Goal: Task Accomplishment & Management: Complete application form

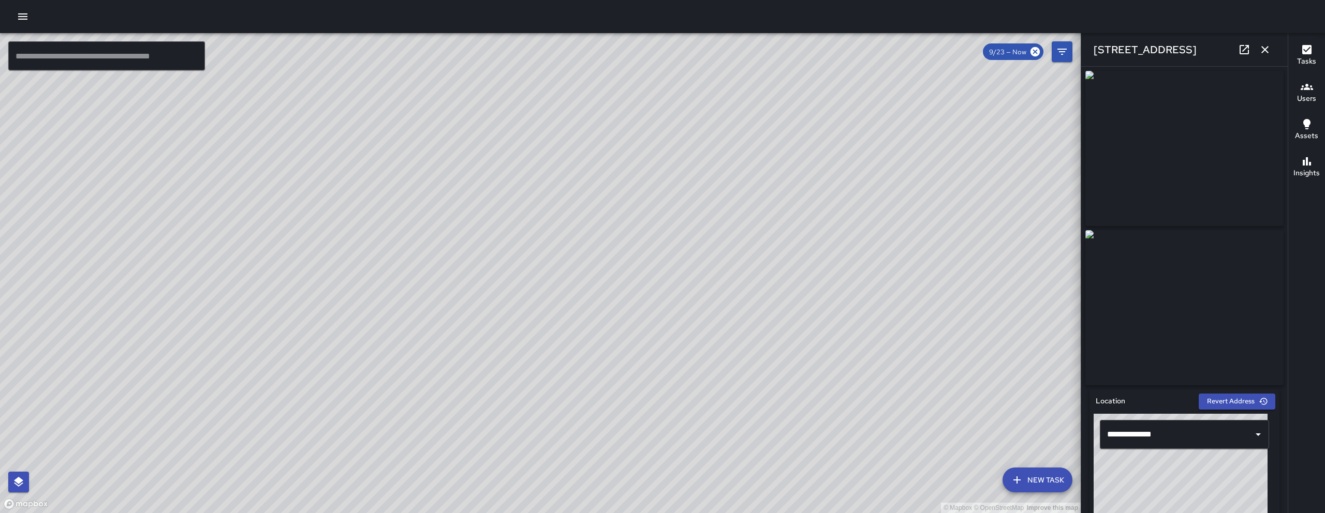
scroll to position [92, 0]
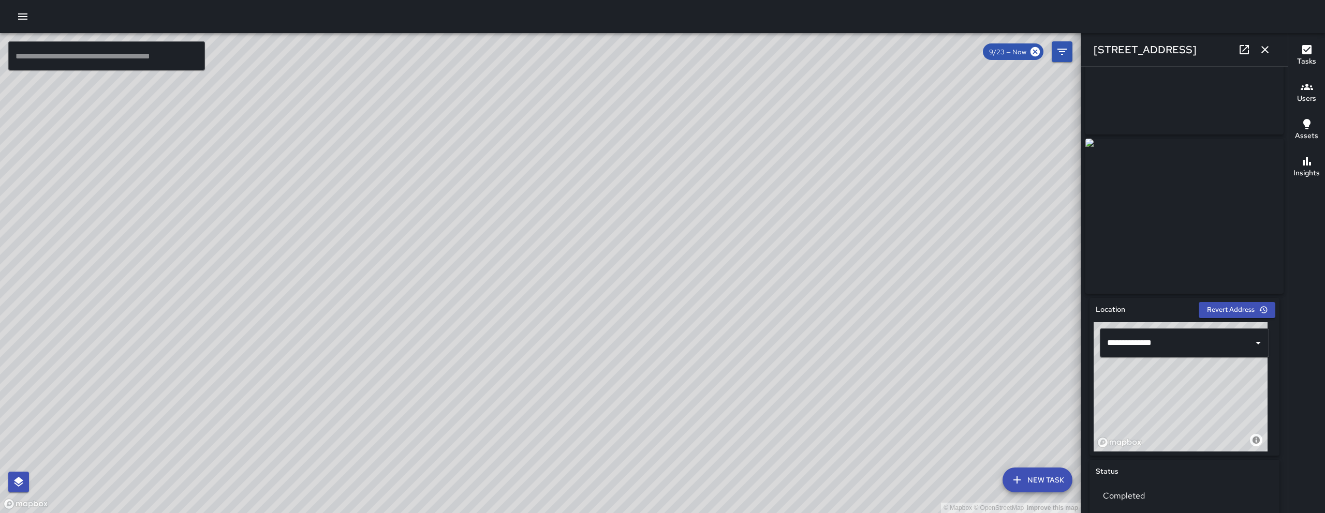
drag, startPoint x: 489, startPoint y: 422, endPoint x: 542, endPoint y: 325, distance: 110.5
click at [529, 348] on div "© Mapbox © OpenStreetMap Improve this map" at bounding box center [540, 273] width 1081 height 480
click at [1260, 54] on icon "button" at bounding box center [1265, 49] width 12 height 12
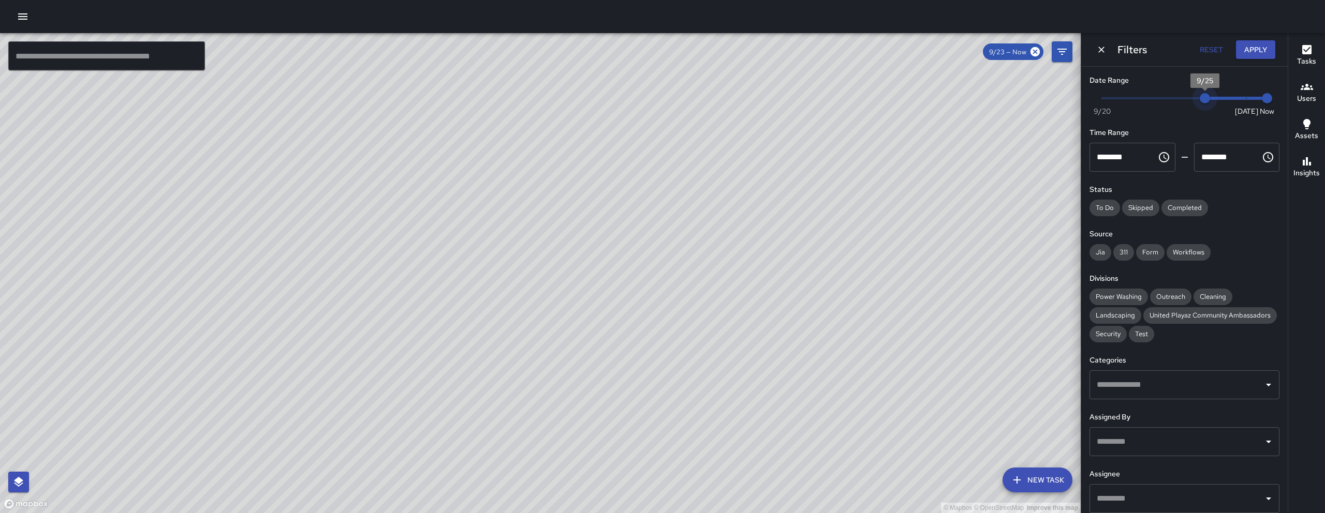
type input "*"
drag, startPoint x: 1191, startPoint y: 98, endPoint x: 1282, endPoint y: 93, distance: 91.2
click at [1280, 93] on div "Date Range Now [DATE] [DATE] 7:38 am Time Range ******** ​ ******** ​ Status To…" at bounding box center [1184, 290] width 206 height 447
click at [1100, 49] on icon "Dismiss" at bounding box center [1101, 50] width 10 height 10
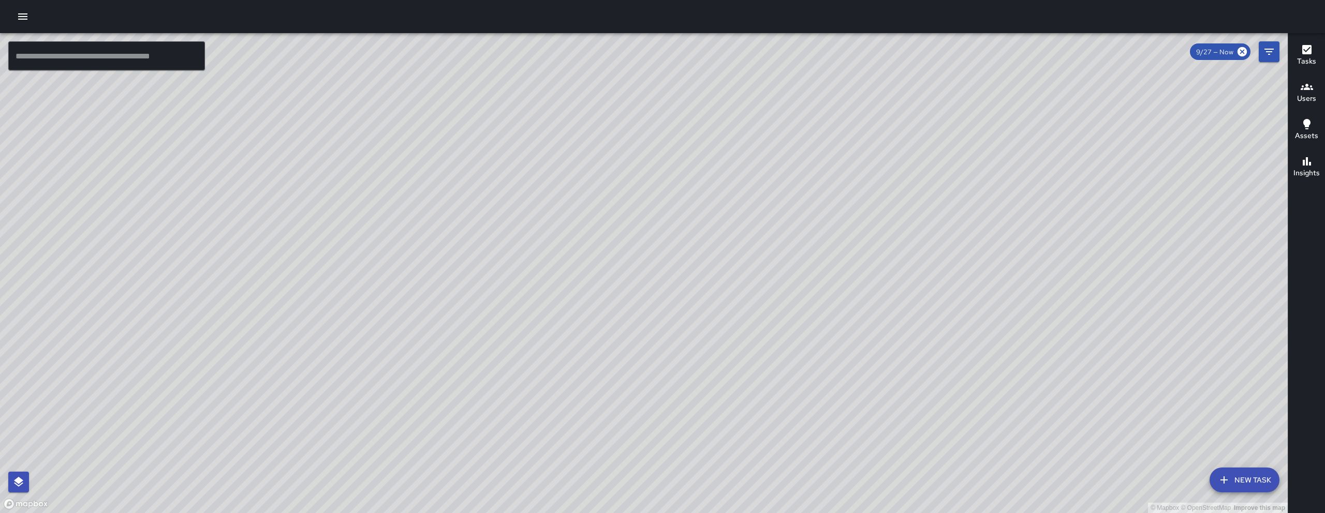
drag, startPoint x: 766, startPoint y: 221, endPoint x: 692, endPoint y: 312, distance: 116.9
click at [693, 313] on div "© Mapbox © OpenStreetMap Improve this map" at bounding box center [644, 273] width 1288 height 480
drag, startPoint x: 1269, startPoint y: 52, endPoint x: 1280, endPoint y: 53, distance: 10.4
click at [1269, 52] on icon "Filters" at bounding box center [1269, 52] width 12 height 12
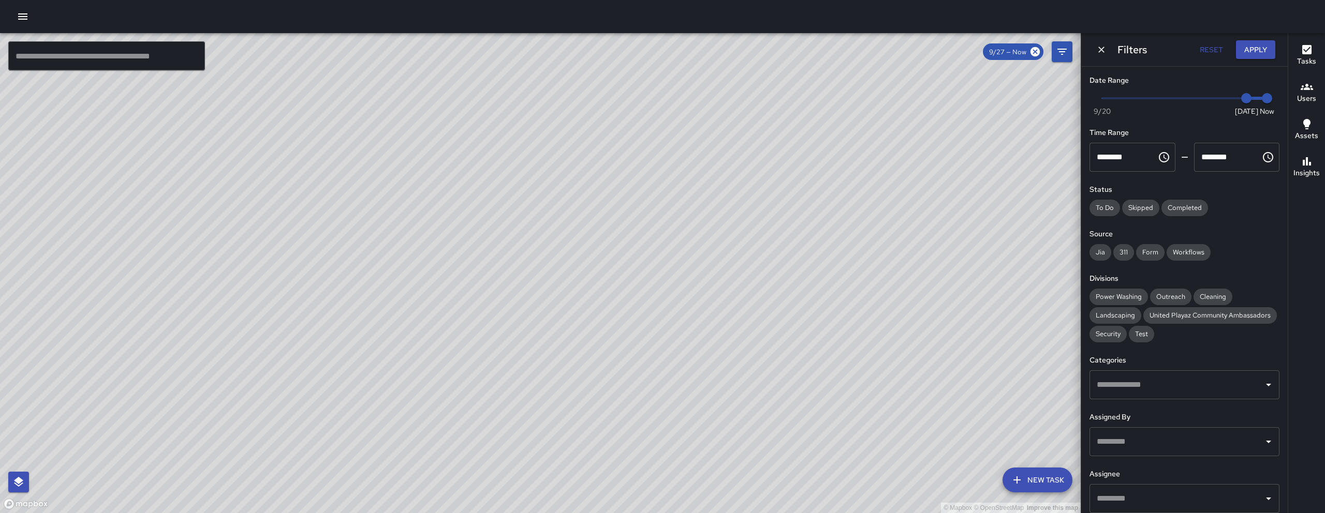
click at [1107, 50] on button "Dismiss" at bounding box center [1101, 50] width 16 height 16
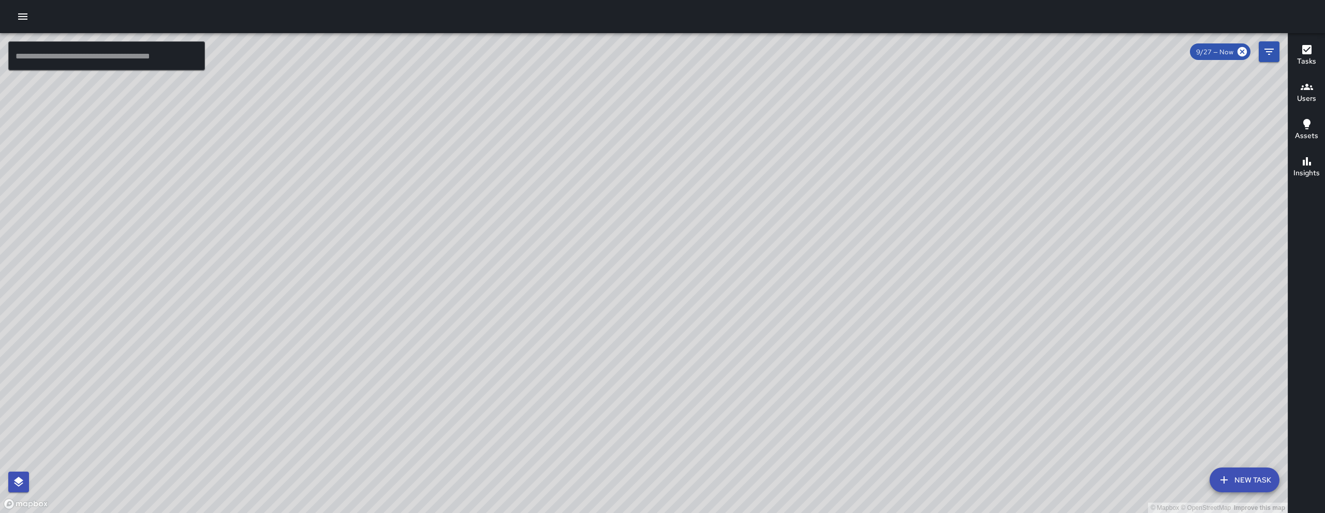
click at [1223, 497] on div "© Mapbox © OpenStreetMap Improve this map" at bounding box center [644, 273] width 1288 height 480
click at [1230, 488] on button "New Task" at bounding box center [1244, 480] width 70 height 25
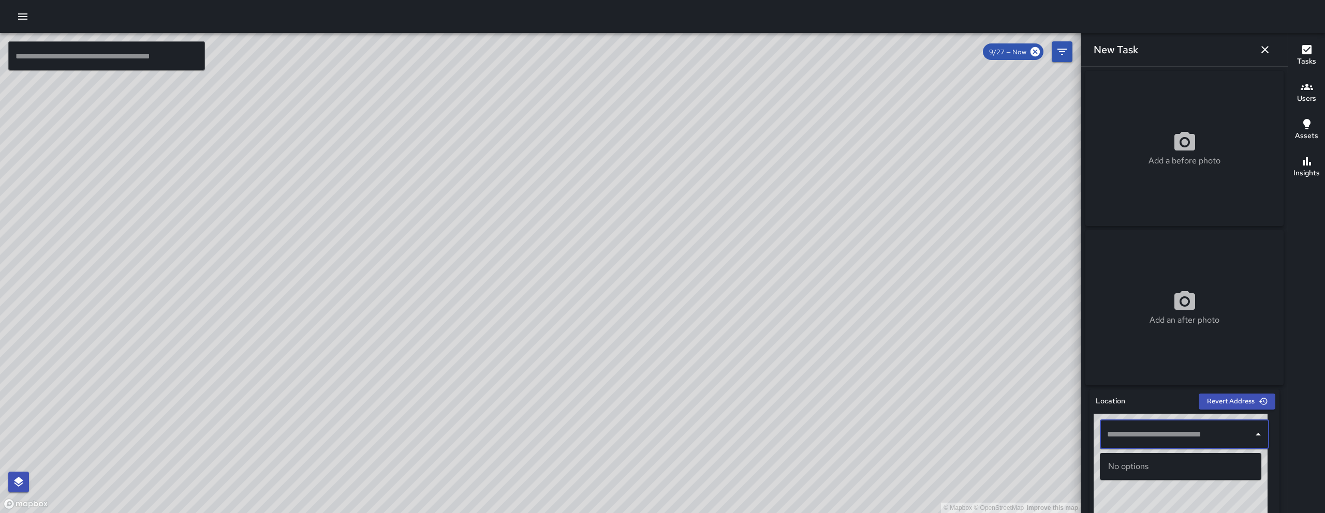
click at [1140, 431] on input "text" at bounding box center [1176, 435] width 144 height 20
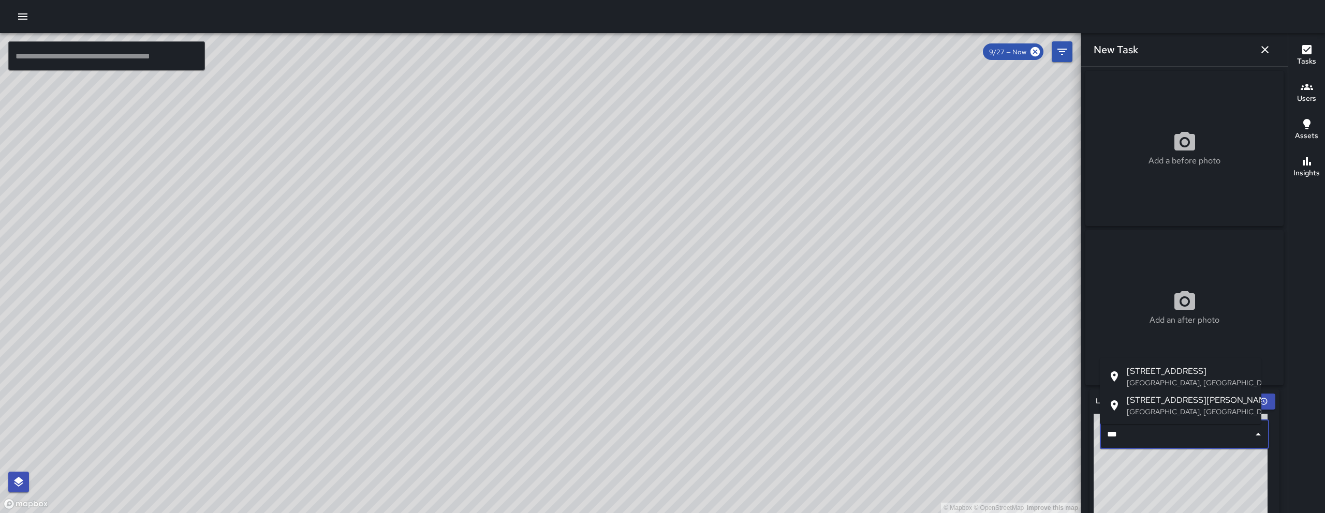
click at [1156, 409] on p "[GEOGRAPHIC_DATA], [GEOGRAPHIC_DATA], [GEOGRAPHIC_DATA]" at bounding box center [1190, 412] width 126 height 10
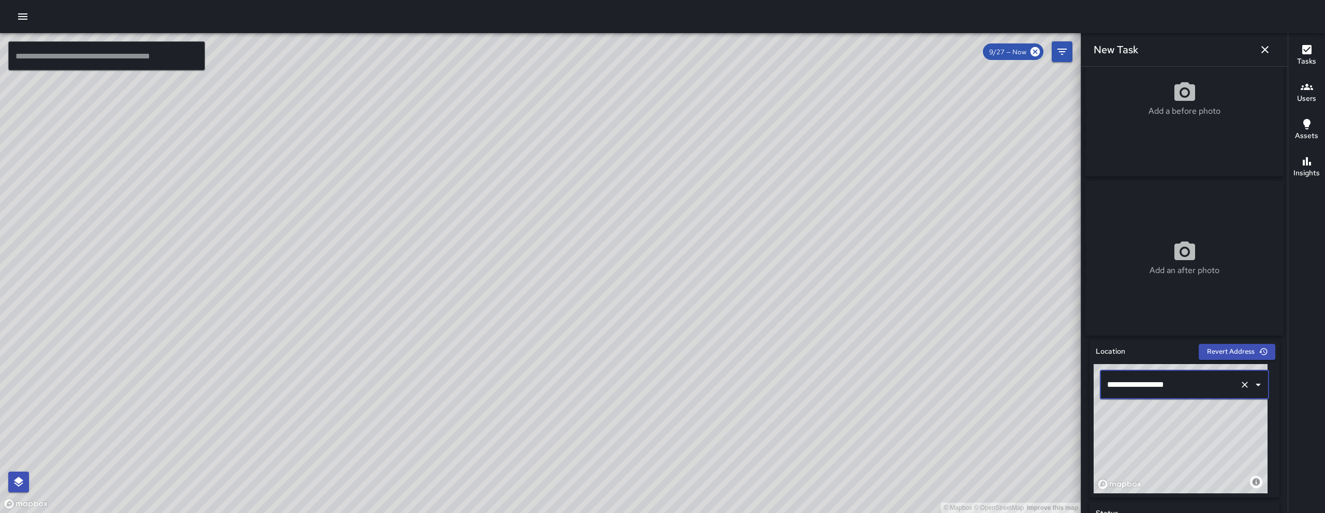
scroll to position [330, 0]
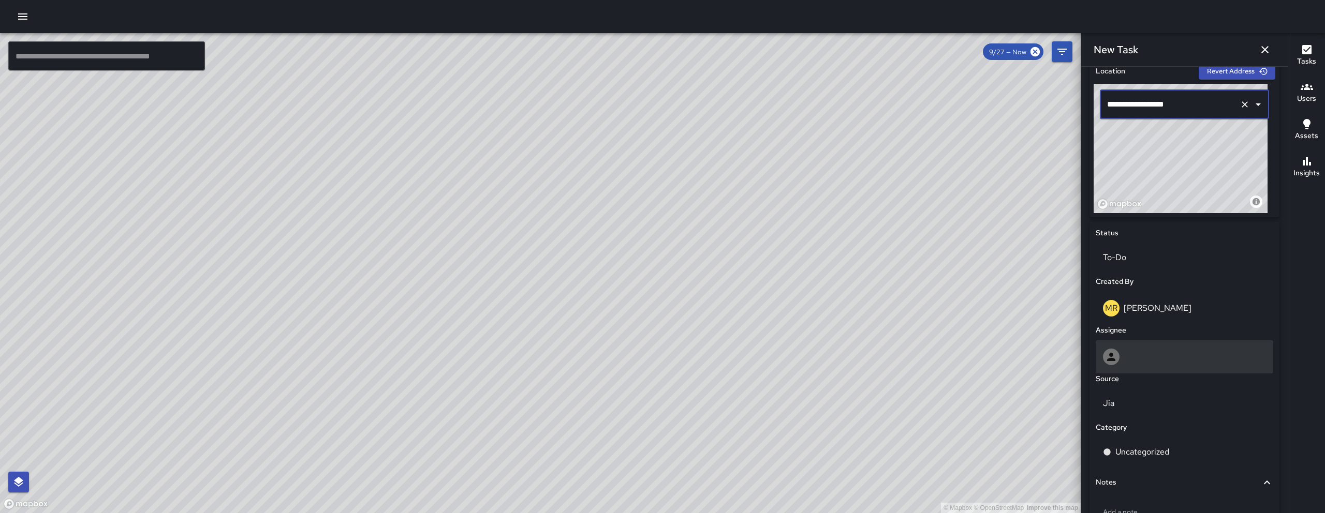
type input "**********"
click at [1174, 364] on div at bounding box center [1184, 357] width 163 height 17
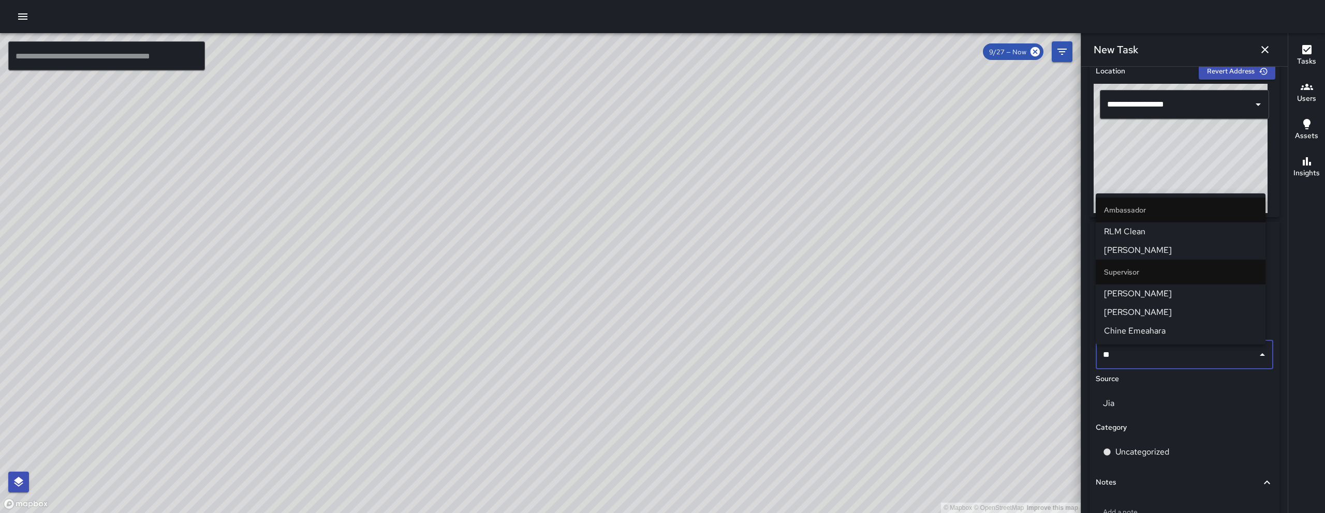
type input "***"
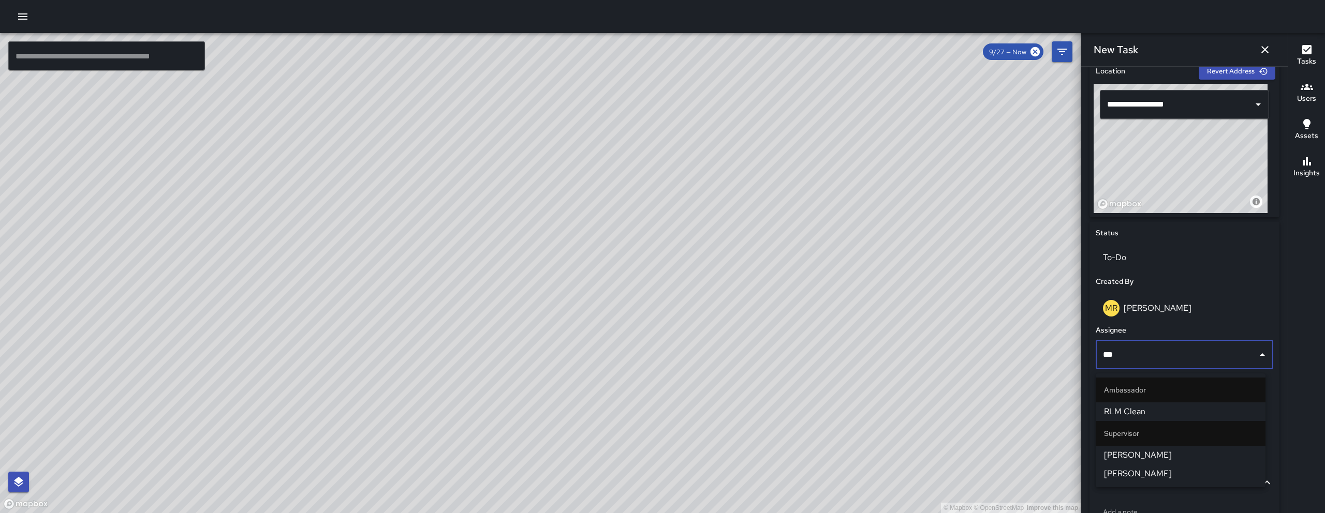
click at [1167, 469] on span "[PERSON_NAME]" at bounding box center [1180, 474] width 153 height 12
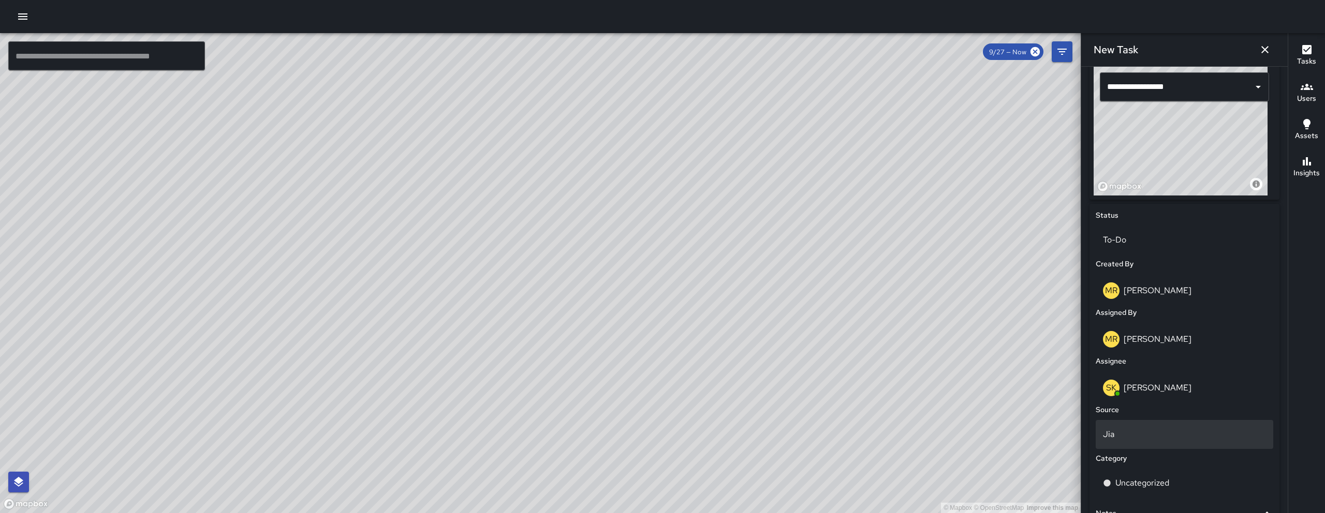
scroll to position [349, 0]
click at [1159, 429] on div "Jia" at bounding box center [1185, 433] width 178 height 29
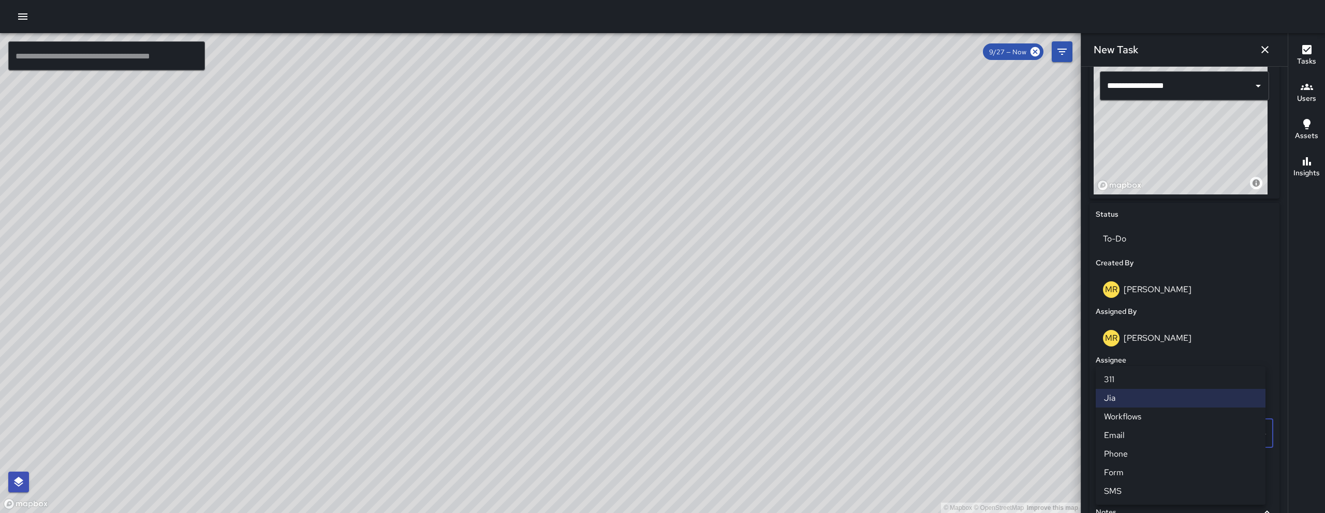
click at [1157, 441] on li "Email" at bounding box center [1181, 435] width 170 height 19
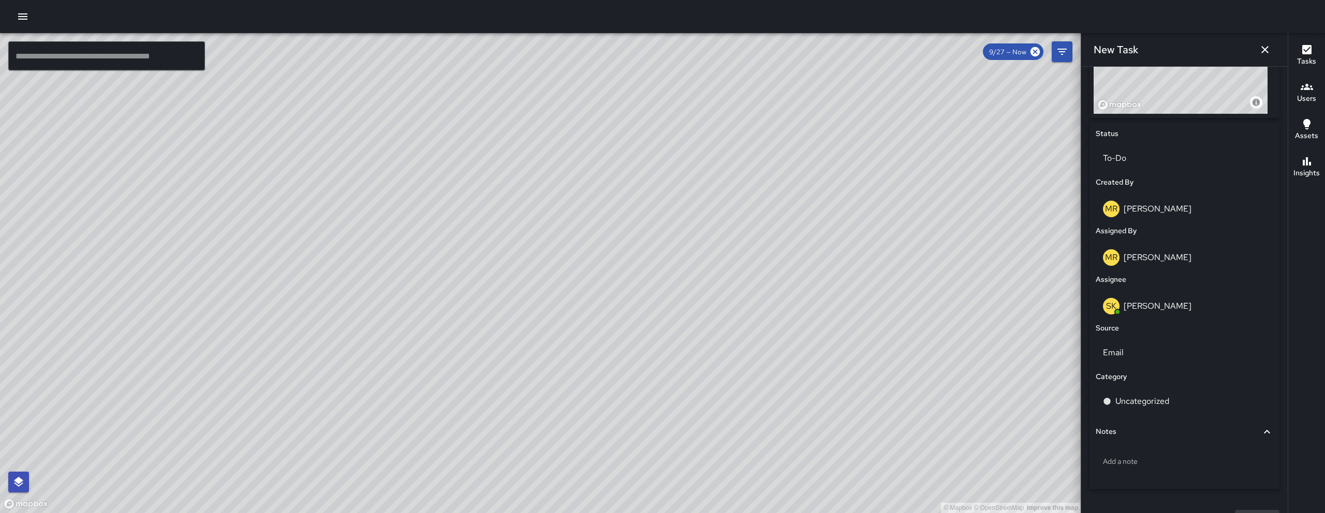
scroll to position [442, 0]
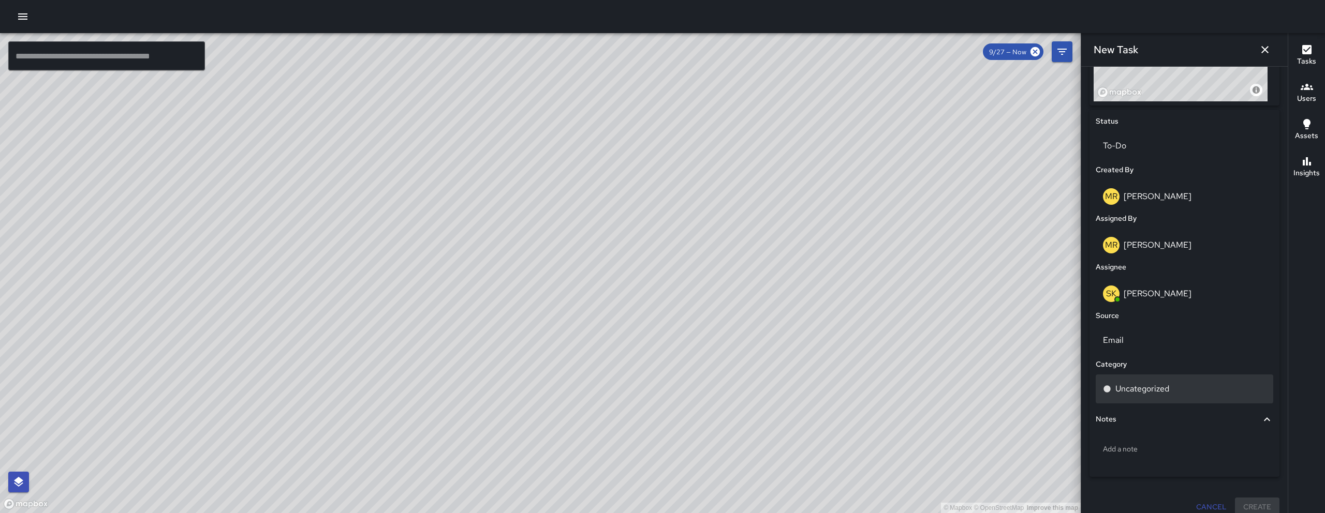
click at [1163, 395] on p "Uncategorized" at bounding box center [1142, 389] width 54 height 12
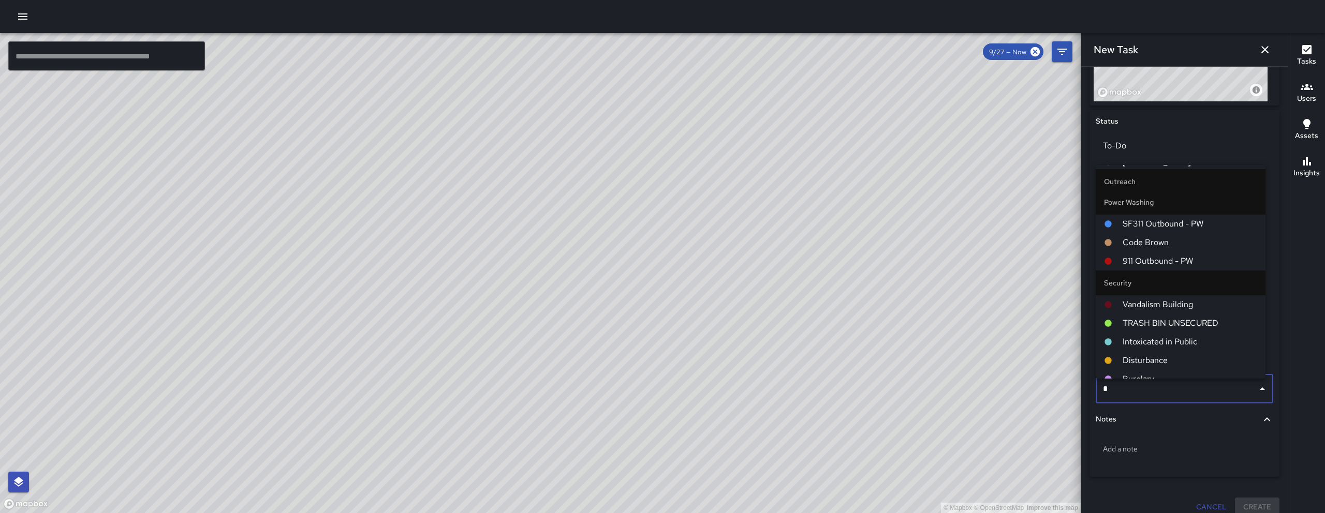
scroll to position [0, 0]
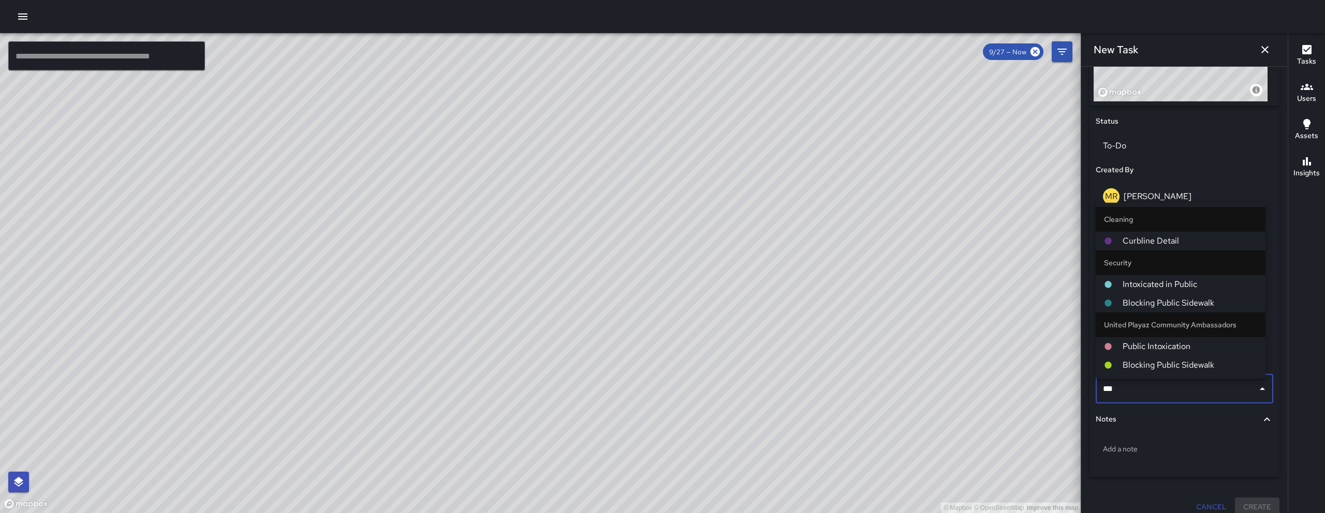
type input "****"
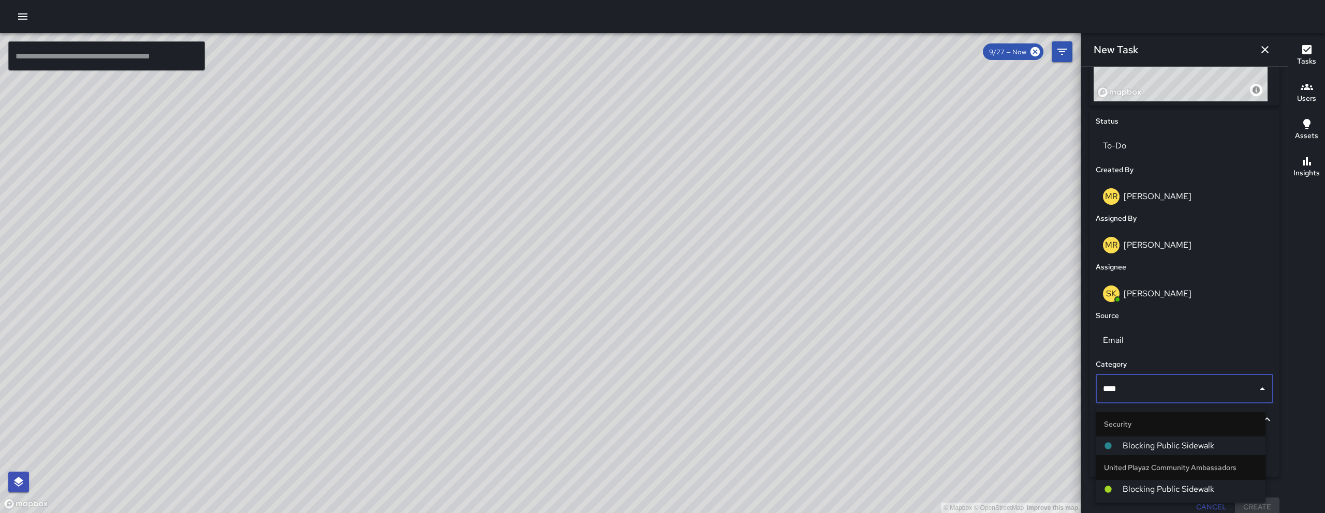
click at [1205, 442] on span "Blocking Public Sidewalk" at bounding box center [1189, 446] width 135 height 12
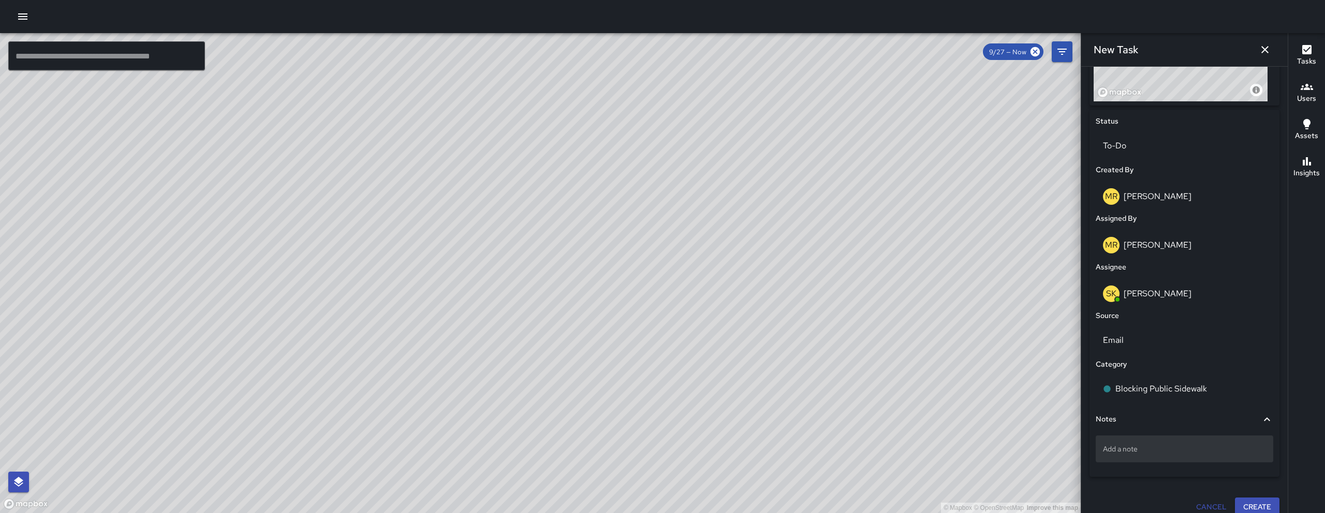
click at [1182, 463] on div "Add a note" at bounding box center [1185, 449] width 178 height 27
click at [1181, 459] on div "Add a note" at bounding box center [1185, 449] width 178 height 27
drag, startPoint x: 1148, startPoint y: 454, endPoint x: 1092, endPoint y: 448, distance: 56.2
click at [1092, 448] on div "**********" at bounding box center [1184, 299] width 190 height 378
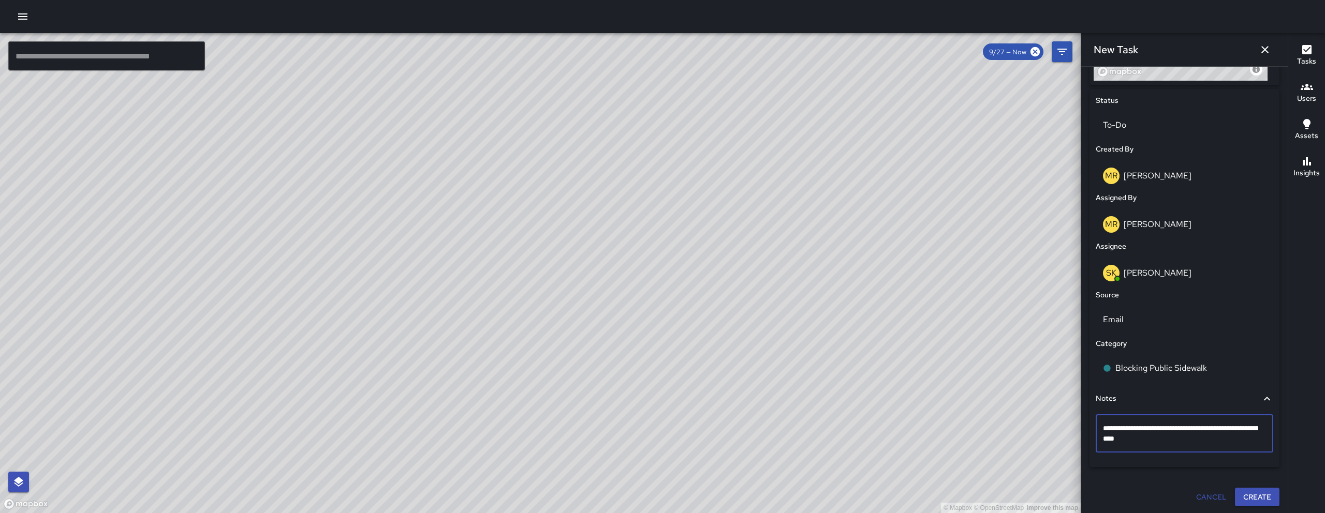
scroll to position [468, 0]
click at [1213, 426] on textarea "**********" at bounding box center [1180, 432] width 155 height 21
type textarea "**********"
click at [1224, 439] on textarea "**********" at bounding box center [1180, 432] width 155 height 21
click at [1258, 500] on button "Create" at bounding box center [1257, 495] width 45 height 19
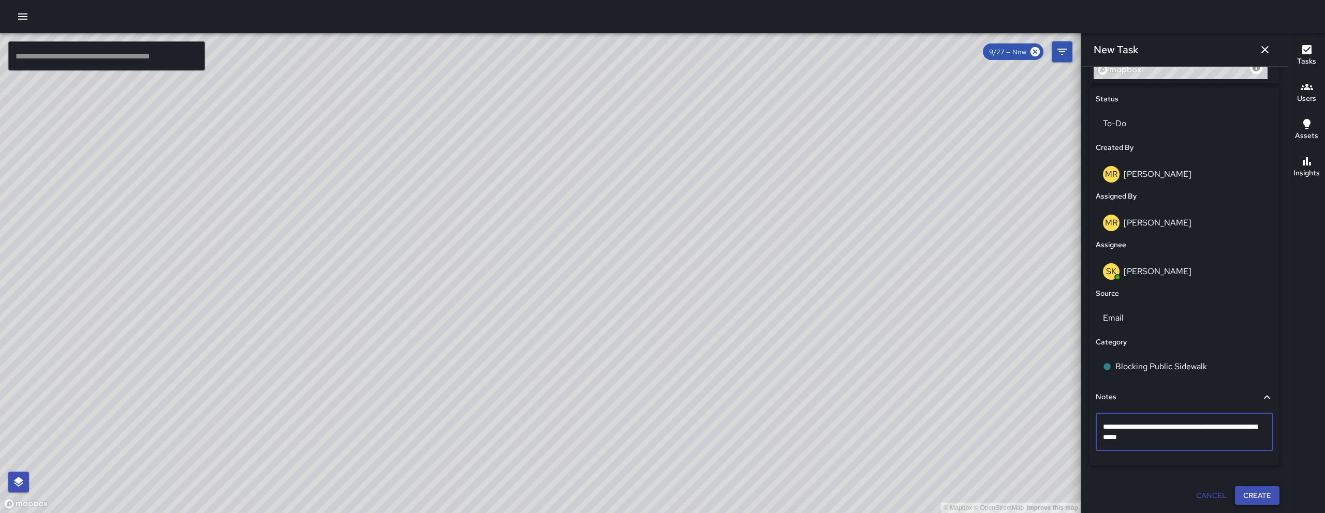
scroll to position [468, 0]
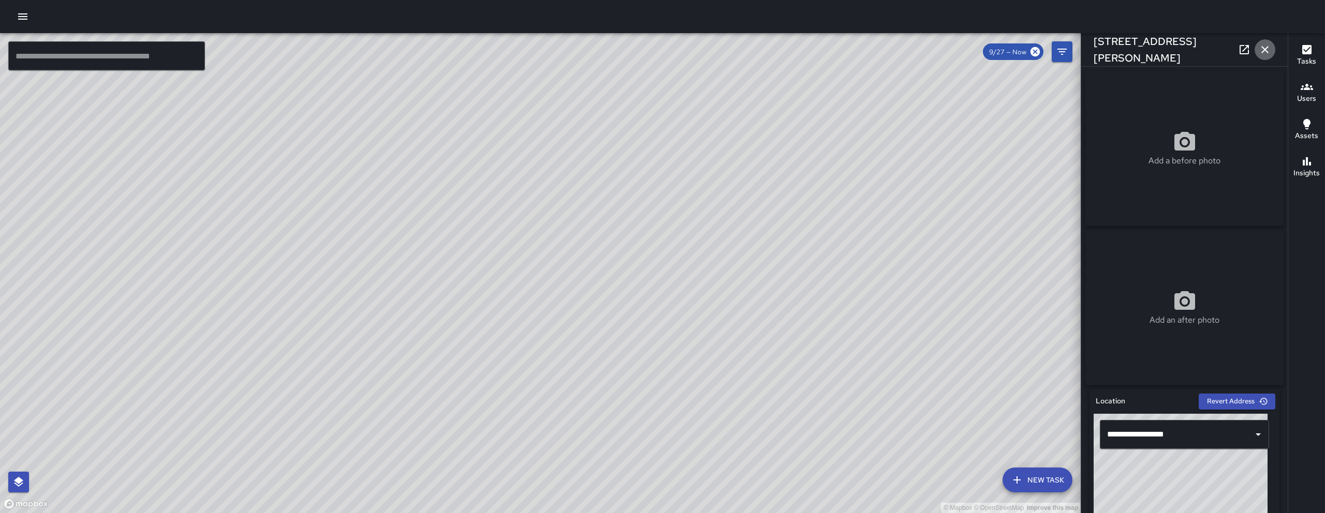
click at [1265, 51] on icon "button" at bounding box center [1265, 49] width 12 height 12
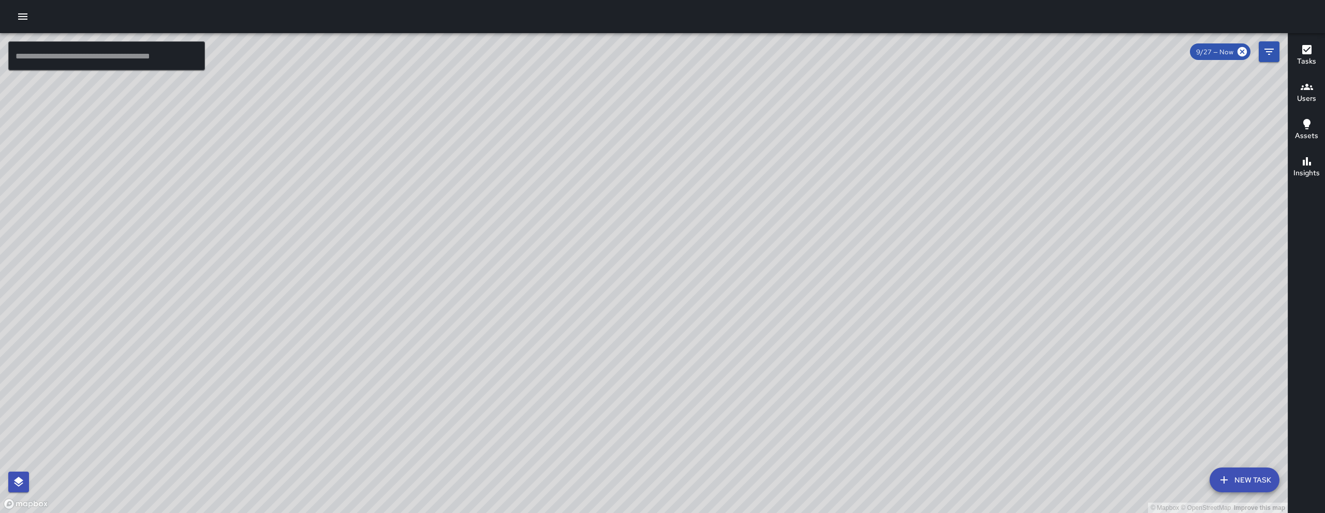
drag, startPoint x: 524, startPoint y: 378, endPoint x: 520, endPoint y: 345, distance: 33.4
click at [654, 277] on div "© Mapbox © OpenStreetMap Improve this map" at bounding box center [644, 273] width 1288 height 480
click at [1259, 54] on button "Filters" at bounding box center [1269, 51] width 21 height 21
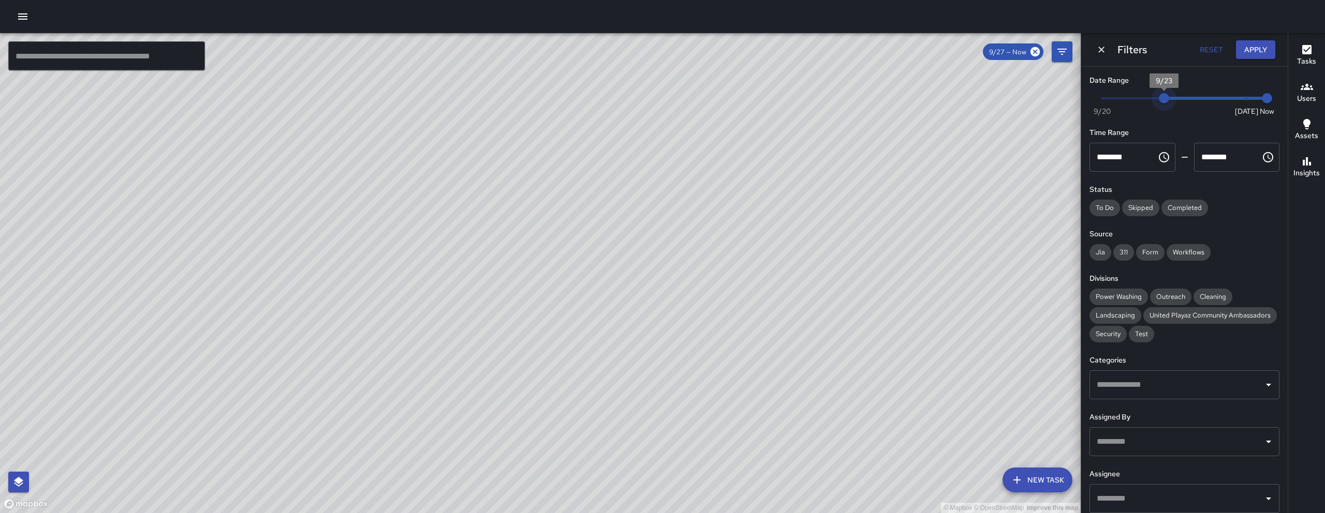
type input "*"
drag, startPoint x: 1238, startPoint y: 102, endPoint x: 1148, endPoint y: 107, distance: 89.7
click at [1148, 107] on div "Now [DATE] [DATE] 8:16 am" at bounding box center [1184, 105] width 190 height 28
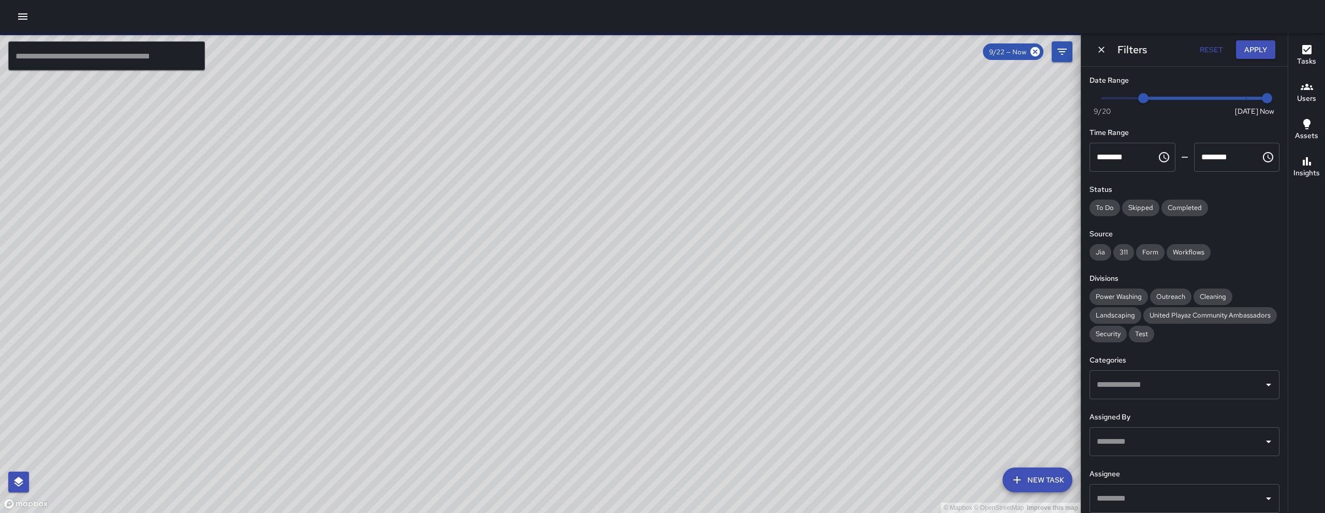
click at [116, 56] on input "text" at bounding box center [106, 55] width 197 height 29
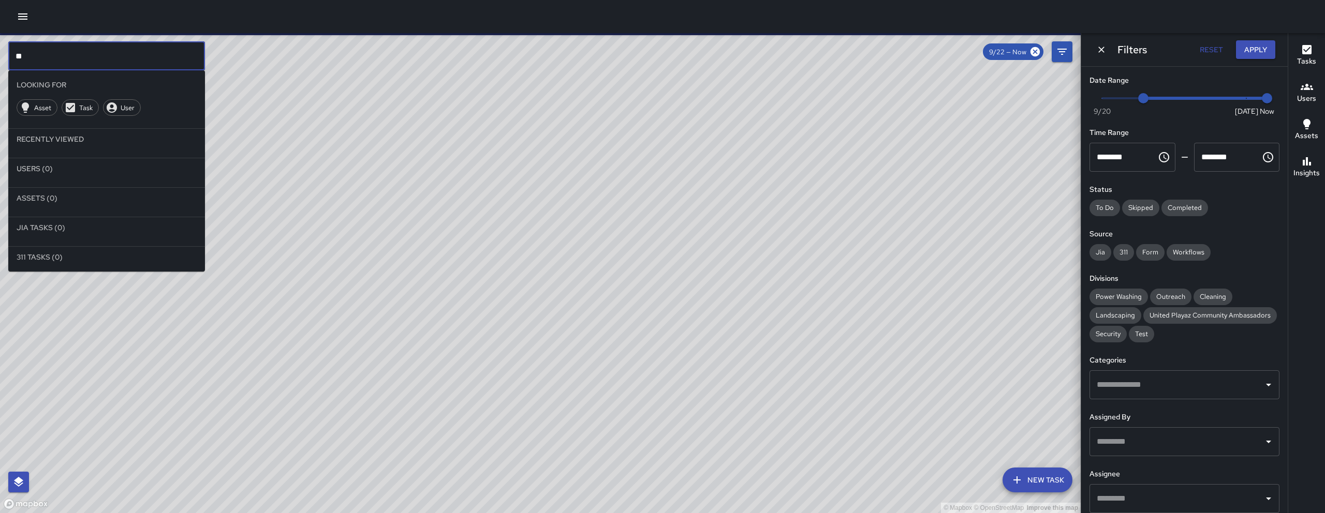
type input "*"
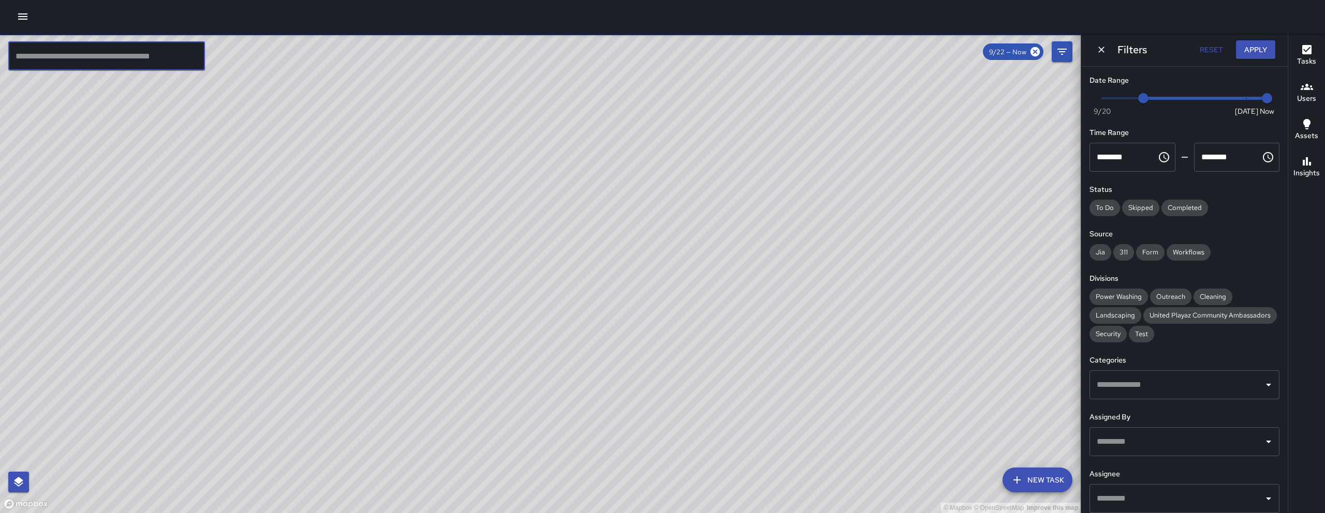
click at [1178, 395] on input "text" at bounding box center [1176, 385] width 165 height 20
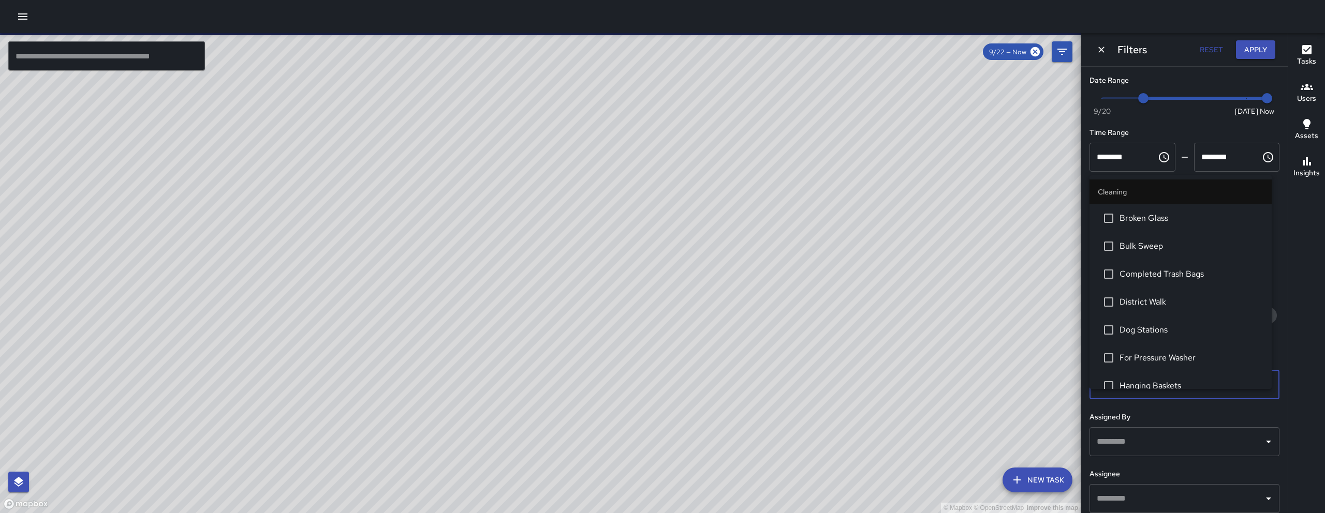
type input "***"
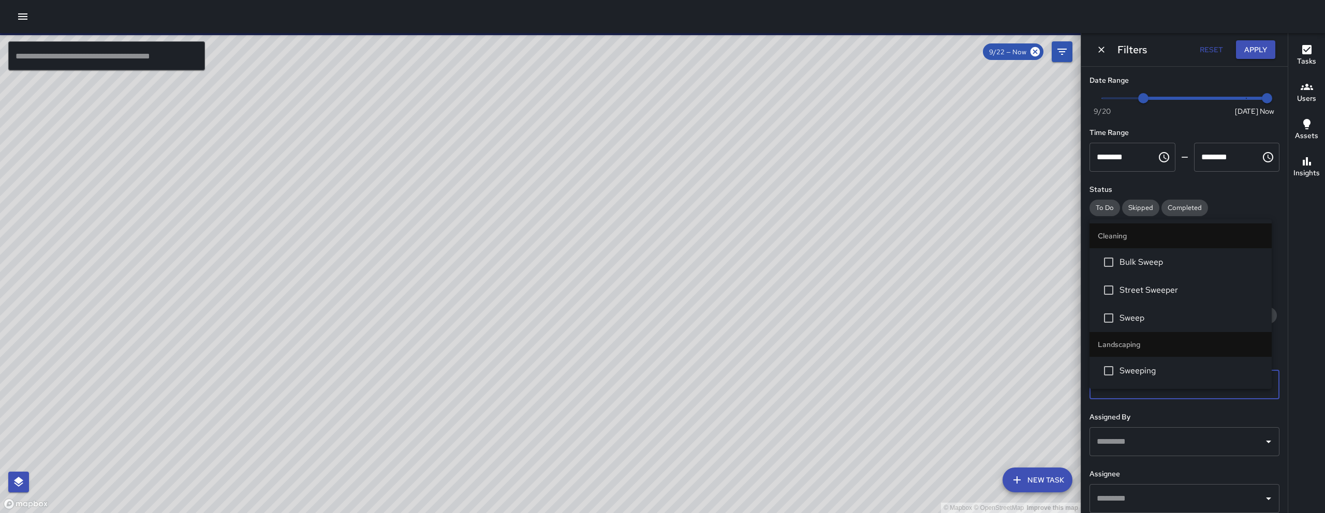
click at [1165, 325] on li "Sweep" at bounding box center [1180, 318] width 182 height 28
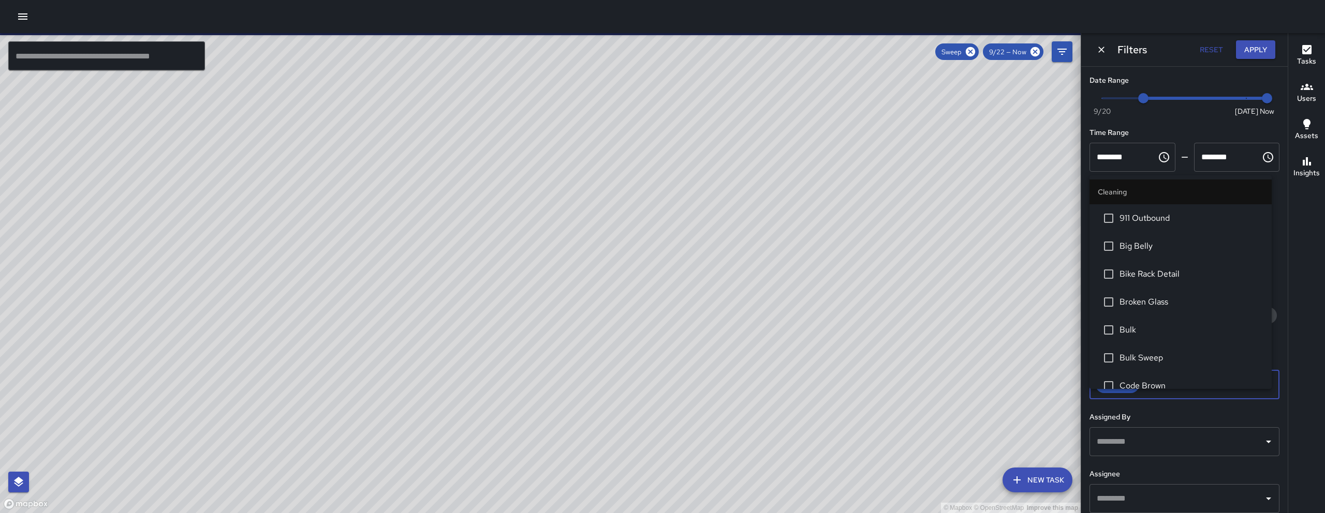
scroll to position [626, 0]
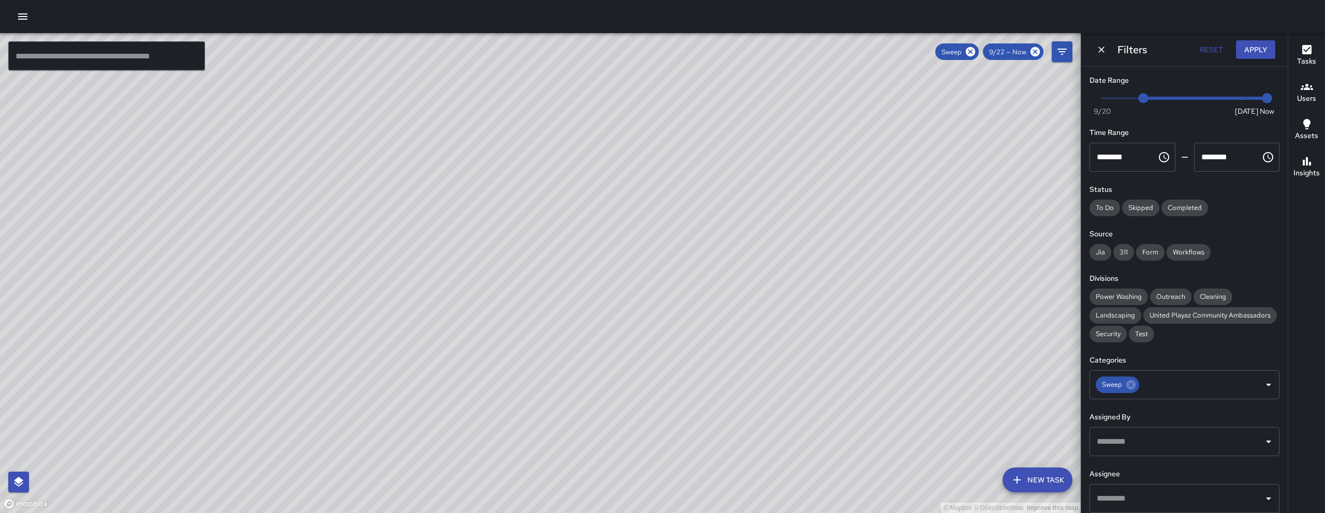
drag, startPoint x: 722, startPoint y: 246, endPoint x: 756, endPoint y: 302, distance: 65.2
click at [756, 302] on div "© Mapbox © OpenStreetMap Improve this map" at bounding box center [540, 273] width 1081 height 480
click at [1102, 53] on icon "Dismiss" at bounding box center [1101, 50] width 10 height 10
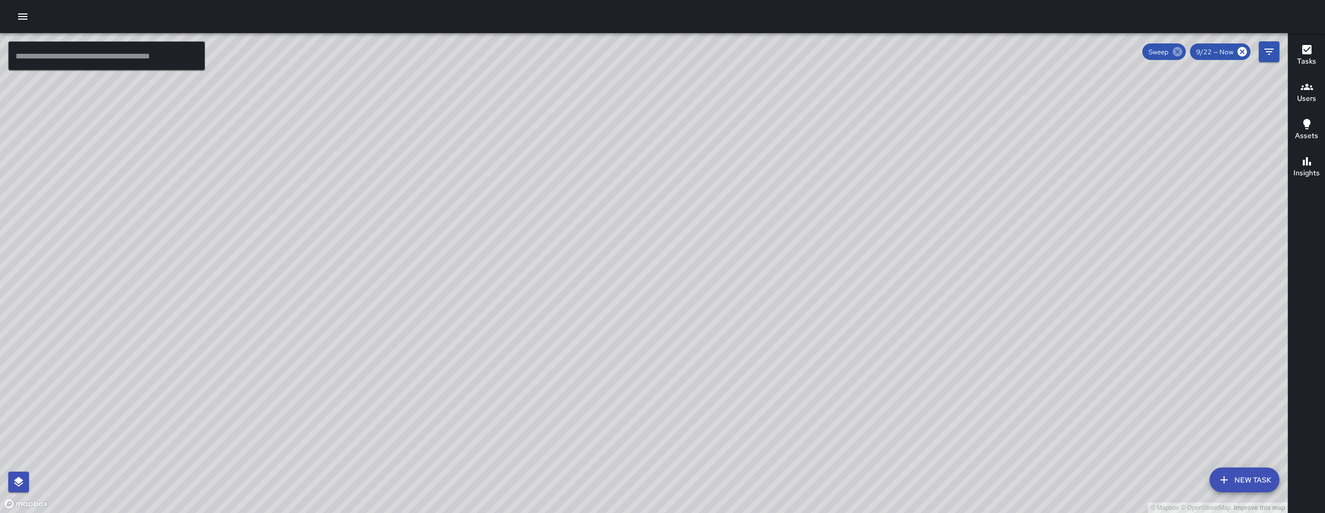
click at [1177, 53] on icon at bounding box center [1177, 51] width 11 height 11
click at [1244, 50] on icon at bounding box center [1241, 51] width 9 height 9
click at [1254, 470] on button "New Task" at bounding box center [1244, 480] width 70 height 25
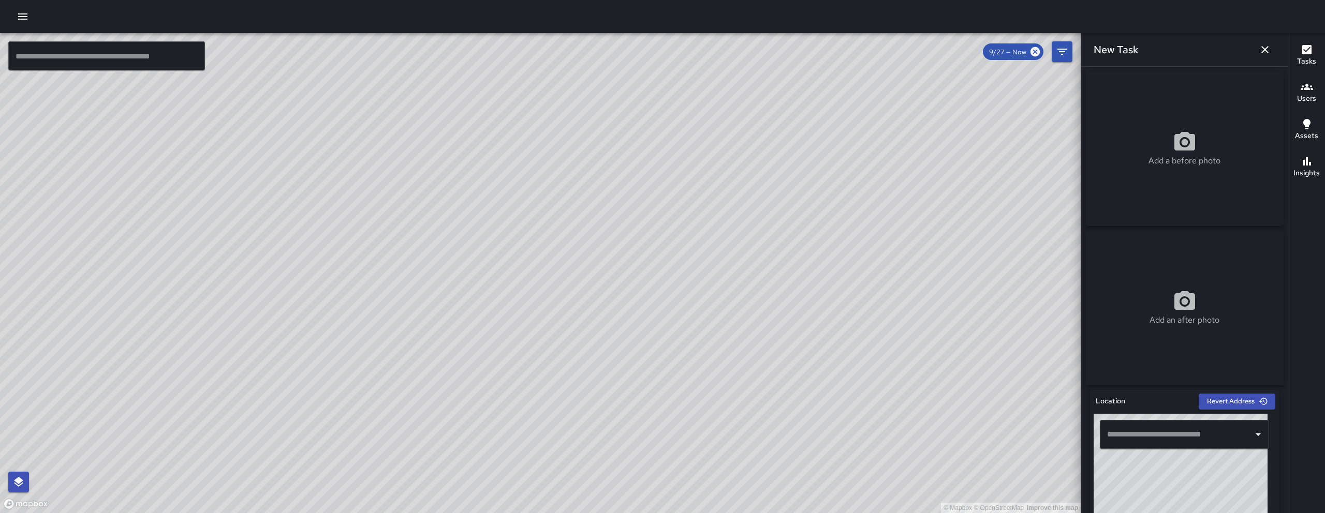
click at [1180, 436] on input "text" at bounding box center [1176, 435] width 144 height 20
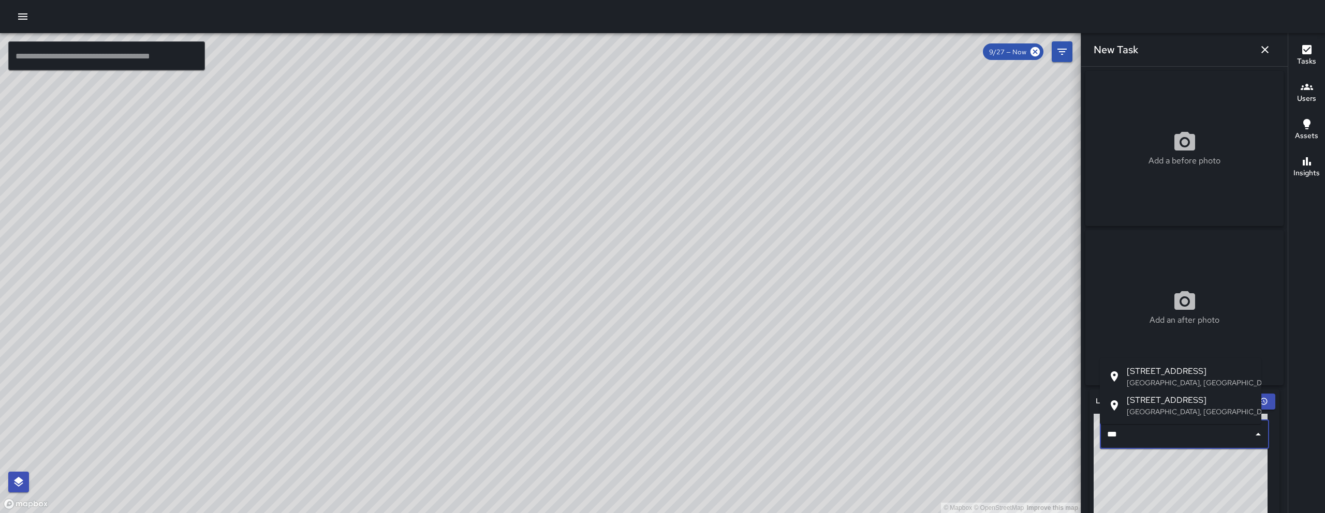
click at [1187, 375] on span "[STREET_ADDRESS]" at bounding box center [1190, 371] width 126 height 12
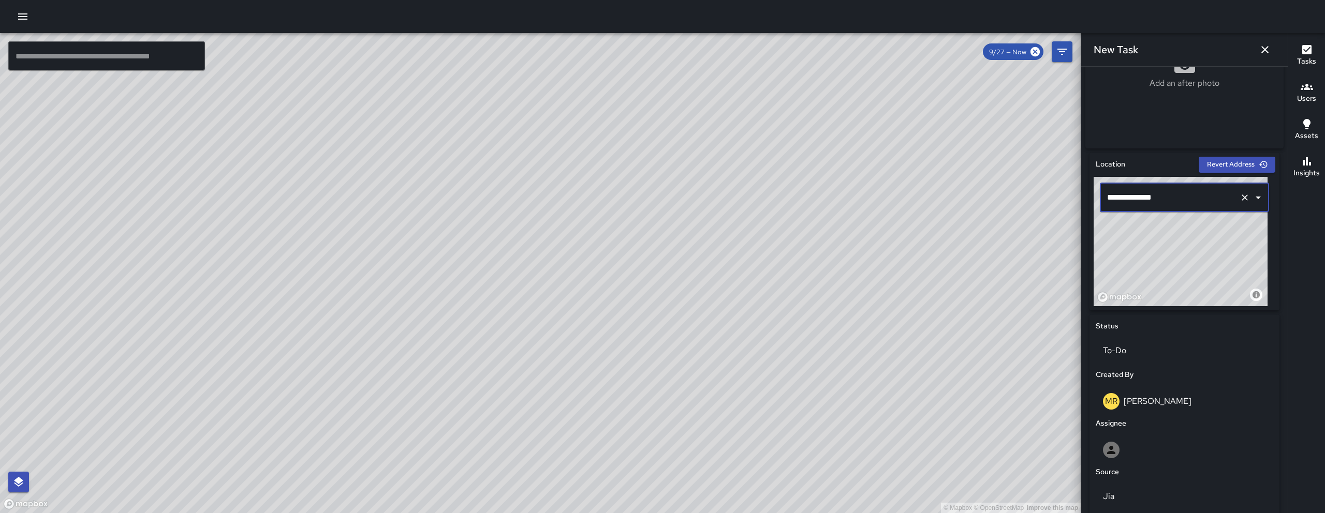
scroll to position [238, 0]
drag, startPoint x: 1208, startPoint y: 275, endPoint x: 1195, endPoint y: 257, distance: 22.2
click at [1195, 257] on div "© Mapbox © OpenStreetMap Improve this map" at bounding box center [1180, 240] width 174 height 129
type input "**********"
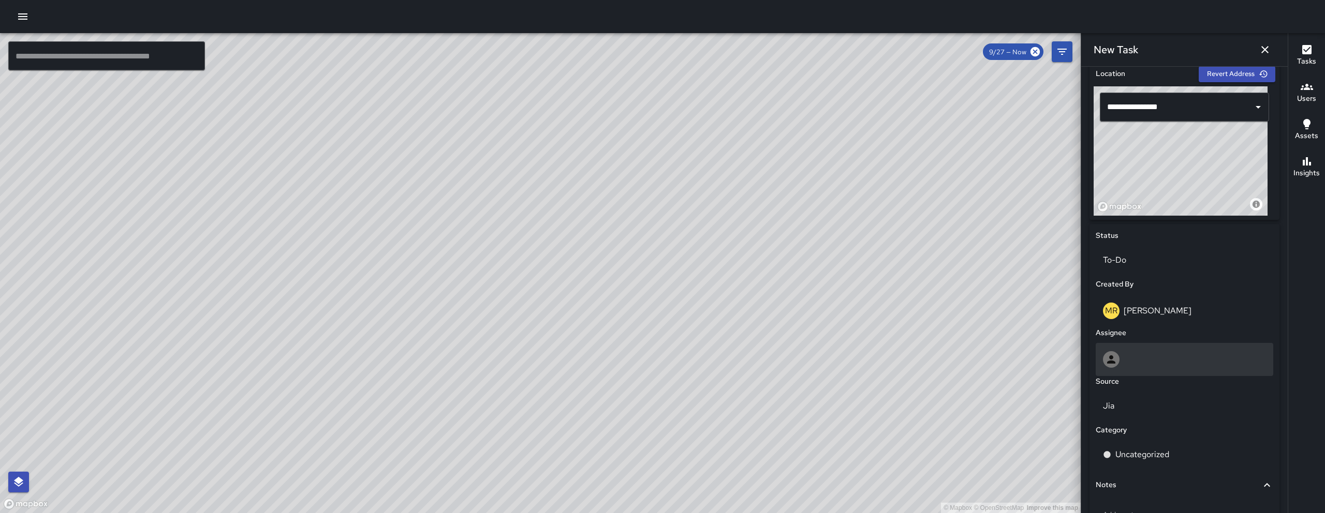
scroll to position [330, 0]
click at [1129, 354] on div at bounding box center [1184, 358] width 163 height 17
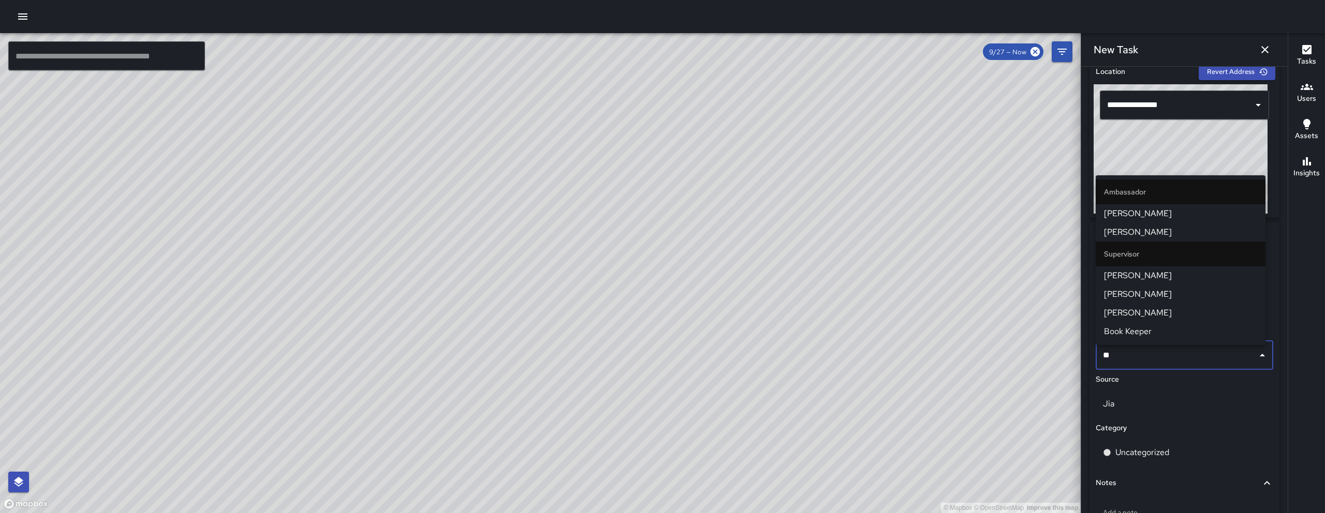
type input "***"
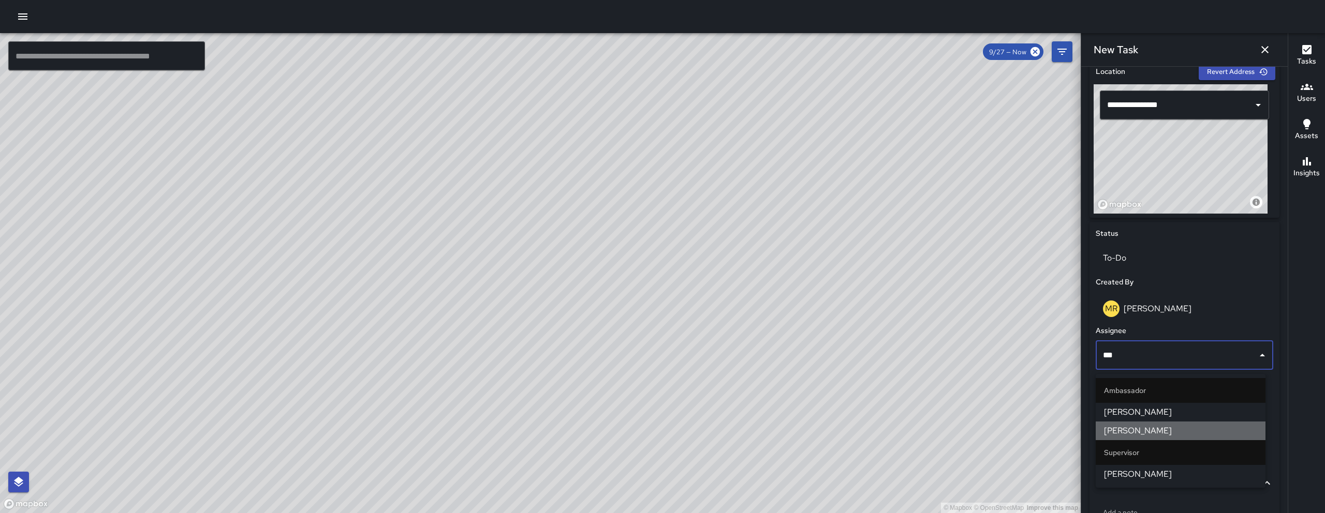
click at [1159, 437] on li "[PERSON_NAME]" at bounding box center [1181, 431] width 170 height 19
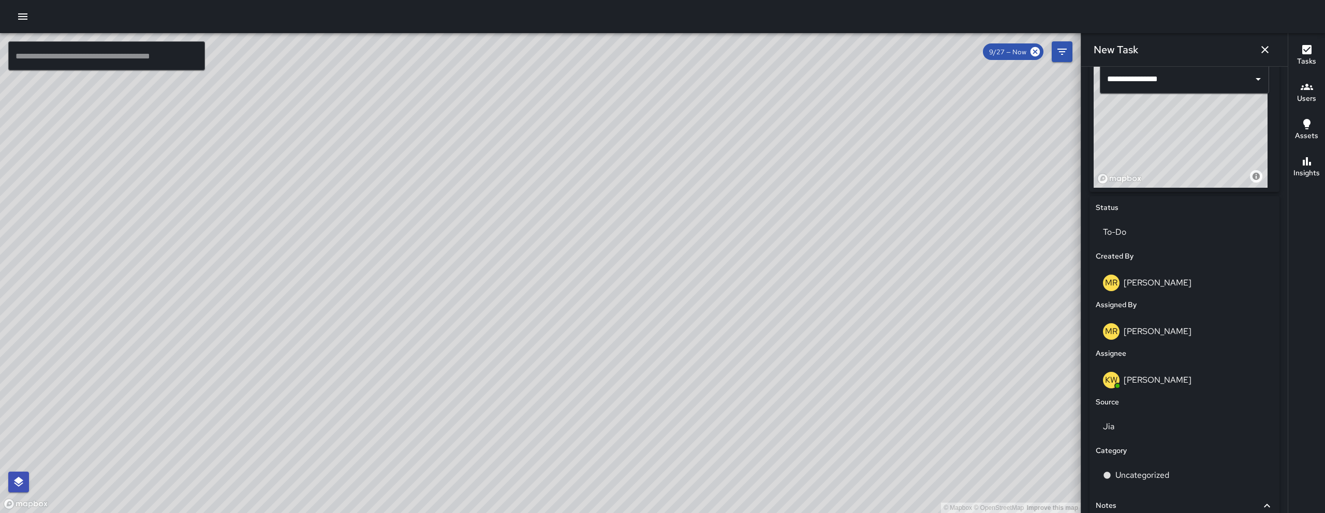
scroll to position [435, 0]
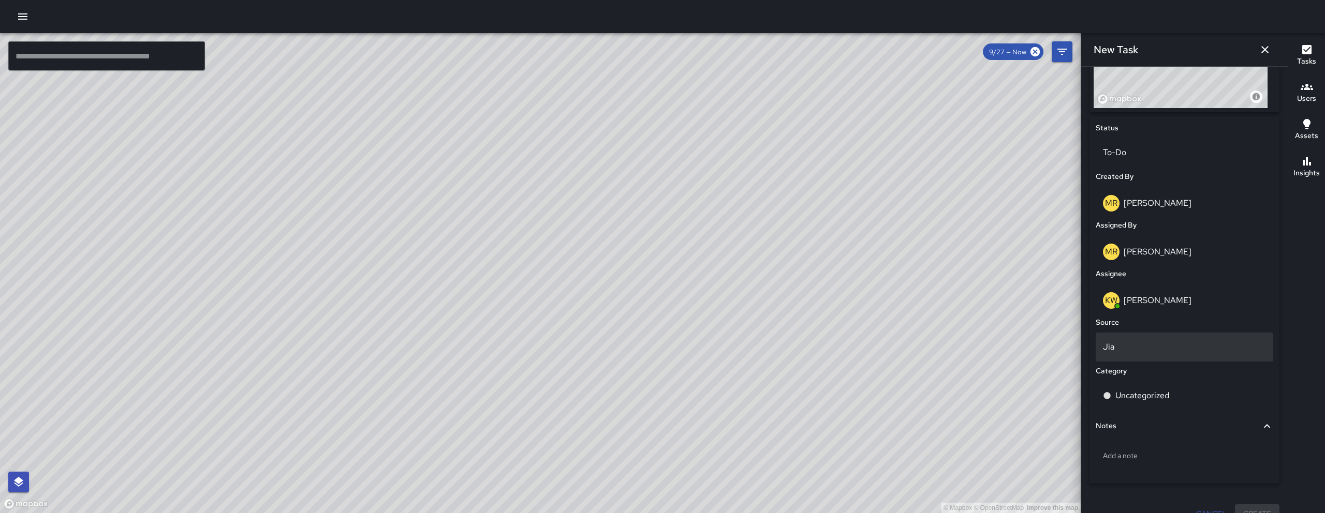
click at [1148, 353] on p "Jia" at bounding box center [1184, 347] width 163 height 12
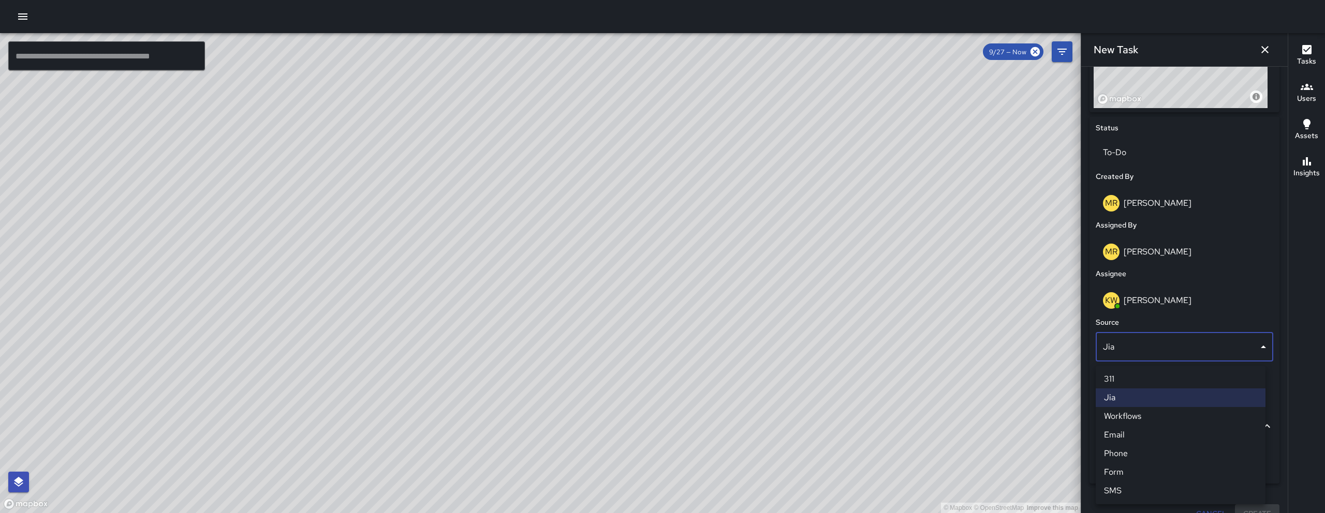
click at [1160, 435] on li "Email" at bounding box center [1181, 435] width 170 height 19
click at [1152, 397] on p "Uncategorized" at bounding box center [1142, 396] width 54 height 12
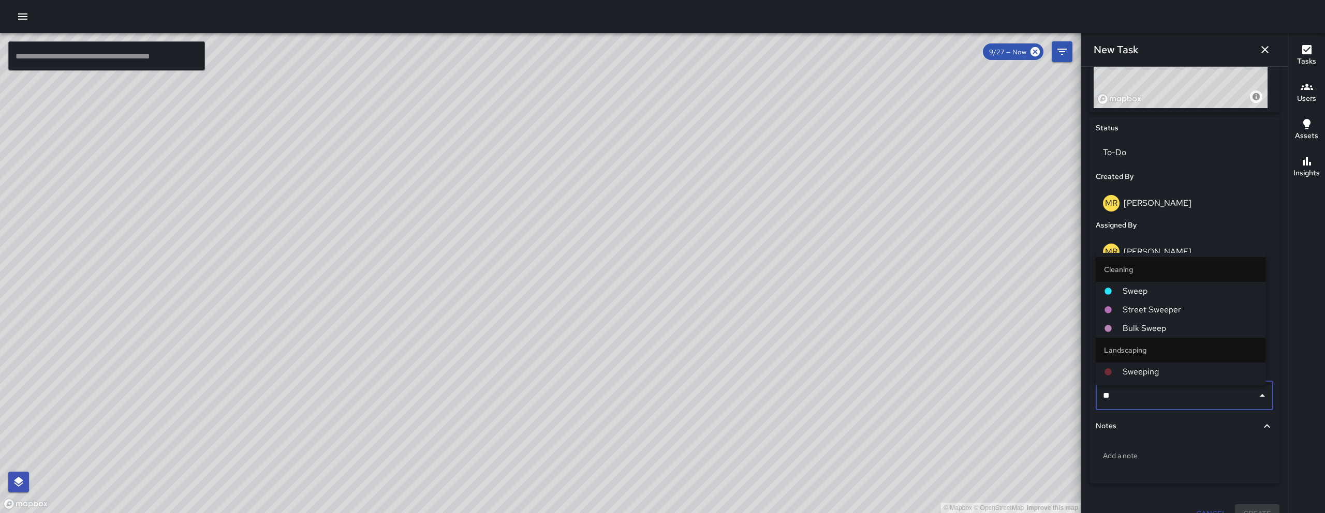
type input "***"
click at [1150, 290] on span "Sweep" at bounding box center [1189, 291] width 135 height 12
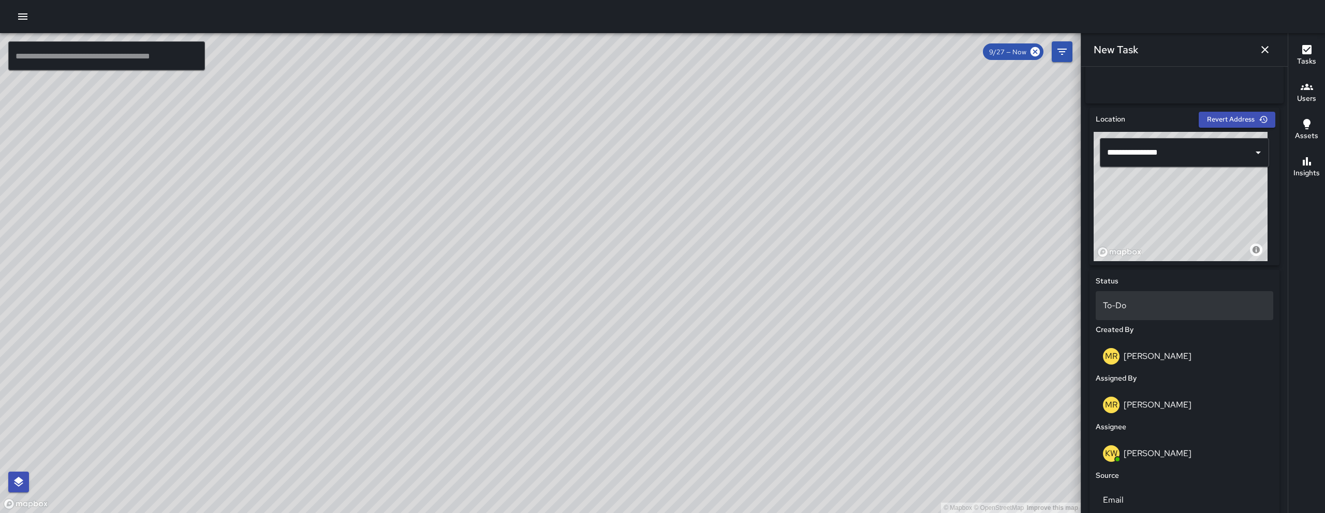
scroll to position [87, 0]
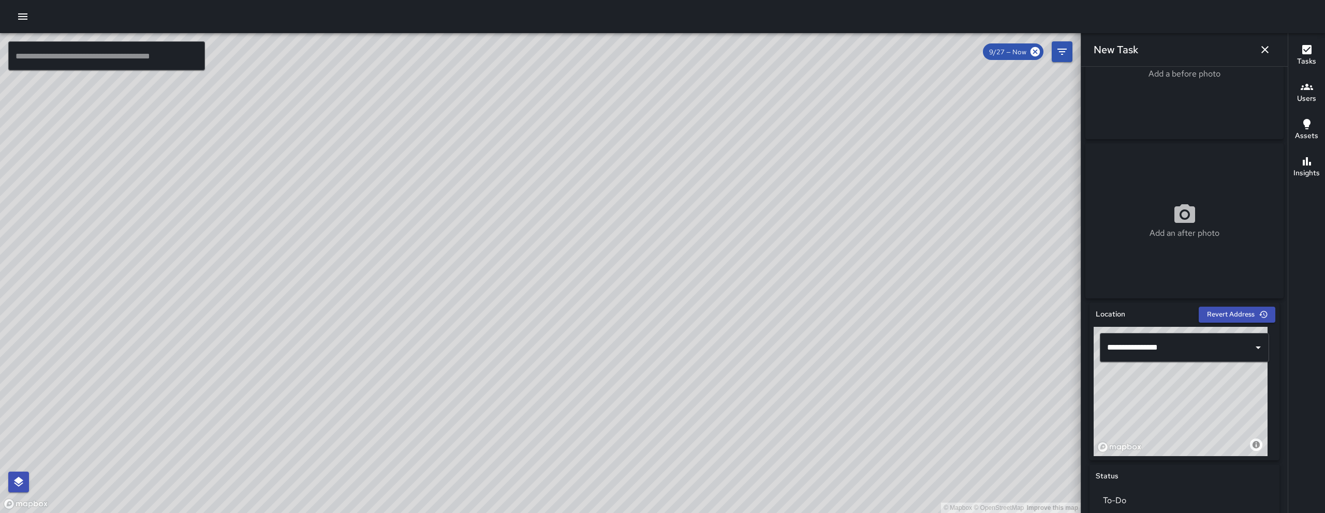
click at [1146, 109] on div "Add a before photo" at bounding box center [1184, 61] width 198 height 155
type input "**********"
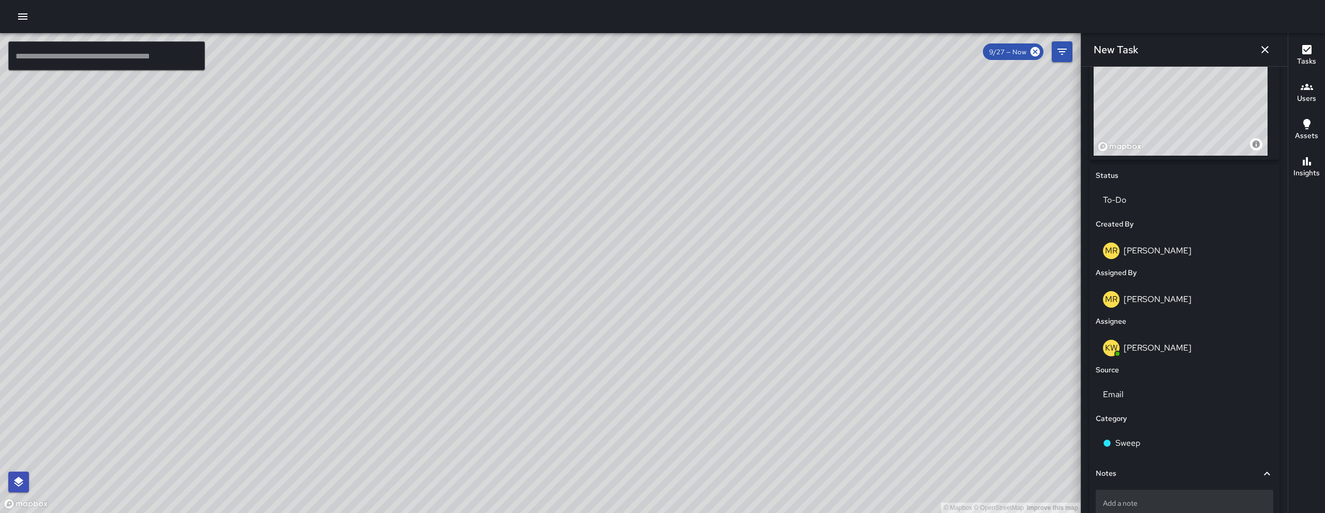
scroll to position [392, 0]
click at [1144, 499] on p "Add a note" at bounding box center [1184, 499] width 163 height 10
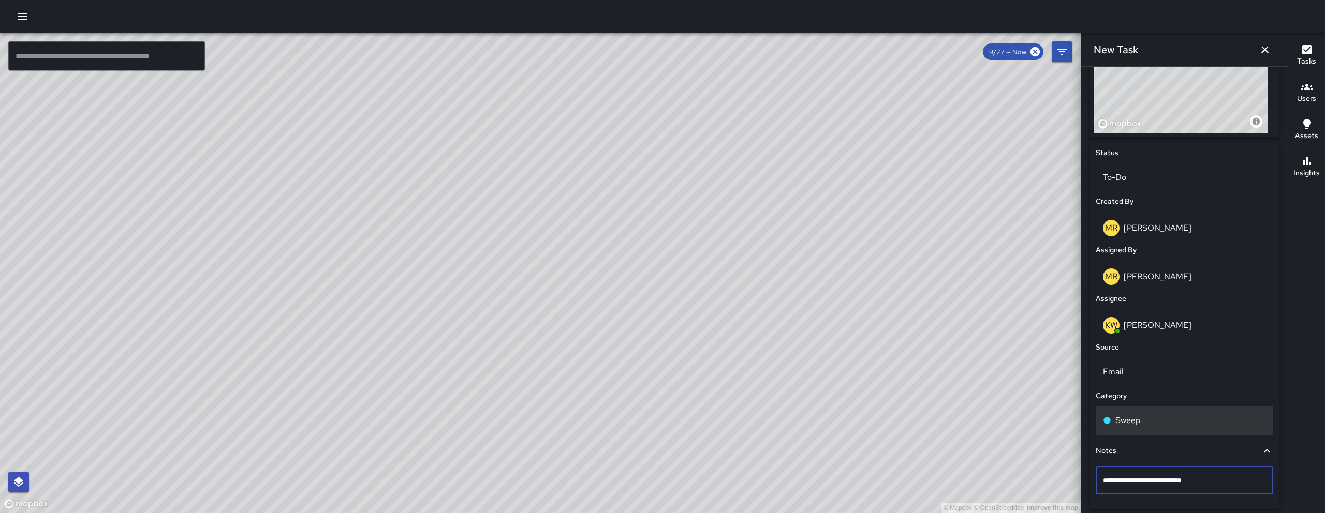
scroll to position [458, 0]
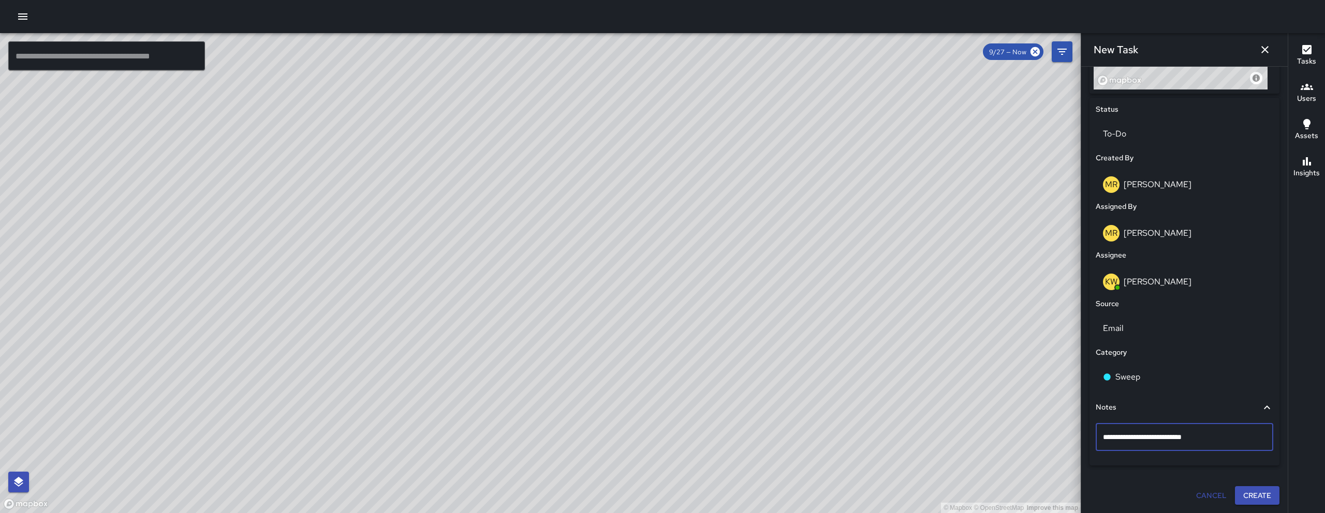
click at [1122, 439] on textarea "**********" at bounding box center [1180, 437] width 155 height 10
type textarea "**********"
click at [1249, 445] on div "TRASH ON SIDE WALK AND PLANTER" at bounding box center [1185, 437] width 178 height 27
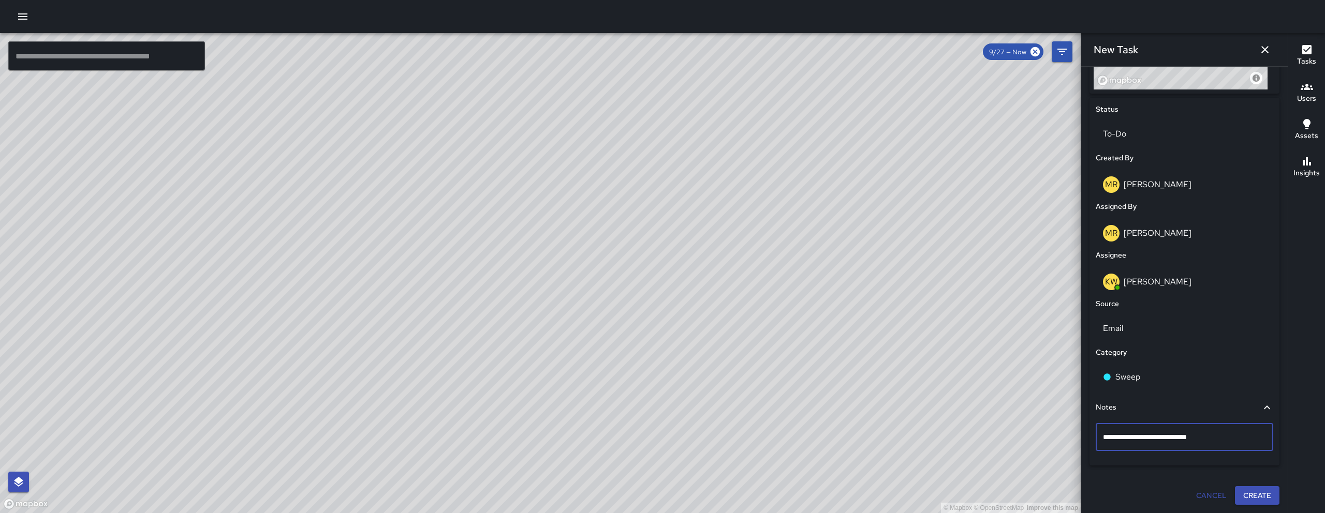
type textarea "**********"
click at [1244, 443] on div "TRASH ON SIDE WALK AND PLANTER ." at bounding box center [1185, 437] width 178 height 27
click at [1248, 439] on p "TRASH ON SIDE WALK AND PLANTER ." at bounding box center [1184, 438] width 163 height 10
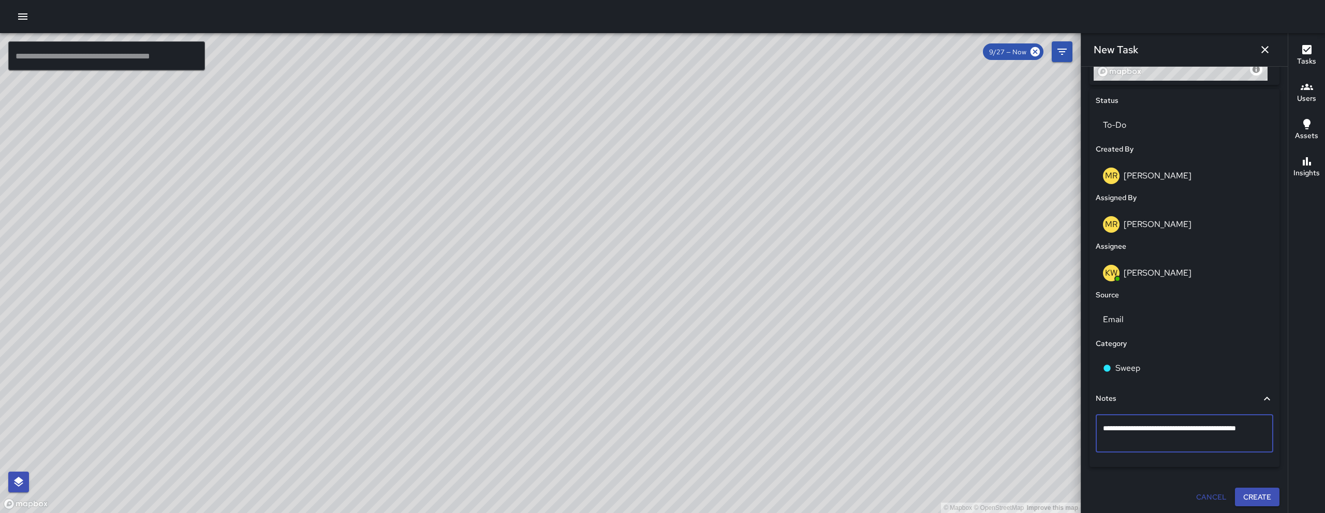
scroll to position [468, 0]
click at [1232, 427] on textarea "**********" at bounding box center [1180, 432] width 155 height 21
type textarea "**********"
click at [1236, 495] on button "Create" at bounding box center [1257, 495] width 45 height 19
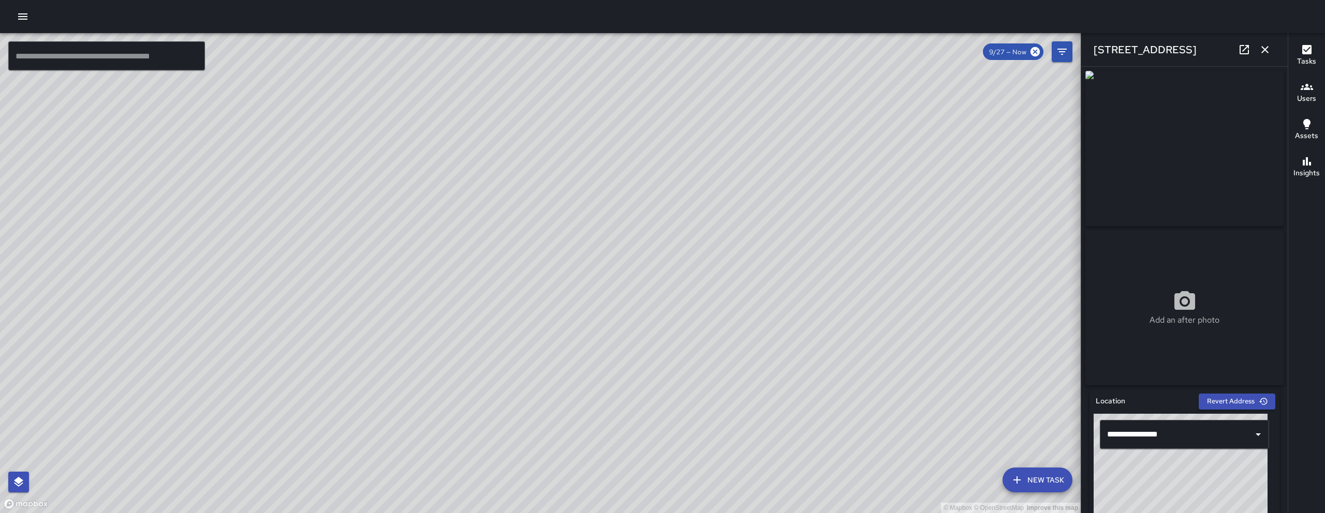
click at [1242, 50] on icon at bounding box center [1244, 49] width 12 height 12
drag, startPoint x: 557, startPoint y: 469, endPoint x: 681, endPoint y: 257, distance: 246.0
click at [681, 255] on div "© Mapbox © OpenStreetMap Improve this map" at bounding box center [540, 273] width 1081 height 480
drag, startPoint x: 525, startPoint y: 504, endPoint x: 501, endPoint y: 431, distance: 76.6
click at [603, 280] on div "© Mapbox © OpenStreetMap Improve this map" at bounding box center [540, 273] width 1081 height 480
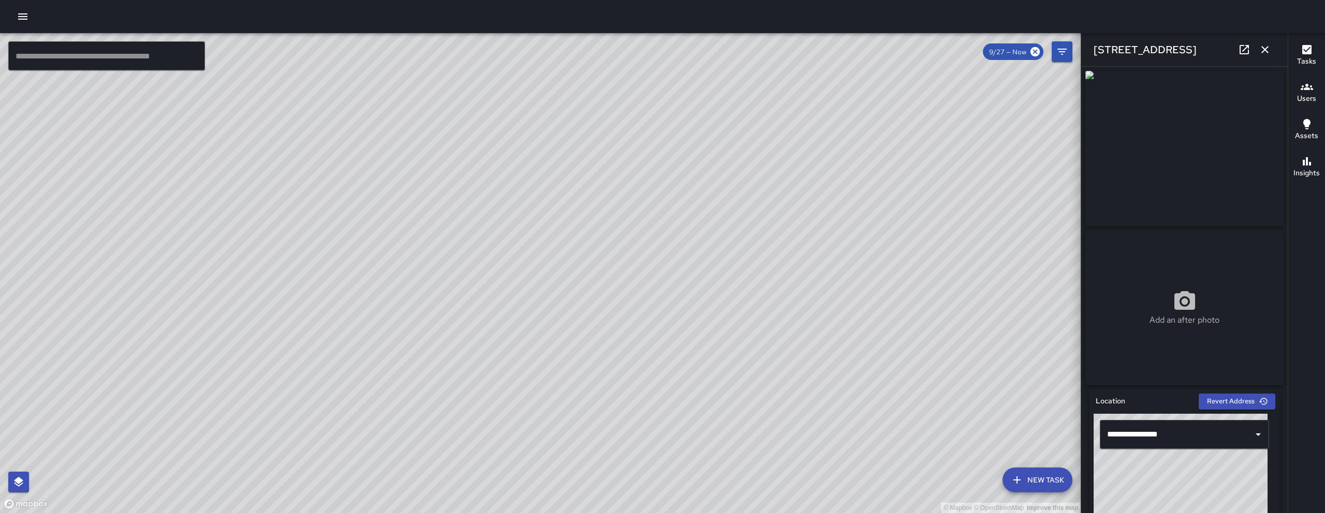
drag, startPoint x: 477, startPoint y: 436, endPoint x: 587, endPoint y: 308, distance: 169.1
click at [590, 294] on div "© Mapbox © OpenStreetMap Improve this map" at bounding box center [540, 273] width 1081 height 480
drag, startPoint x: 389, startPoint y: 507, endPoint x: 447, endPoint y: 391, distance: 130.1
click at [447, 391] on div "© Mapbox © OpenStreetMap Improve this map" at bounding box center [540, 273] width 1081 height 480
drag, startPoint x: 541, startPoint y: 396, endPoint x: 374, endPoint y: 372, distance: 169.4
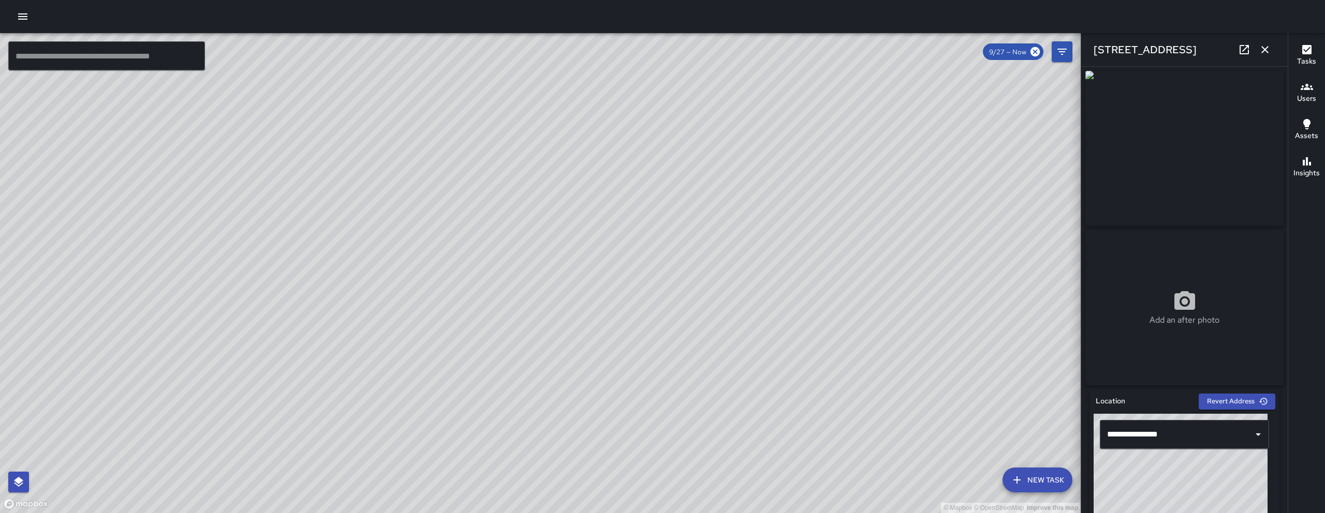
click at [375, 373] on div "© Mapbox © OpenStreetMap Improve this map" at bounding box center [540, 273] width 1081 height 480
click at [1037, 52] on icon at bounding box center [1034, 51] width 9 height 9
click at [1269, 48] on icon "button" at bounding box center [1265, 49] width 12 height 12
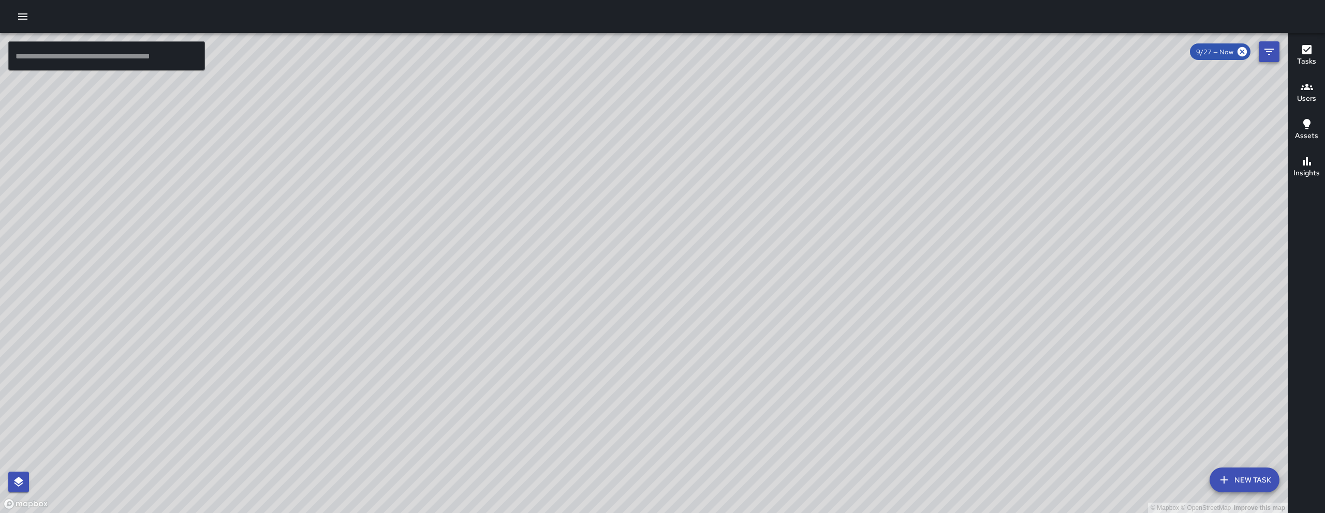
click at [1274, 54] on icon "Filters" at bounding box center [1269, 52] width 12 height 12
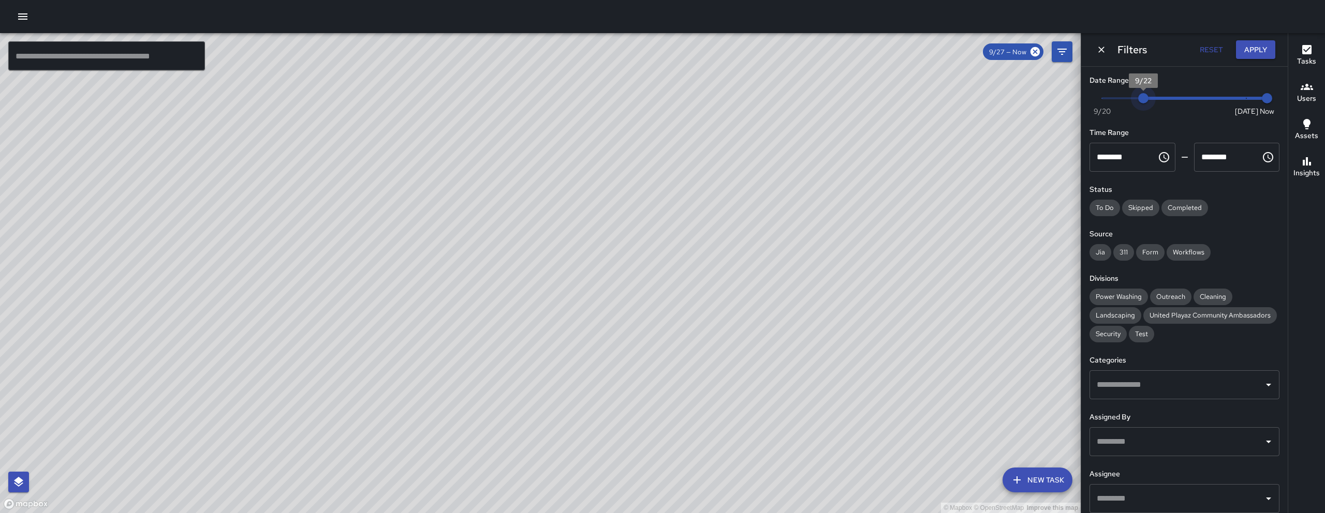
drag, startPoint x: 1148, startPoint y: 102, endPoint x: 1300, endPoint y: 102, distance: 152.1
click at [1300, 102] on div "© Mapbox © OpenStreetMap Improve this map ​ New Task 9/27 — Now Map Layers Task…" at bounding box center [662, 273] width 1325 height 480
drag, startPoint x: 1226, startPoint y: 98, endPoint x: 1248, endPoint y: 99, distance: 22.3
click at [1249, 99] on span "9/27" at bounding box center [1246, 98] width 10 height 10
type input "*"
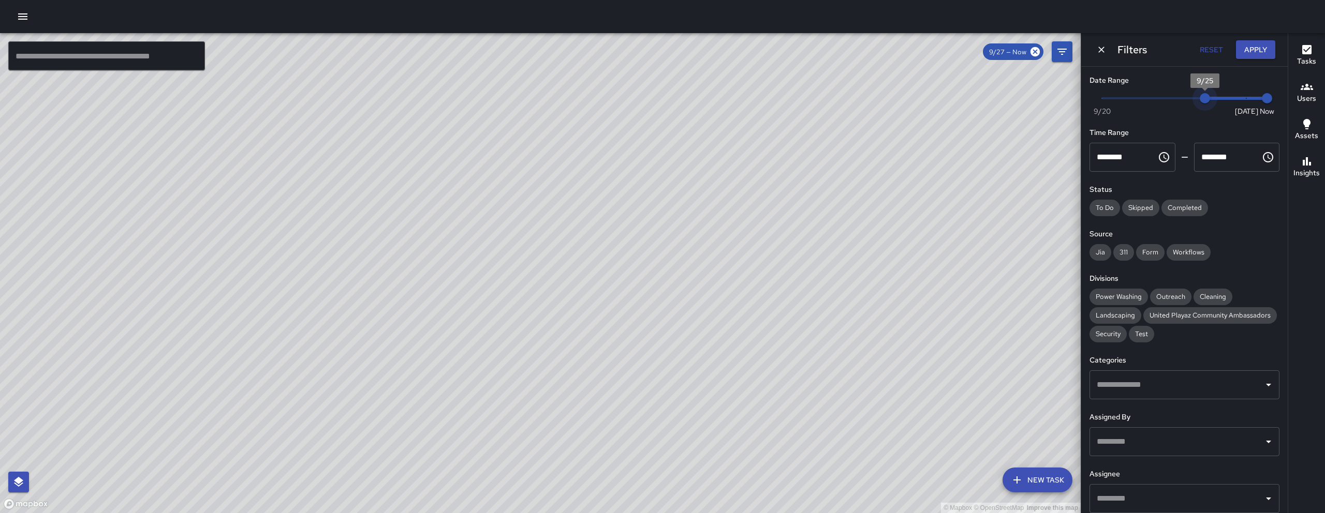
drag, startPoint x: 1241, startPoint y: 99, endPoint x: 1200, endPoint y: 97, distance: 41.5
click at [1200, 97] on span "9/25" at bounding box center [1205, 98] width 10 height 10
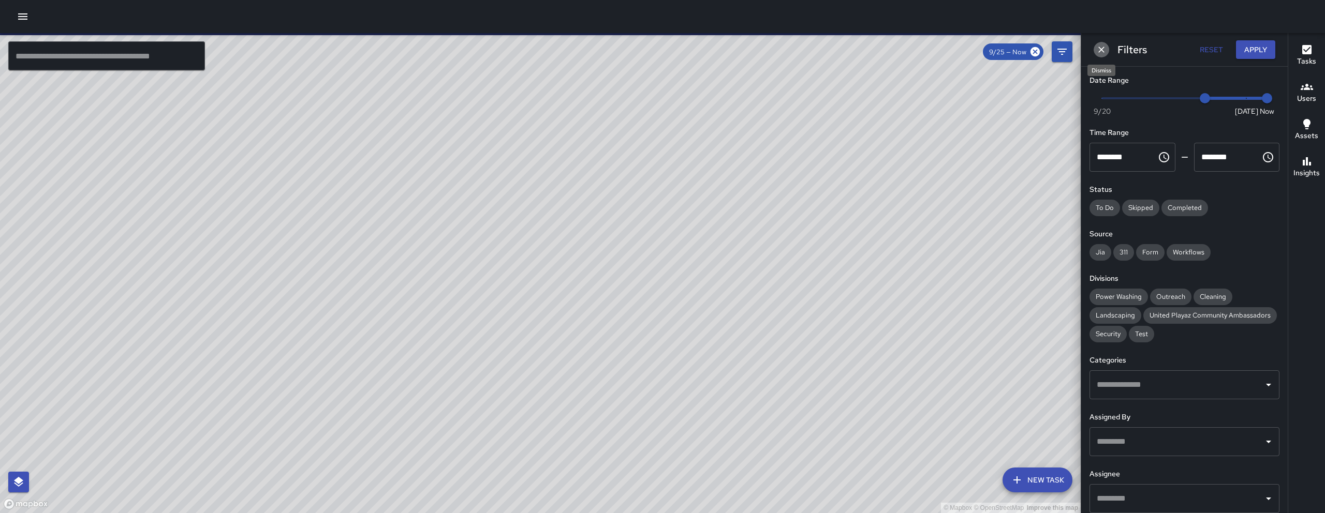
click at [1104, 49] on icon "Dismiss" at bounding box center [1101, 50] width 10 height 10
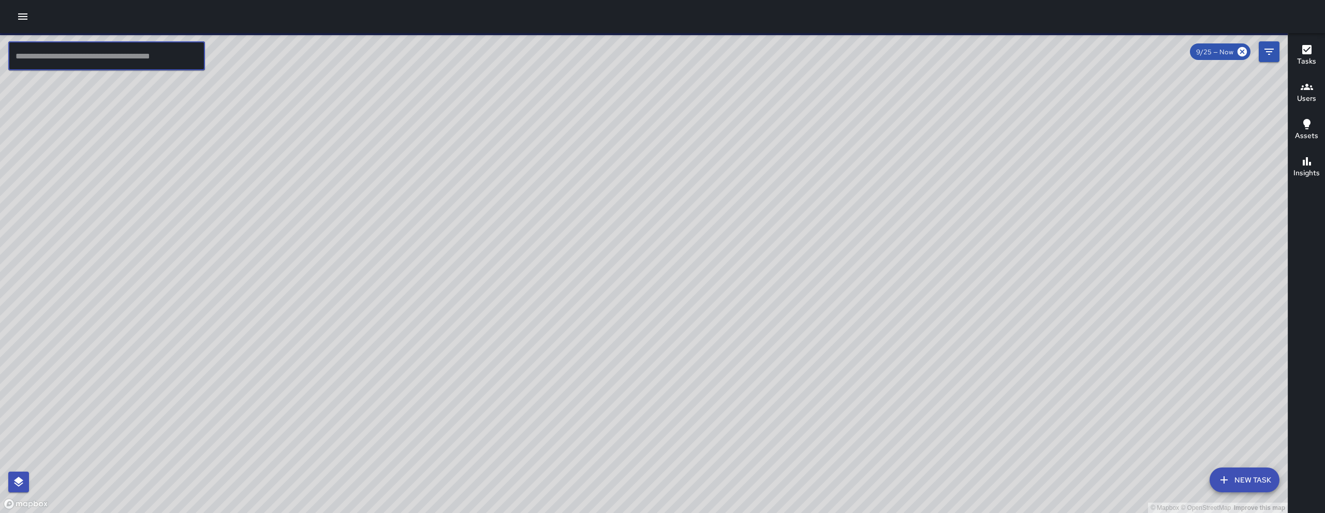
click at [62, 57] on input "text" at bounding box center [106, 55] width 197 height 29
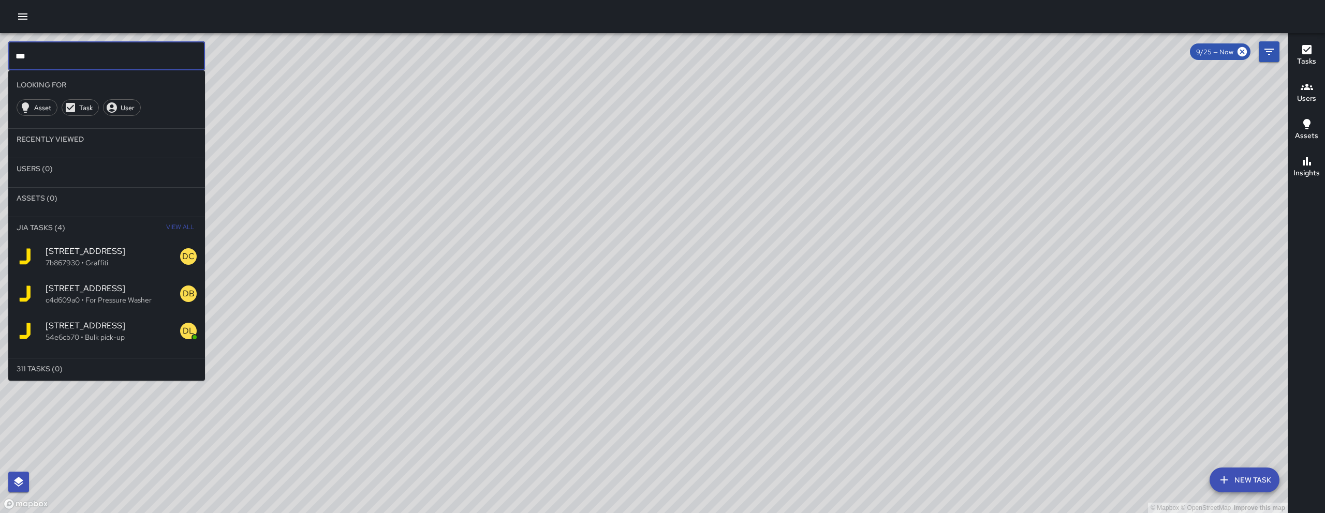
type input "***"
click at [121, 299] on p "c4d609a0 • For Pressure Washer" at bounding box center [113, 300] width 135 height 10
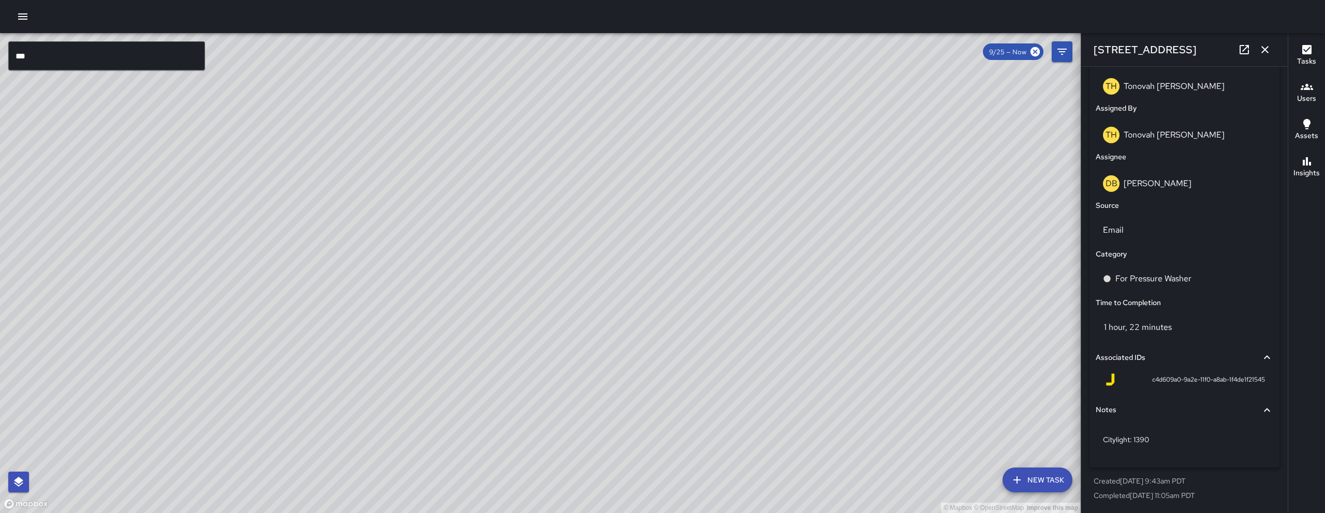
scroll to position [605, 0]
click at [1102, 440] on div "Citylight: 1390" at bounding box center [1185, 439] width 178 height 27
click at [1103, 441] on textarea "**********" at bounding box center [1180, 440] width 155 height 10
type textarea "**********"
click at [1101, 441] on div "**********" at bounding box center [1185, 439] width 178 height 27
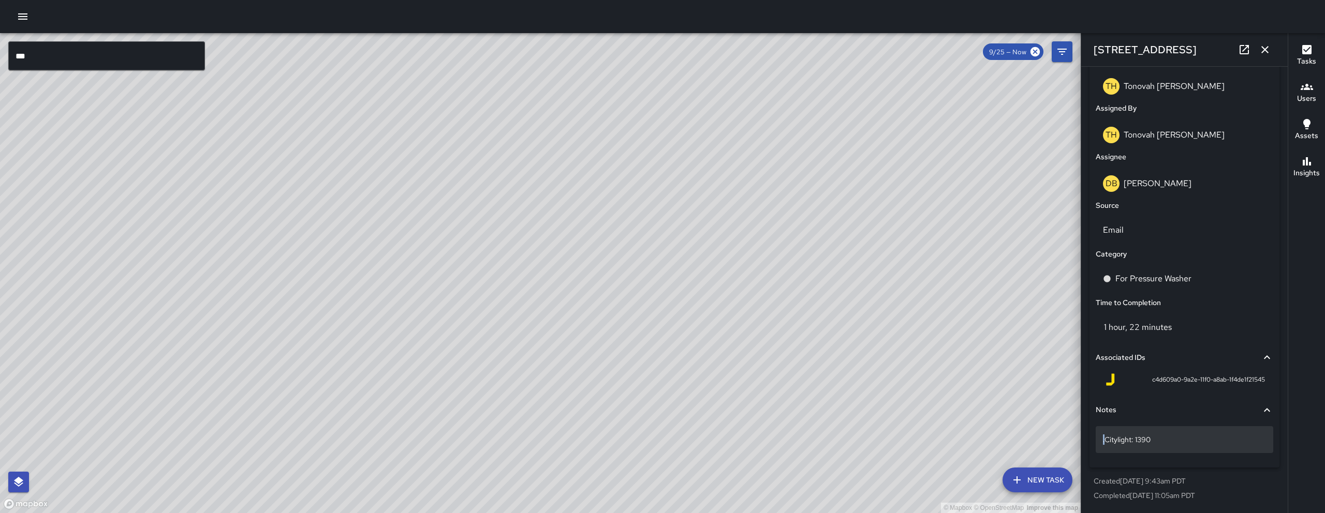
click at [1102, 442] on div ".Citylight: 1390" at bounding box center [1185, 439] width 178 height 27
click at [1104, 443] on textarea "**********" at bounding box center [1180, 440] width 155 height 10
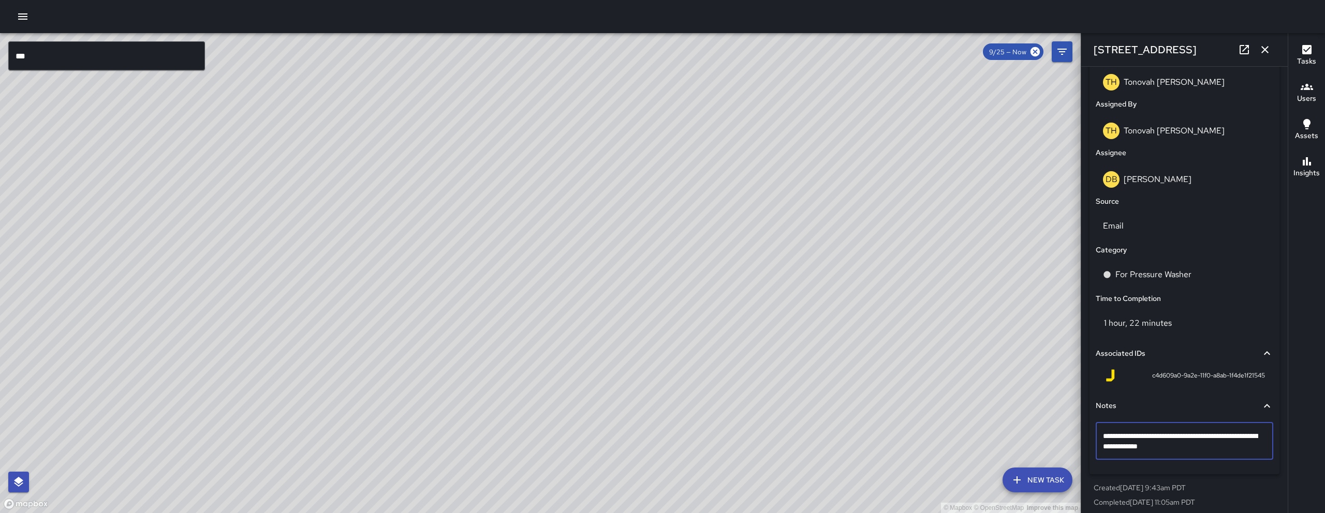
type textarea "**********"
click at [1226, 452] on textarea "**********" at bounding box center [1180, 441] width 155 height 21
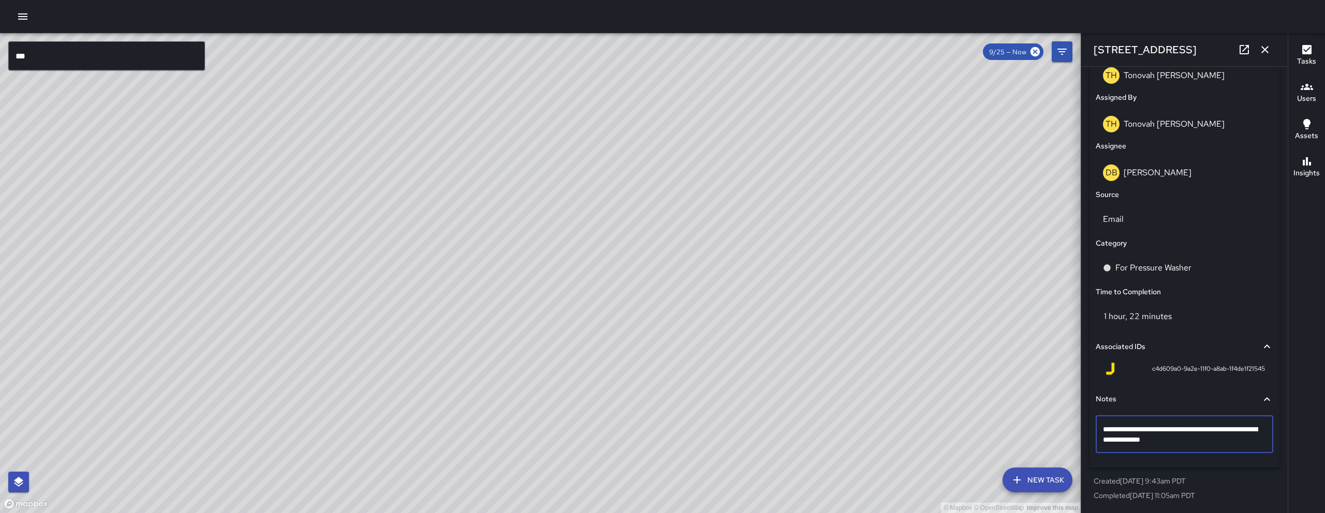
click at [926, 394] on div "© Mapbox © OpenStreetMap Improve this map" at bounding box center [540, 273] width 1081 height 480
click at [1263, 47] on icon "button" at bounding box center [1265, 49] width 12 height 12
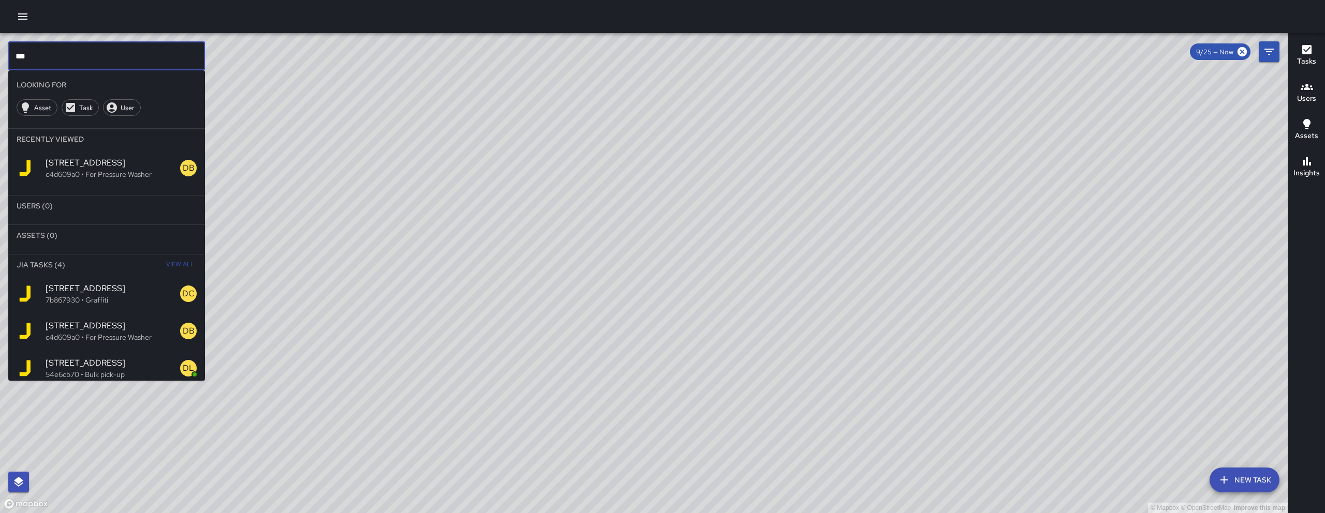
click at [158, 65] on input "***" at bounding box center [106, 55] width 197 height 29
click at [157, 65] on input "***" at bounding box center [106, 55] width 197 height 29
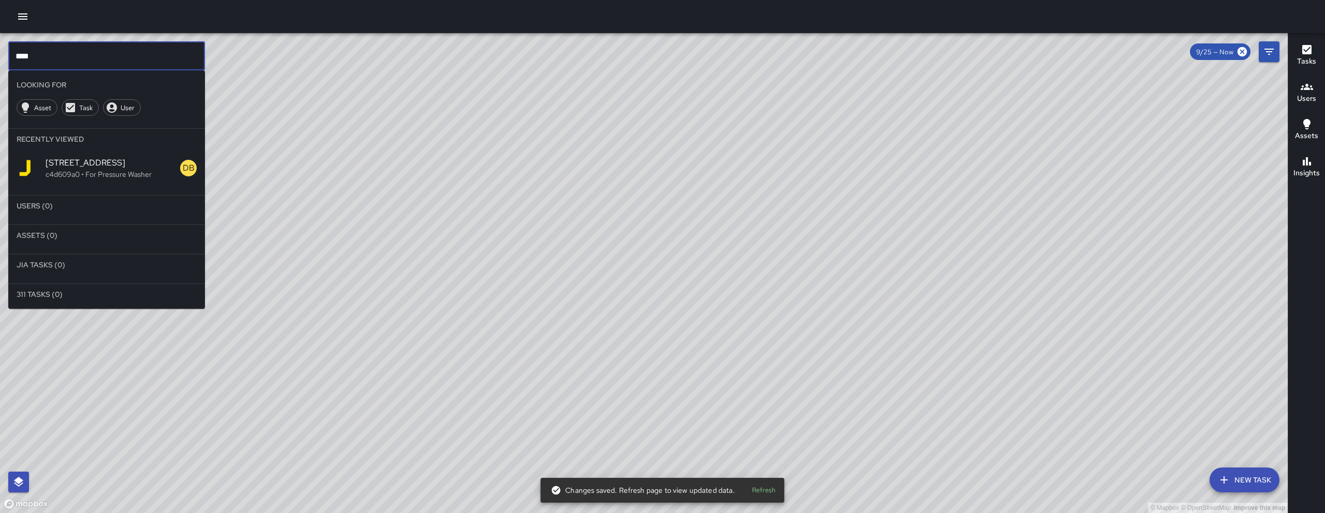
click at [121, 174] on p "c4d609a0 • For Pressure Washer" at bounding box center [113, 174] width 135 height 10
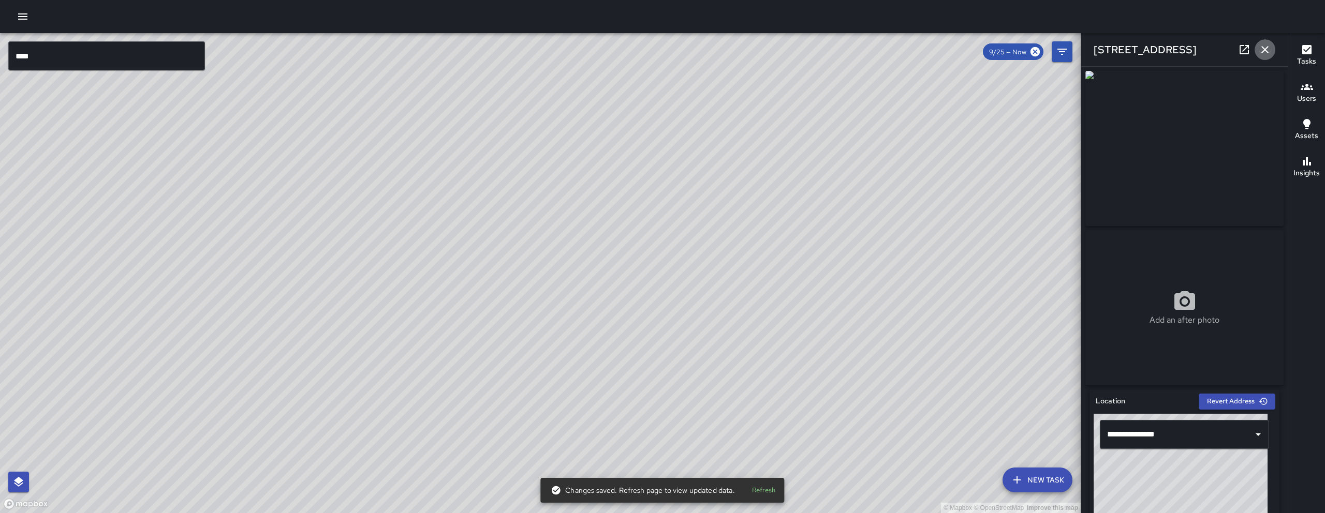
click at [1258, 48] on button "button" at bounding box center [1264, 49] width 21 height 21
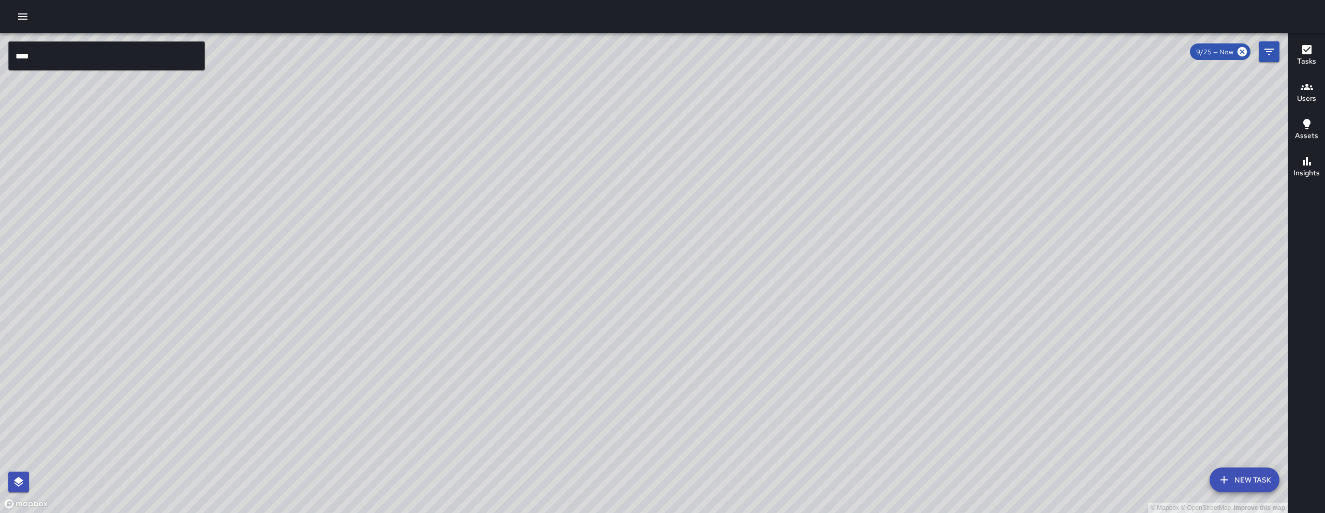
click at [72, 56] on input "****" at bounding box center [106, 55] width 197 height 29
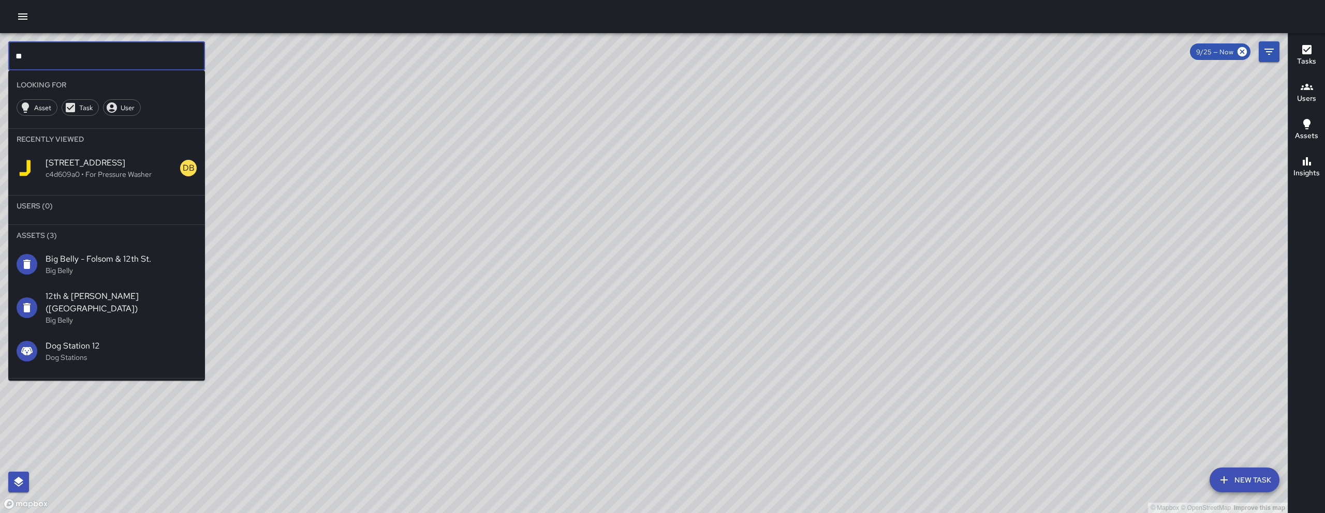
type input "*"
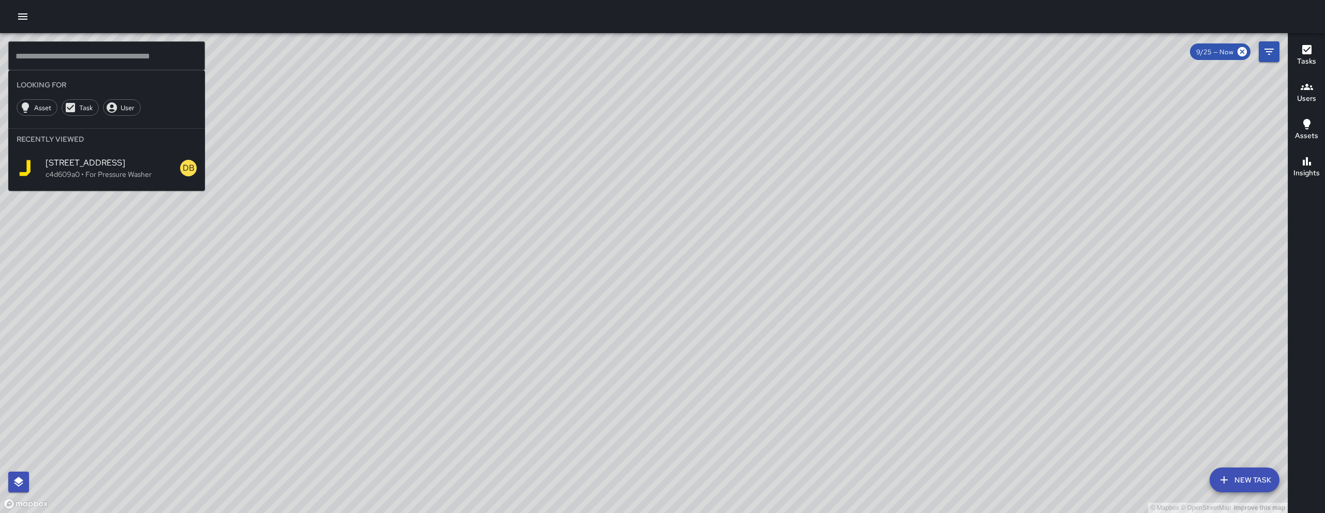
drag, startPoint x: 573, startPoint y: 140, endPoint x: 570, endPoint y: 233, distance: 93.2
click at [522, 376] on div "© Mapbox © OpenStreetMap Improve this map" at bounding box center [644, 273] width 1288 height 480
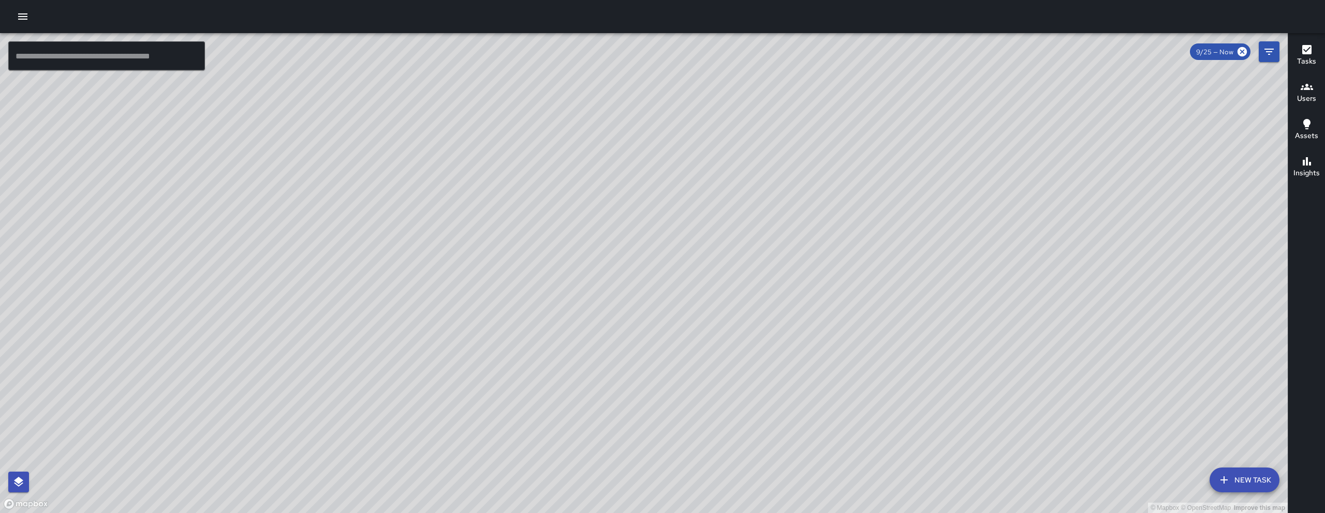
drag, startPoint x: 550, startPoint y: 344, endPoint x: 529, endPoint y: 383, distance: 44.4
click at [529, 383] on div "© Mapbox © OpenStreetMap Improve this map" at bounding box center [644, 273] width 1288 height 480
drag, startPoint x: 560, startPoint y: 355, endPoint x: 530, endPoint y: 385, distance: 41.7
click at [530, 396] on div "© Mapbox © OpenStreetMap Improve this map" at bounding box center [644, 273] width 1288 height 480
click at [533, 382] on div "© Mapbox © OpenStreetMap Improve this map" at bounding box center [644, 273] width 1288 height 480
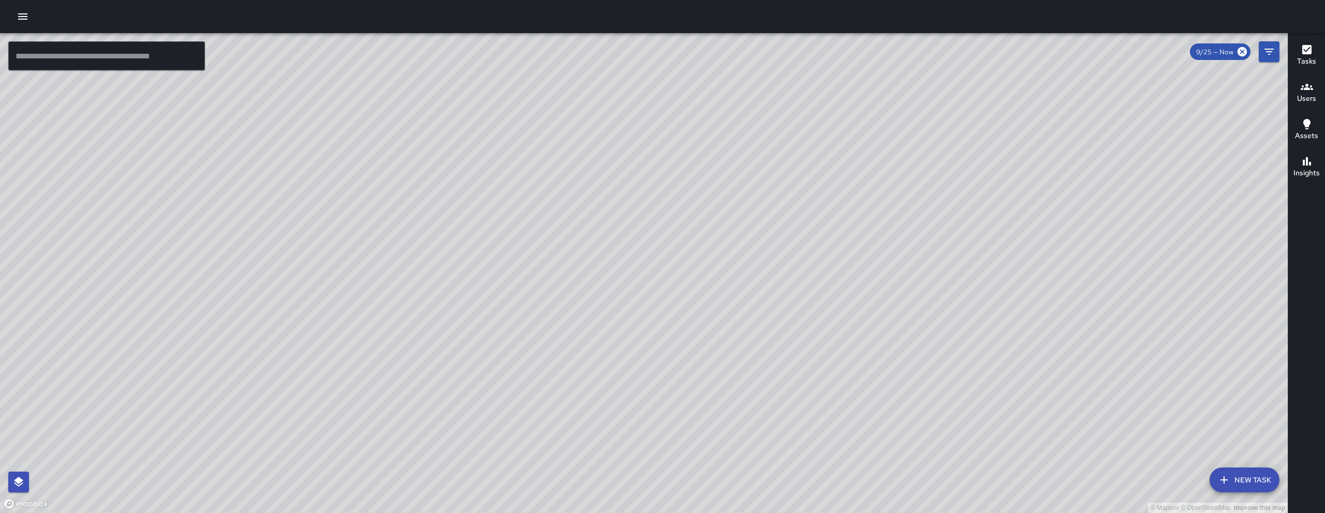
click at [137, 61] on input "text" at bounding box center [106, 55] width 197 height 29
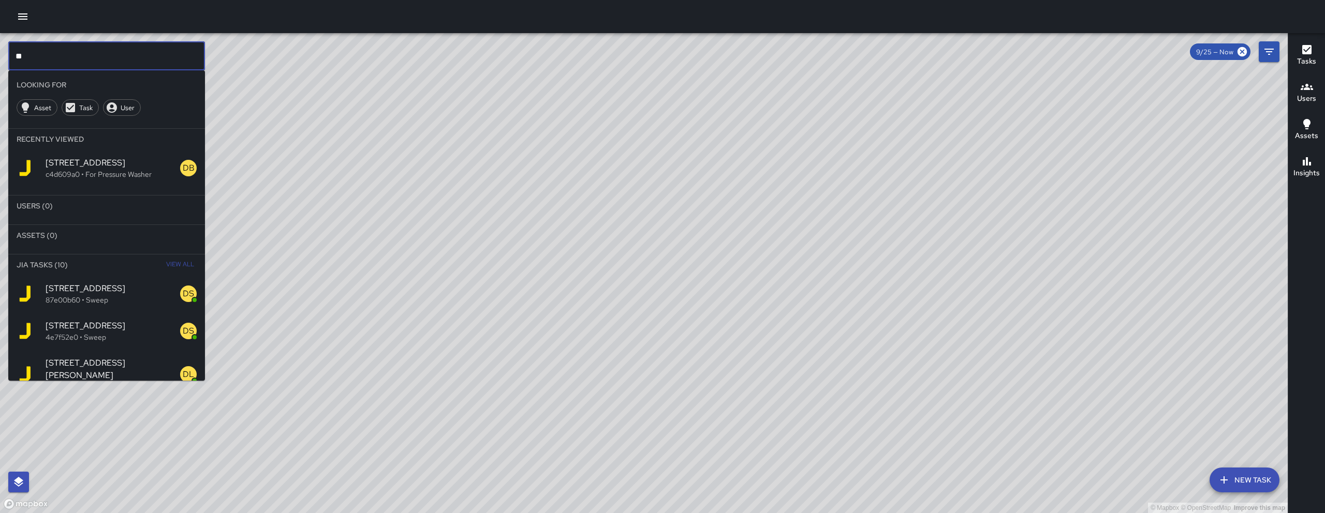
type input "*"
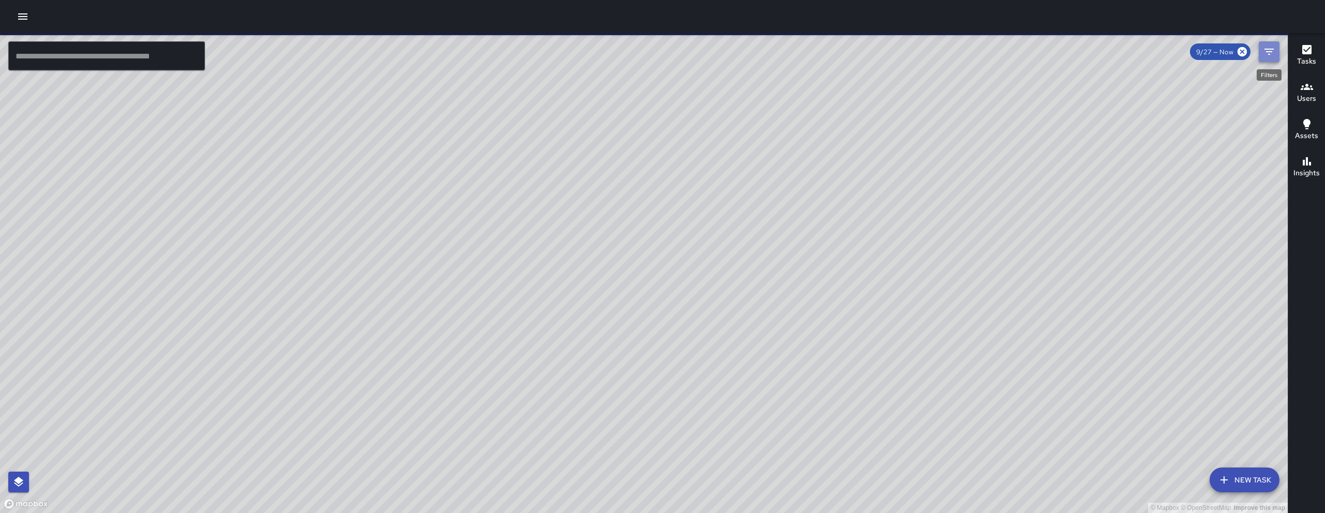
click at [1267, 57] on icon "Filters" at bounding box center [1269, 52] width 12 height 12
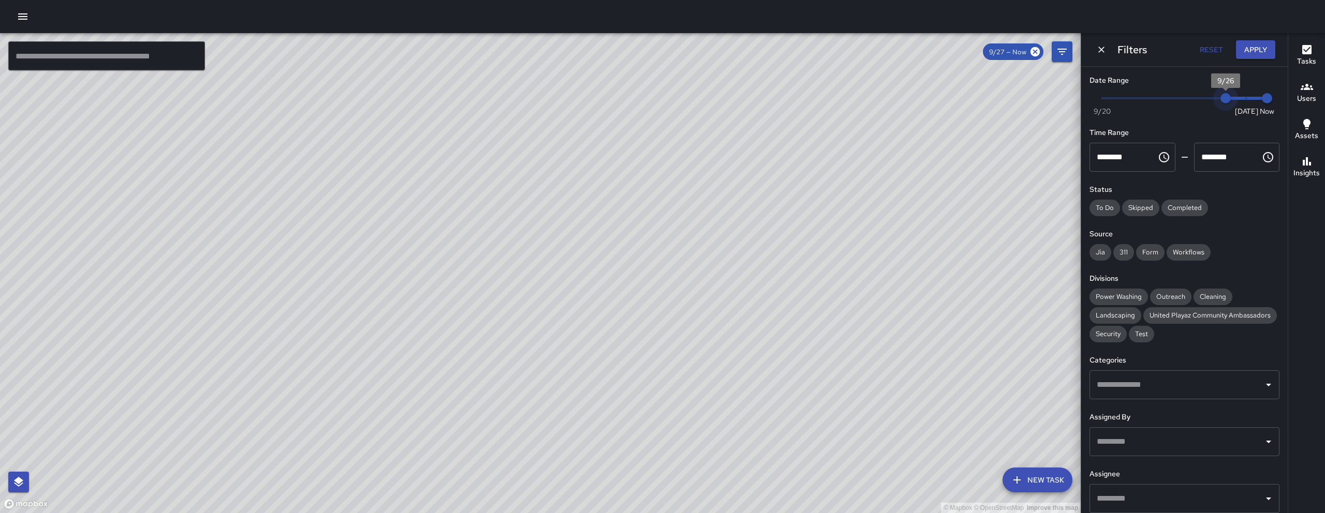
type input "*"
drag, startPoint x: 1240, startPoint y: 98, endPoint x: 1205, endPoint y: 98, distance: 35.2
click at [1205, 98] on span "9/25" at bounding box center [1205, 98] width 10 height 10
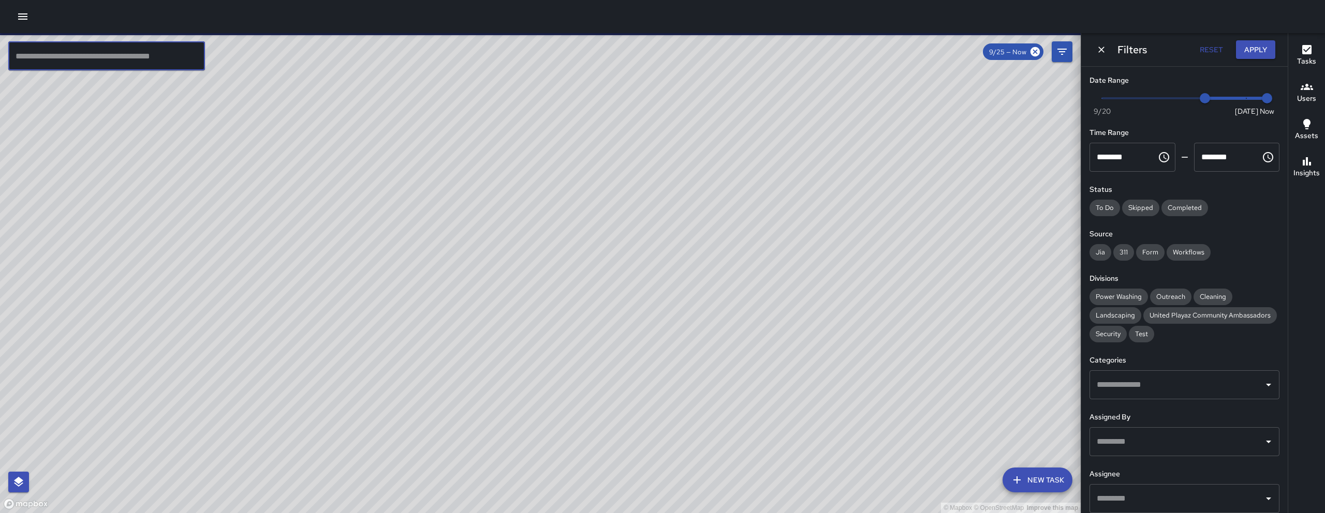
click at [108, 56] on input "text" at bounding box center [106, 55] width 197 height 29
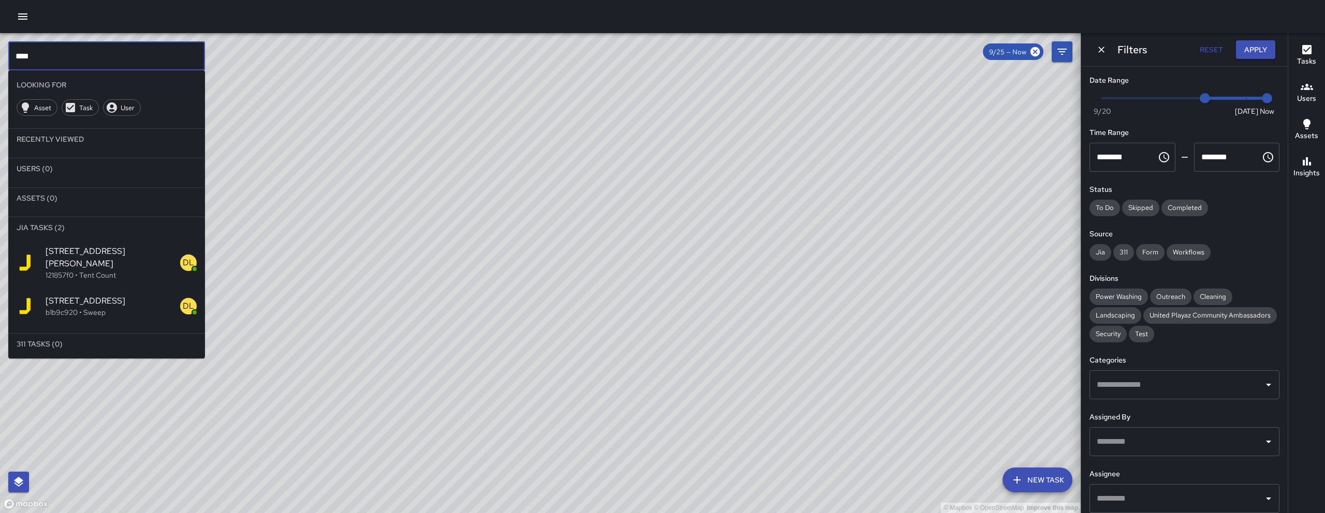
type input "****"
click at [112, 295] on span "1218 Folsom Street" at bounding box center [113, 301] width 135 height 12
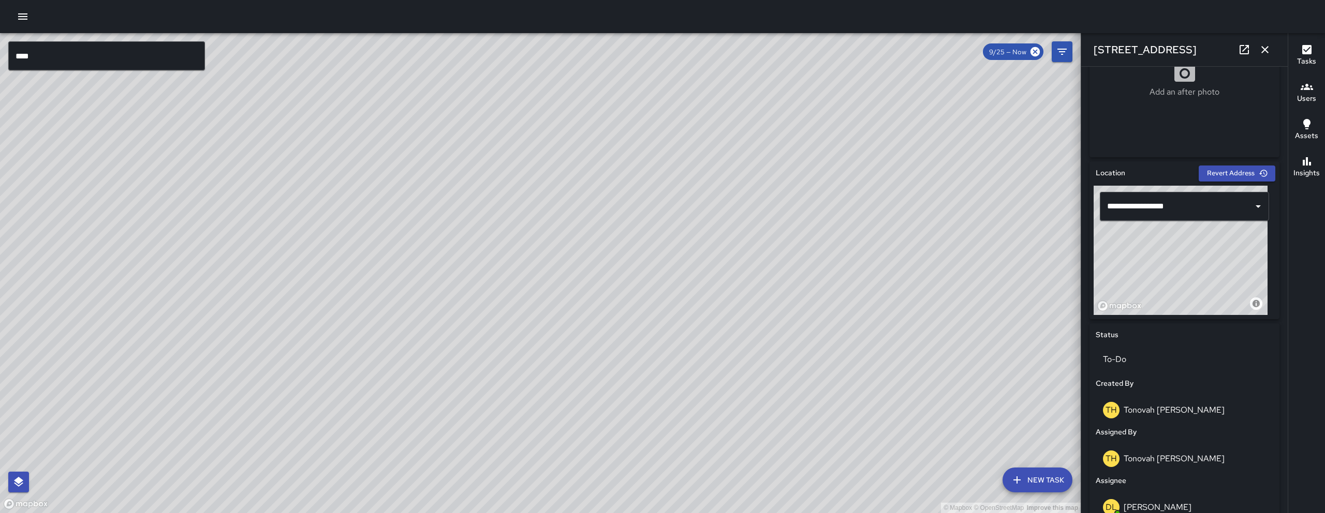
scroll to position [494, 0]
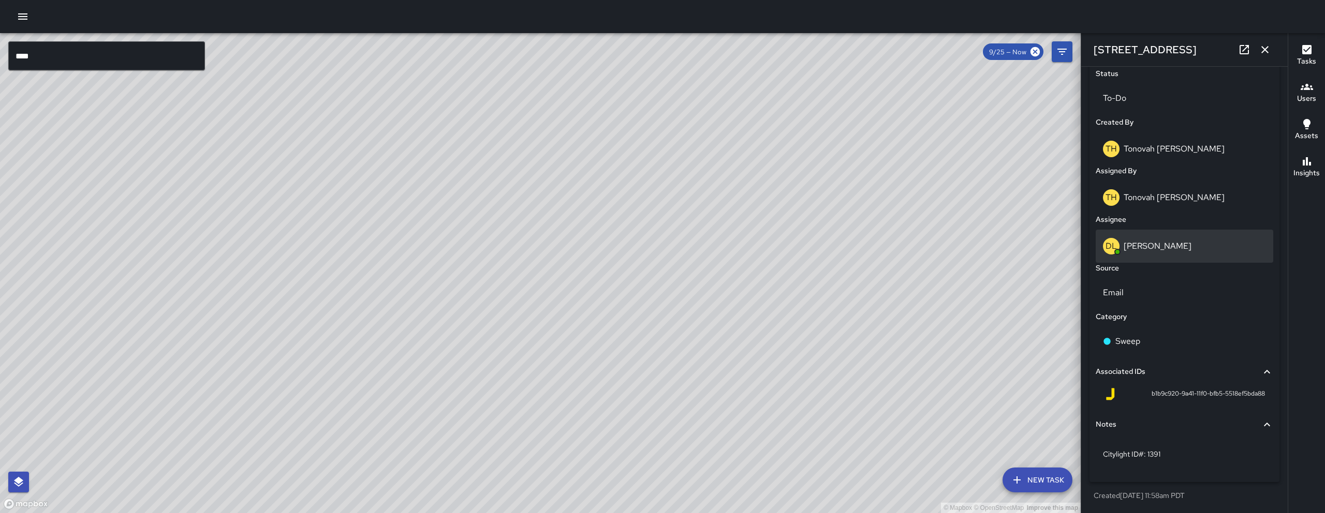
click at [1172, 234] on div "DL Damariye Lewis" at bounding box center [1185, 246] width 178 height 33
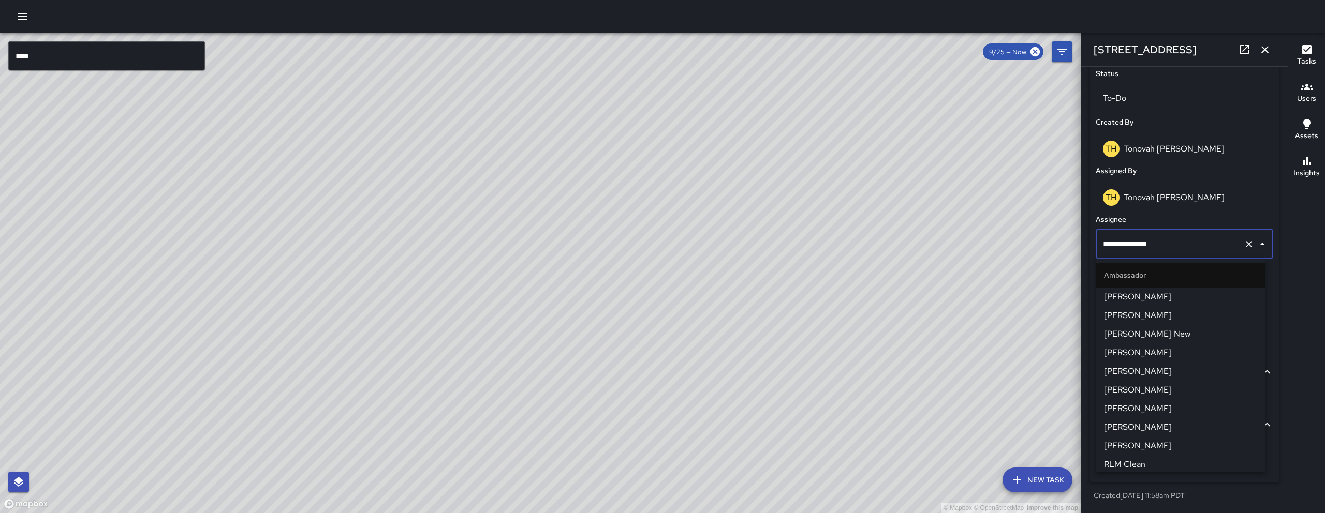
scroll to position [356, 0]
click at [1172, 234] on input "**********" at bounding box center [1169, 244] width 139 height 20
click at [1177, 238] on input "**********" at bounding box center [1169, 244] width 139 height 20
click at [1178, 239] on input "**********" at bounding box center [1169, 244] width 139 height 20
click at [1179, 240] on input "**********" at bounding box center [1169, 244] width 139 height 20
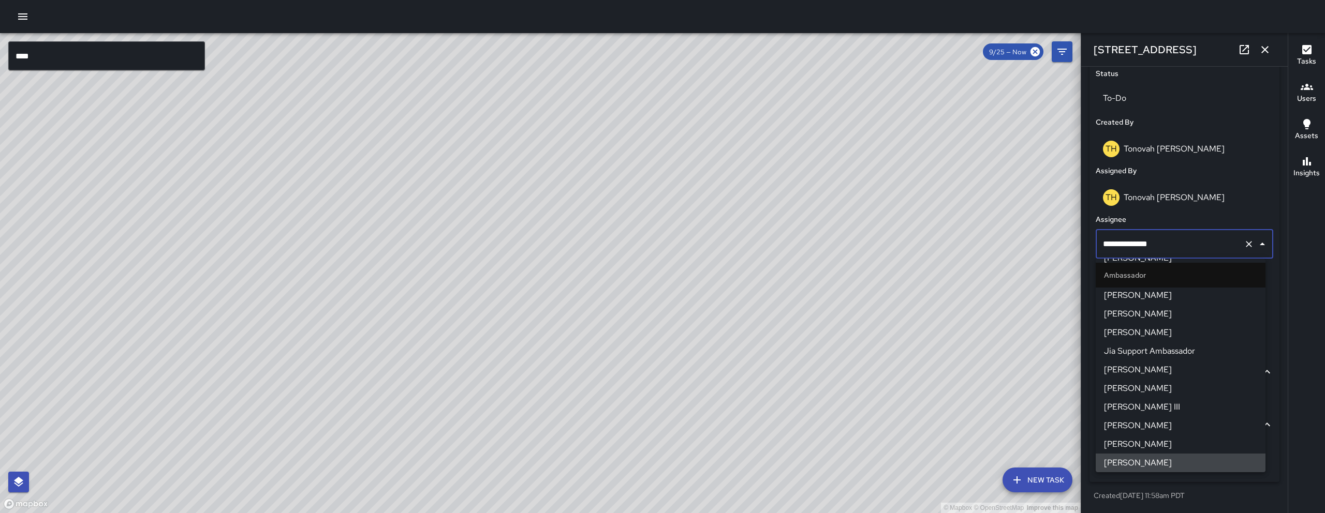
click at [1179, 240] on input "**********" at bounding box center [1169, 244] width 139 height 20
click at [1178, 239] on input "**********" at bounding box center [1169, 244] width 139 height 20
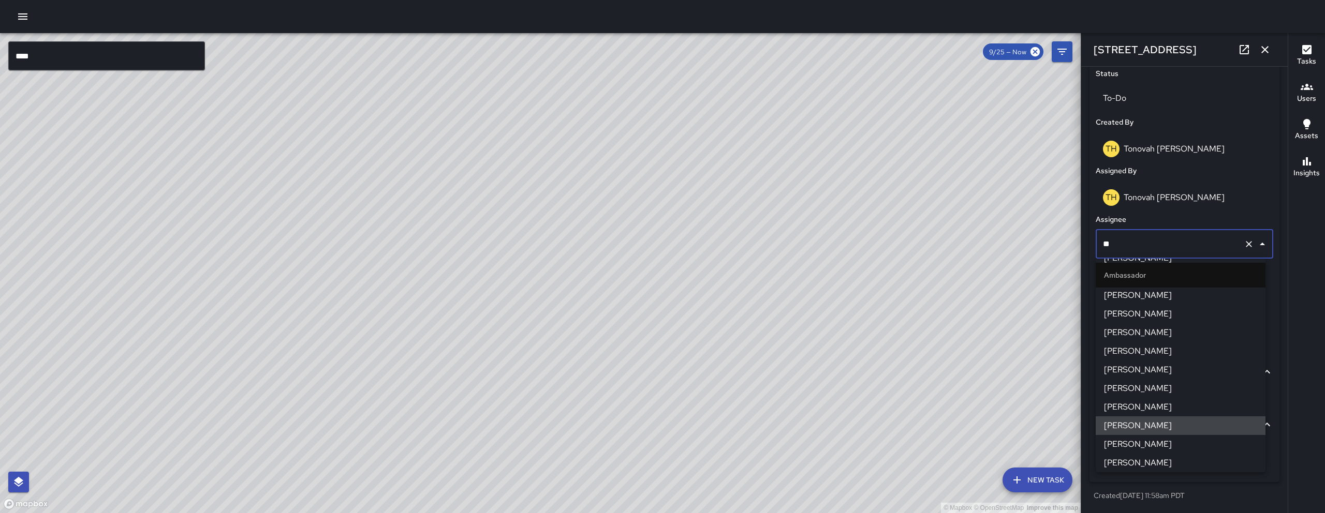
scroll to position [0, 0]
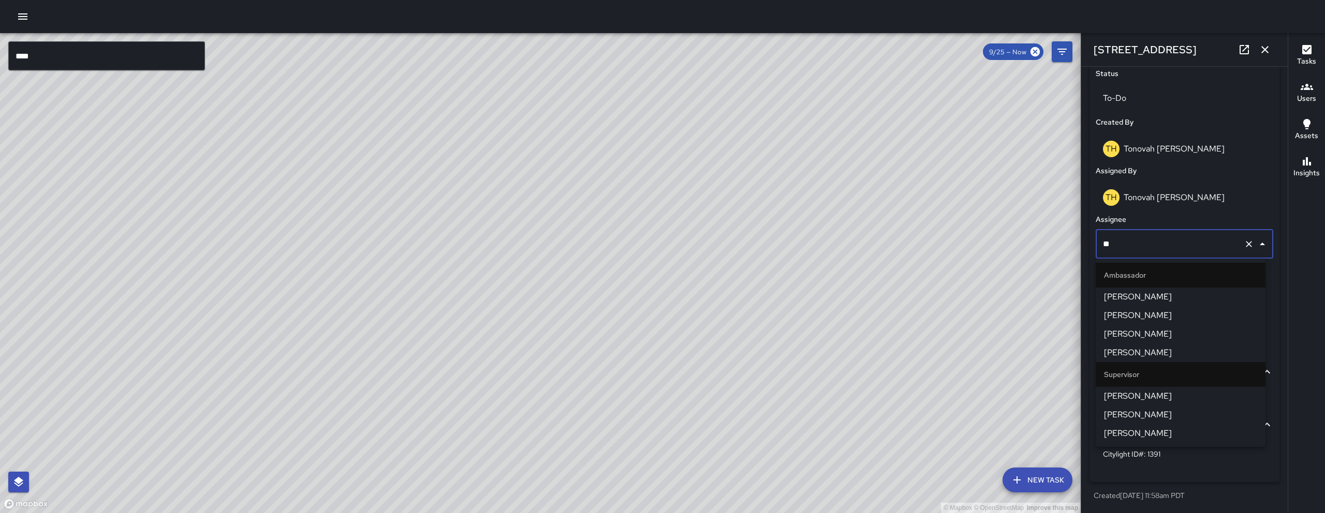
type input "***"
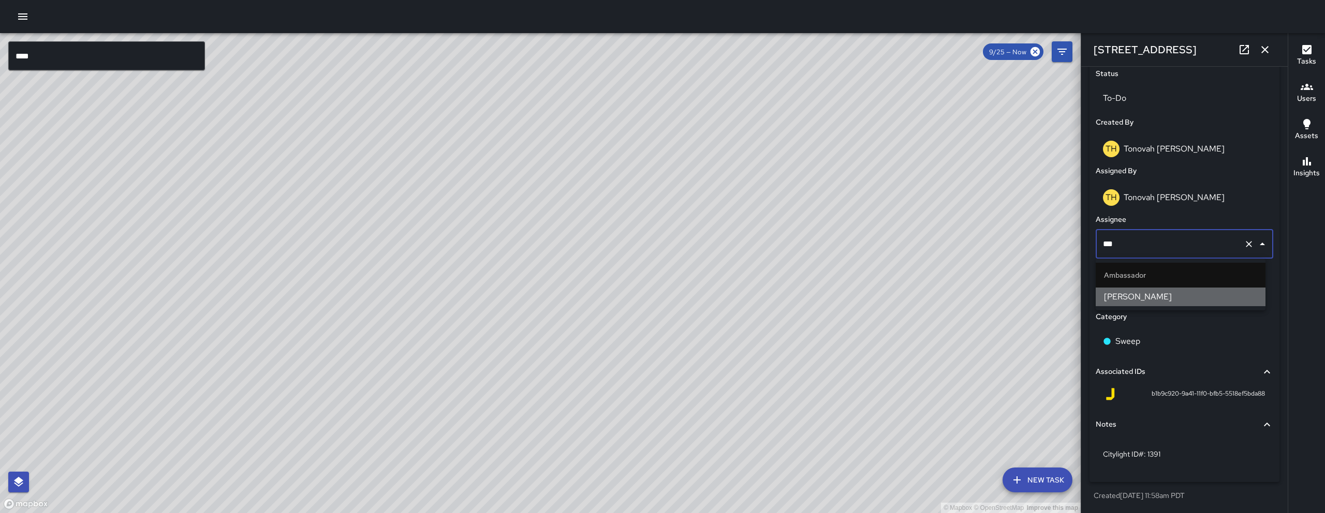
click at [1157, 291] on span "[PERSON_NAME]" at bounding box center [1180, 297] width 153 height 12
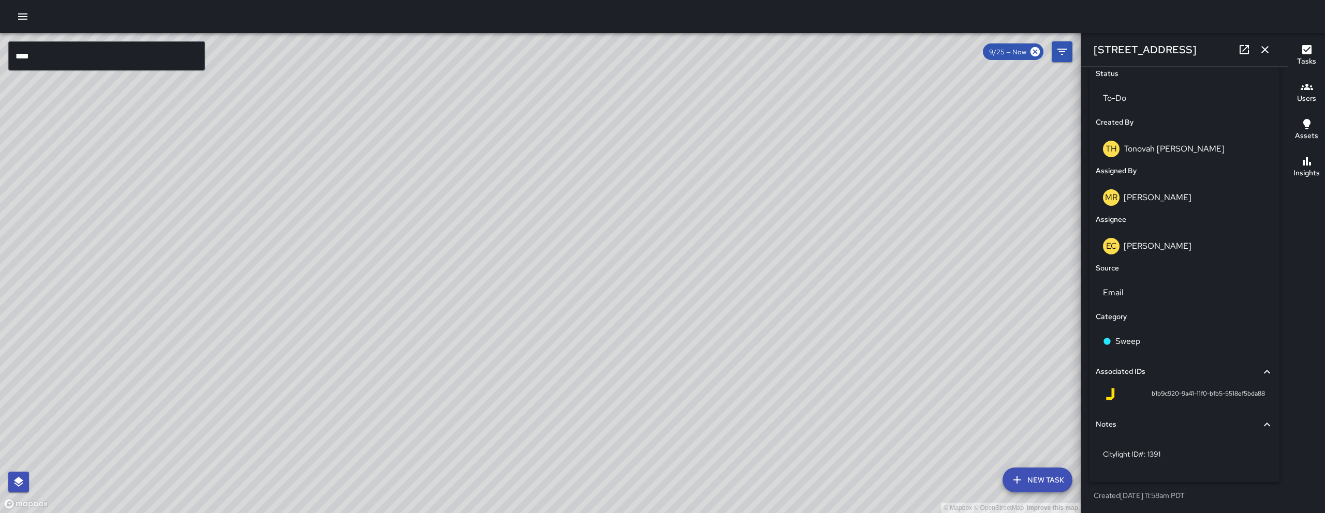
drag, startPoint x: 853, startPoint y: 387, endPoint x: 881, endPoint y: 381, distance: 28.0
click at [521, 510] on div "© Mapbox © OpenStreetMap Improve this map" at bounding box center [540, 273] width 1081 height 480
drag, startPoint x: 746, startPoint y: 462, endPoint x: 742, endPoint y: 456, distance: 7.0
click at [743, 464] on div "© Mapbox © OpenStreetMap Improve this map" at bounding box center [540, 273] width 1081 height 480
click at [1263, 51] on icon "button" at bounding box center [1264, 49] width 7 height 7
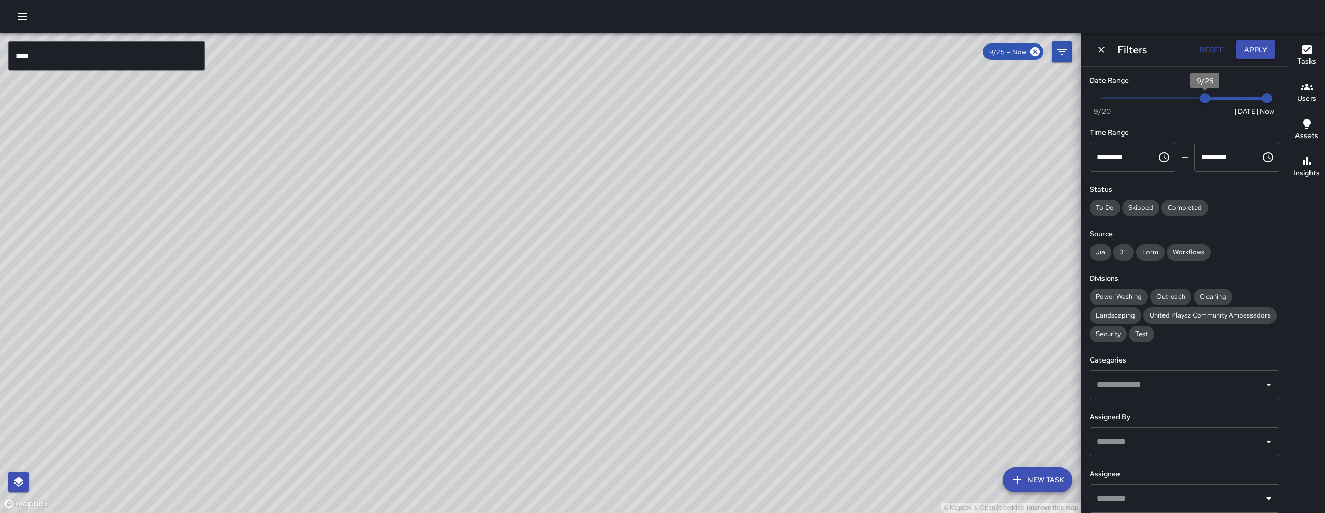
type input "*"
drag, startPoint x: 1208, startPoint y: 97, endPoint x: 1269, endPoint y: 97, distance: 60.5
click at [1269, 97] on div "Now Today 9/20 9/27 8:26 am" at bounding box center [1184, 105] width 190 height 28
click at [1261, 55] on button "Apply" at bounding box center [1255, 49] width 39 height 19
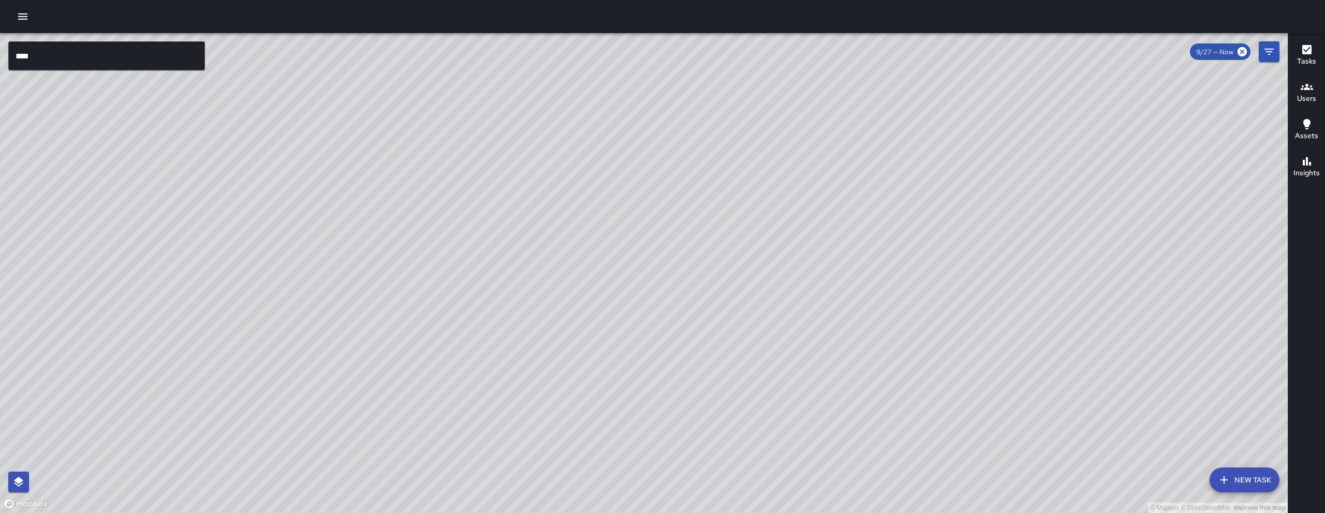
click at [741, 182] on div "© Mapbox © OpenStreetMap Improve this map" at bounding box center [644, 273] width 1288 height 480
click at [736, 182] on div "© Mapbox © OpenStreetMap Improve this map SK SEAN KELLEY 246 Shipley Street Cre…" at bounding box center [644, 273] width 1288 height 480
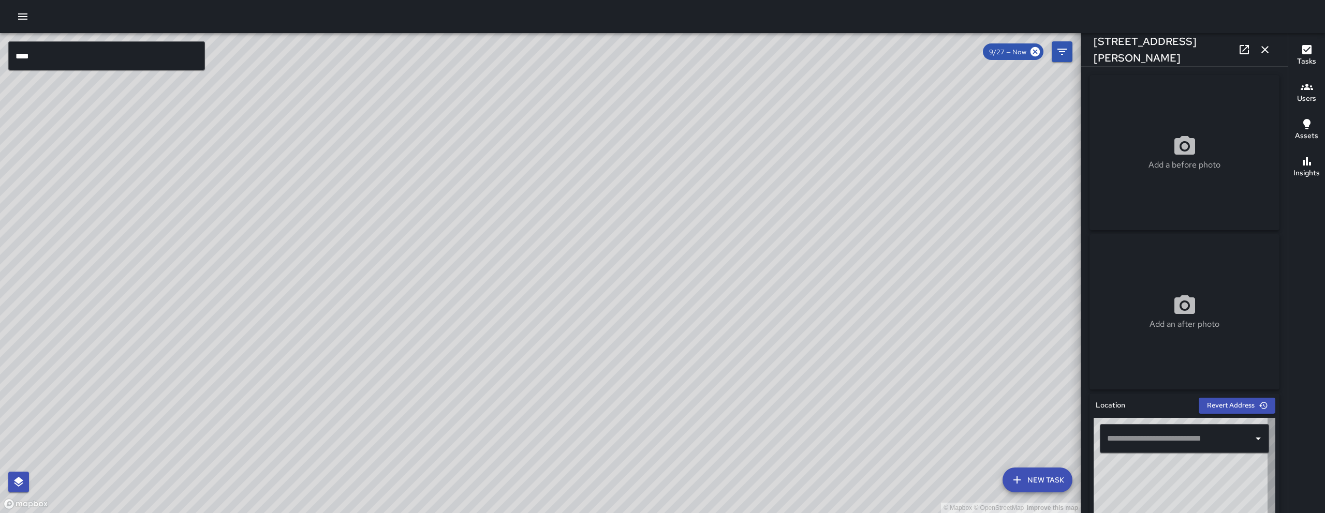
type input "**********"
click at [1241, 54] on icon at bounding box center [1244, 49] width 12 height 12
click at [1264, 50] on icon "button" at bounding box center [1264, 49] width 7 height 7
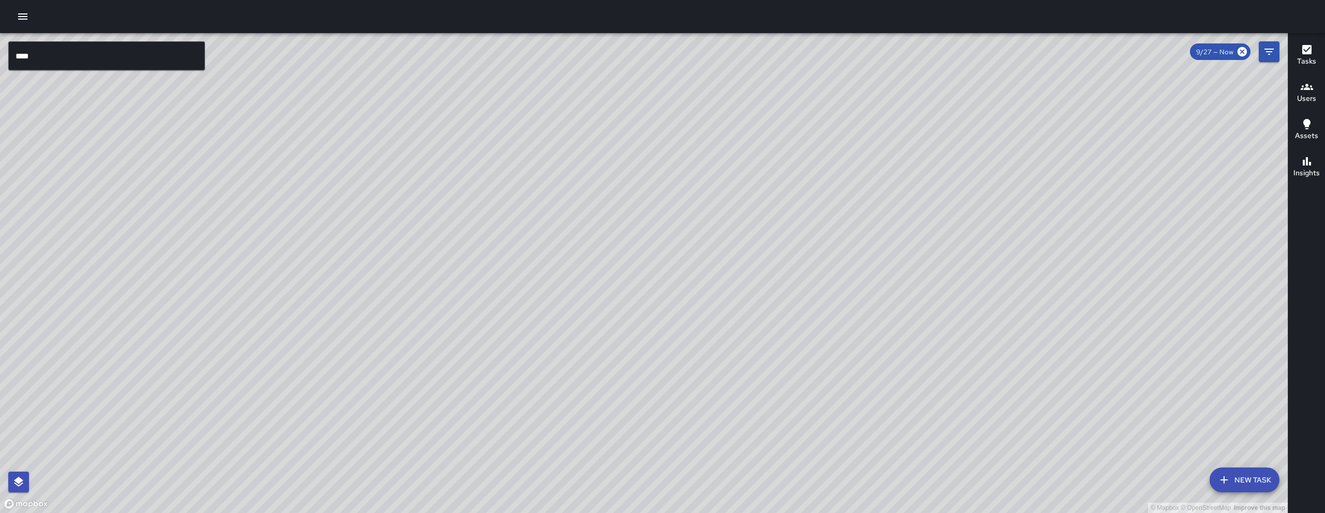
drag, startPoint x: 518, startPoint y: 421, endPoint x: 616, endPoint y: 279, distance: 173.0
click at [606, 262] on div "© Mapbox © OpenStreetMap Improve this map" at bounding box center [644, 273] width 1288 height 480
drag, startPoint x: 555, startPoint y: 508, endPoint x: 810, endPoint y: 198, distance: 401.5
click at [716, 314] on div "© Mapbox © OpenStreetMap Improve this map" at bounding box center [644, 273] width 1288 height 480
click at [808, 201] on div "© Mapbox © OpenStreetMap Improve this map" at bounding box center [644, 273] width 1288 height 480
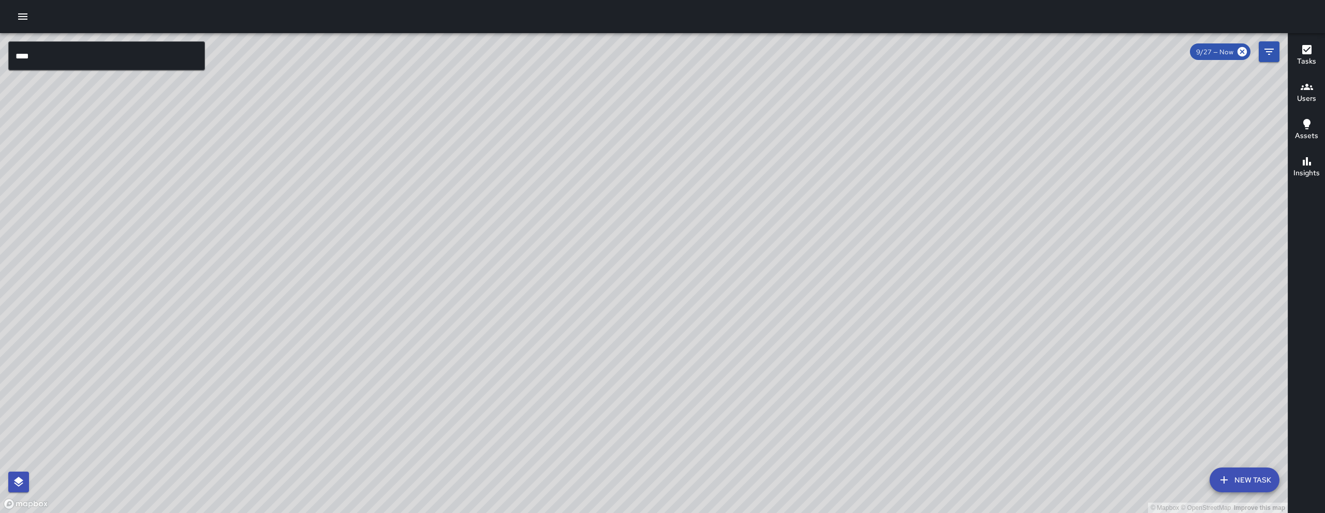
drag, startPoint x: 557, startPoint y: 446, endPoint x: 612, endPoint y: 309, distance: 147.2
click at [614, 302] on div "© Mapbox © OpenStreetMap Improve this map" at bounding box center [644, 273] width 1288 height 480
drag, startPoint x: 484, startPoint y: 370, endPoint x: 495, endPoint y: 422, distance: 52.9
click at [495, 422] on div "© Mapbox © OpenStreetMap Improve this map" at bounding box center [644, 273] width 1288 height 480
drag, startPoint x: 540, startPoint y: 412, endPoint x: 514, endPoint y: 398, distance: 29.0
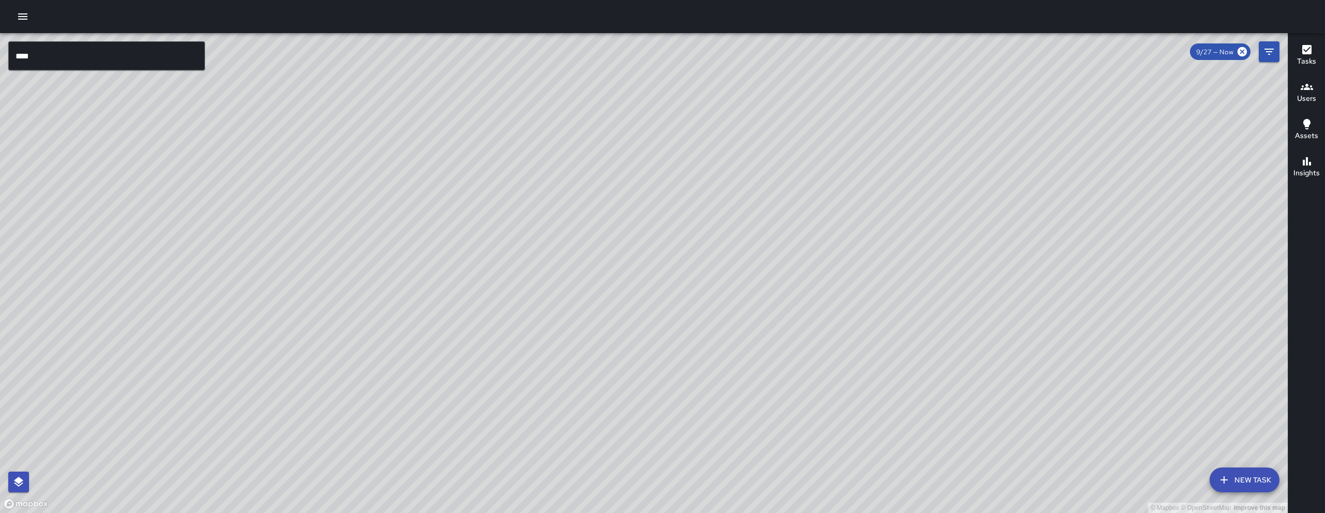
click at [514, 398] on div "© Mapbox © OpenStreetMap Improve this map" at bounding box center [644, 273] width 1288 height 480
drag, startPoint x: 516, startPoint y: 404, endPoint x: 521, endPoint y: 409, distance: 7.0
click at [521, 410] on div "© Mapbox © OpenStreetMap Improve this map" at bounding box center [644, 273] width 1288 height 480
drag, startPoint x: 705, startPoint y: 271, endPoint x: 712, endPoint y: 280, distance: 11.5
click at [712, 280] on div "© Mapbox © OpenStreetMap Improve this map" at bounding box center [644, 273] width 1288 height 480
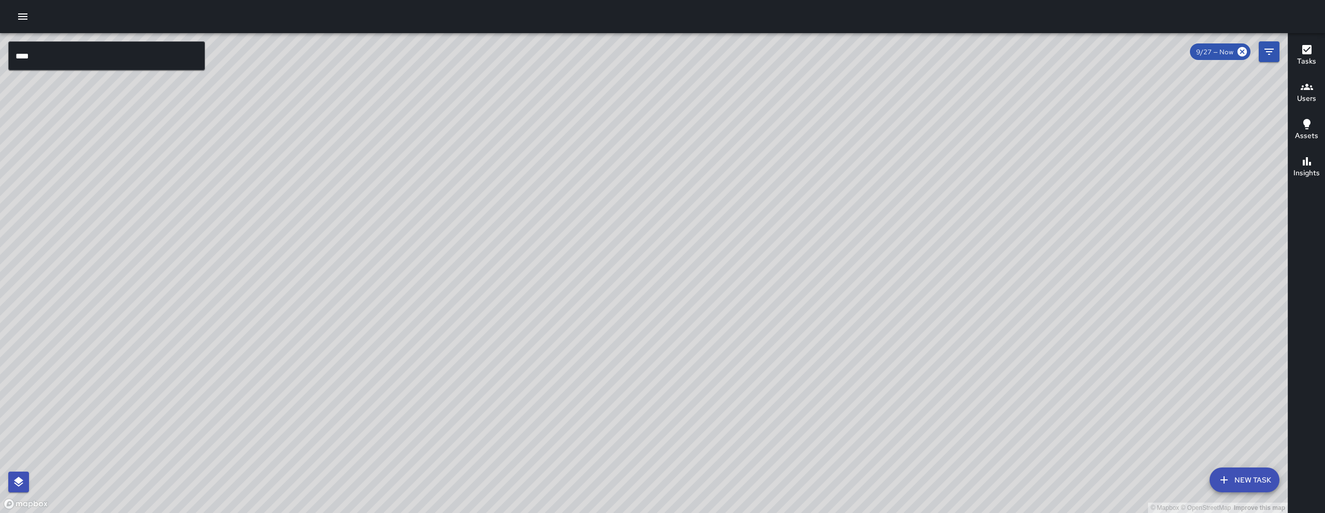
drag, startPoint x: 711, startPoint y: 274, endPoint x: 714, endPoint y: 283, distance: 8.8
click at [714, 283] on div "© Mapbox © OpenStreetMap Improve this map" at bounding box center [644, 273] width 1288 height 480
drag, startPoint x: 770, startPoint y: 327, endPoint x: 690, endPoint y: 202, distance: 147.9
click at [692, 204] on div "© Mapbox © OpenStreetMap Improve this map" at bounding box center [644, 273] width 1288 height 480
drag, startPoint x: 706, startPoint y: 253, endPoint x: 708, endPoint y: 268, distance: 15.7
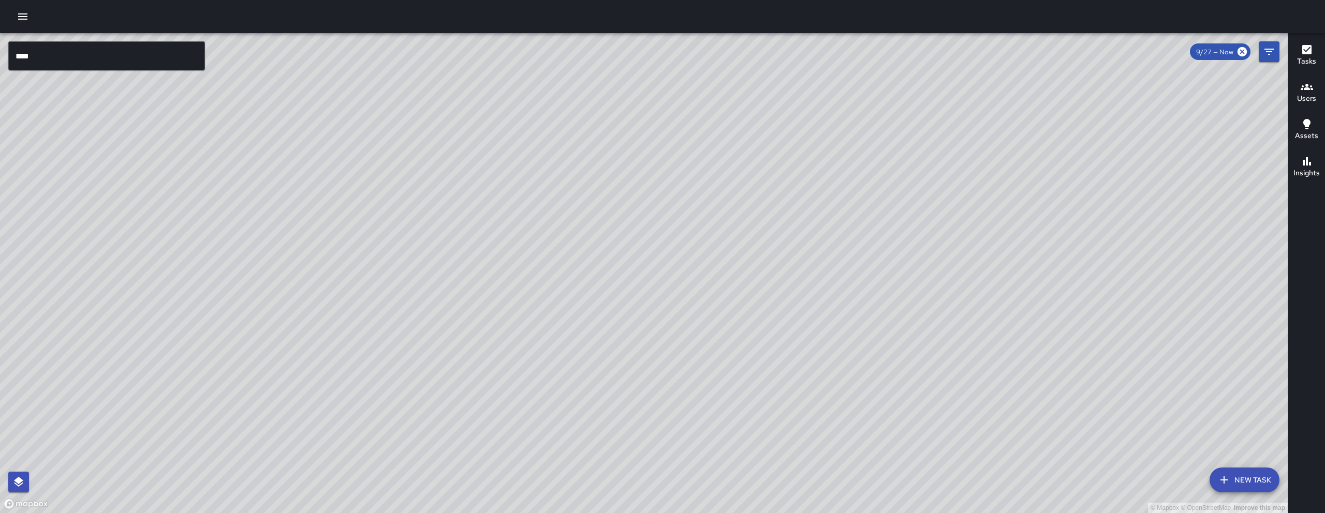
click at [708, 268] on div "© Mapbox © OpenStreetMap Improve this map" at bounding box center [644, 273] width 1288 height 480
drag, startPoint x: 702, startPoint y: 270, endPoint x: 707, endPoint y: 280, distance: 12.0
click at [707, 280] on div "© Mapbox © OpenStreetMap Improve this map" at bounding box center [644, 273] width 1288 height 480
click at [708, 286] on div "© Mapbox © OpenStreetMap Improve this map" at bounding box center [644, 273] width 1288 height 480
drag, startPoint x: 257, startPoint y: 312, endPoint x: 940, endPoint y: 291, distance: 682.9
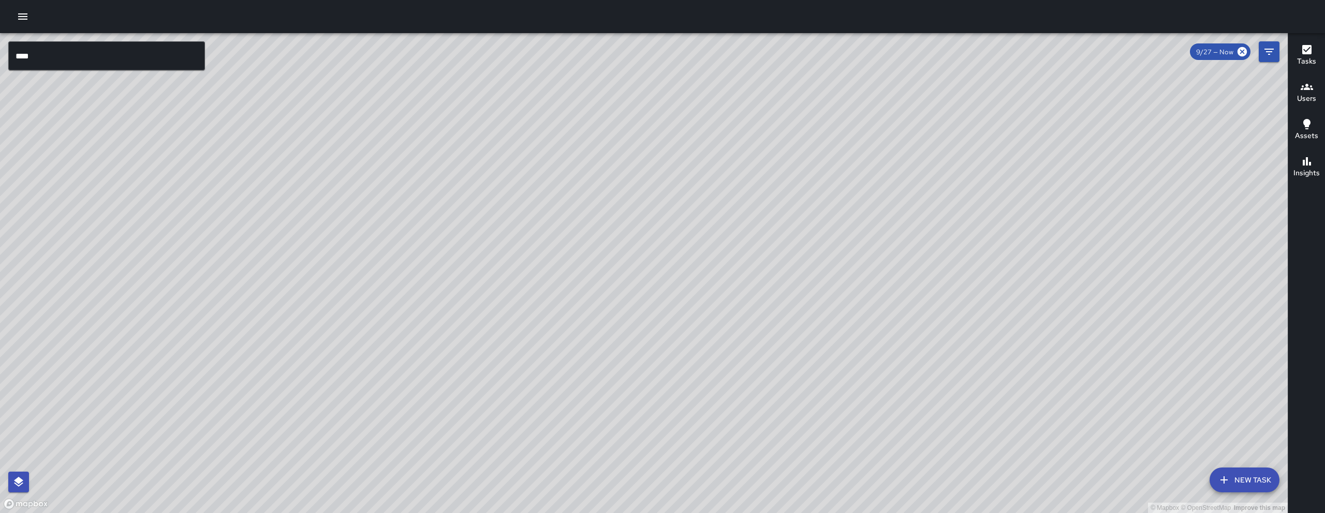
click at [900, 299] on div "© Mapbox © OpenStreetMap Improve this map" at bounding box center [644, 273] width 1288 height 480
drag, startPoint x: 482, startPoint y: 344, endPoint x: 993, endPoint y: 242, distance: 520.8
click at [913, 260] on div "© Mapbox © OpenStreetMap Improve this map" at bounding box center [644, 273] width 1288 height 480
drag, startPoint x: 699, startPoint y: 321, endPoint x: 659, endPoint y: 147, distance: 178.0
click at [655, 142] on div "© Mapbox © OpenStreetMap Improve this map" at bounding box center [644, 273] width 1288 height 480
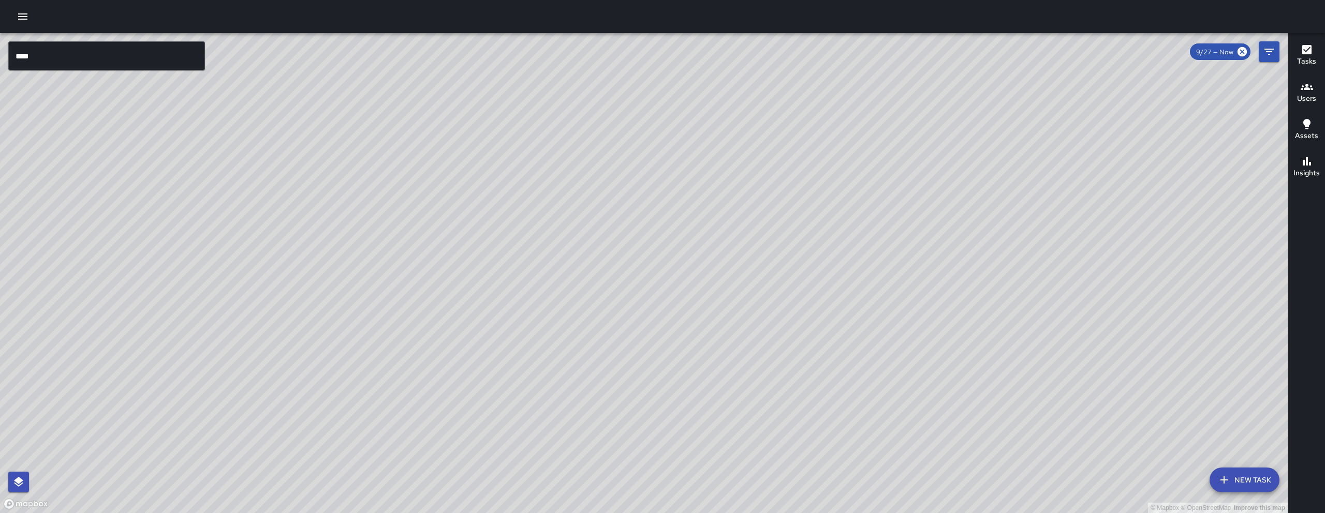
drag, startPoint x: 649, startPoint y: 221, endPoint x: 635, endPoint y: 420, distance: 199.7
click at [638, 422] on div "© Mapbox © OpenStreetMap Improve this map" at bounding box center [644, 273] width 1288 height 480
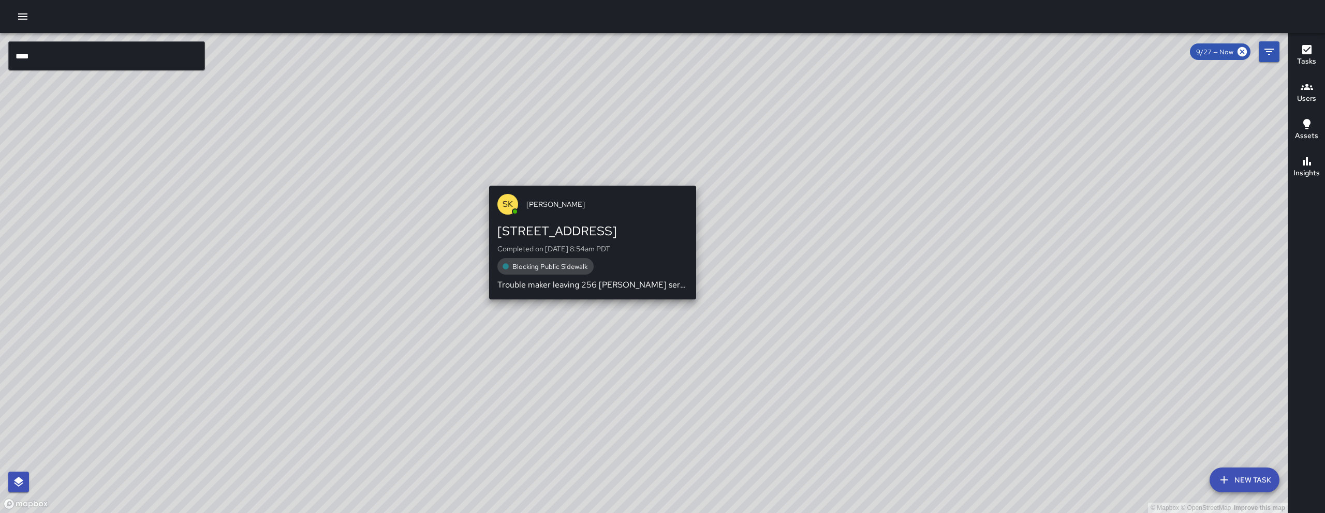
click at [587, 179] on div "© Mapbox © OpenStreetMap Improve this map SK SEAN KELLEY 33 Falmouth Street Com…" at bounding box center [644, 273] width 1288 height 480
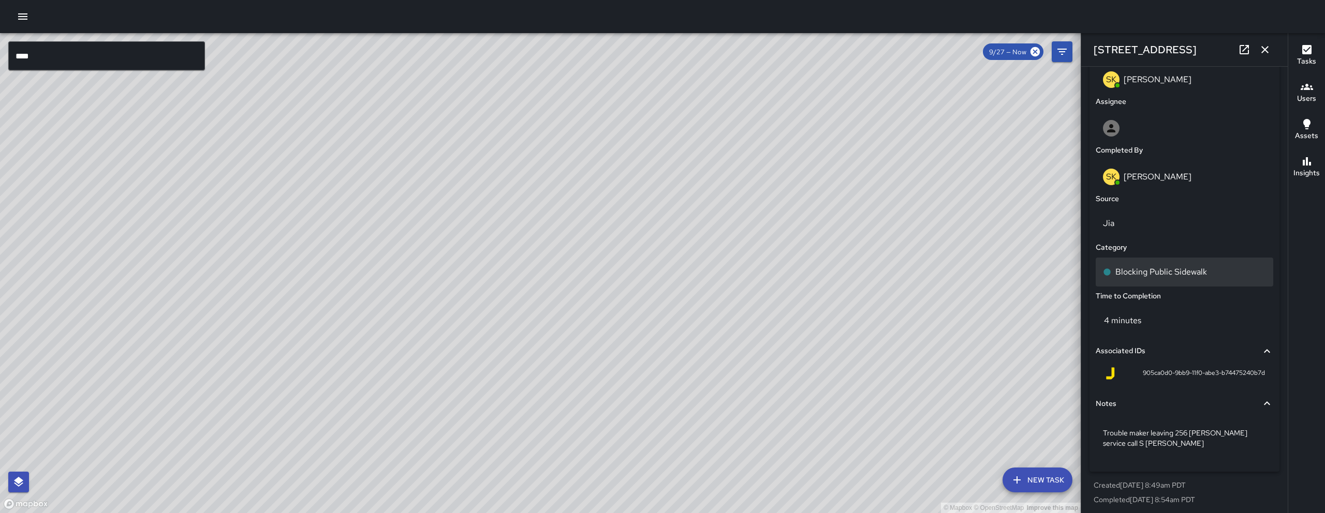
scroll to position [567, 0]
click at [1243, 55] on icon at bounding box center [1244, 49] width 12 height 12
